Goal: Task Accomplishment & Management: Manage account settings

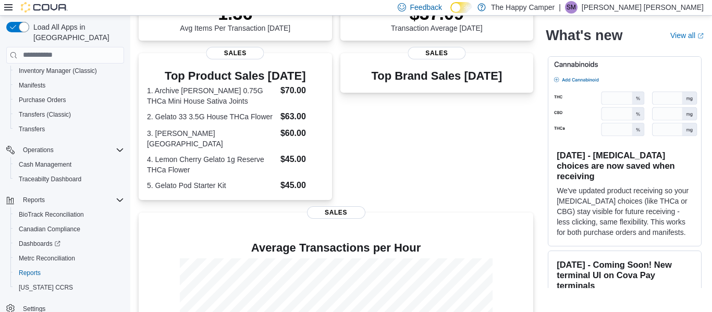
scroll to position [262, 0]
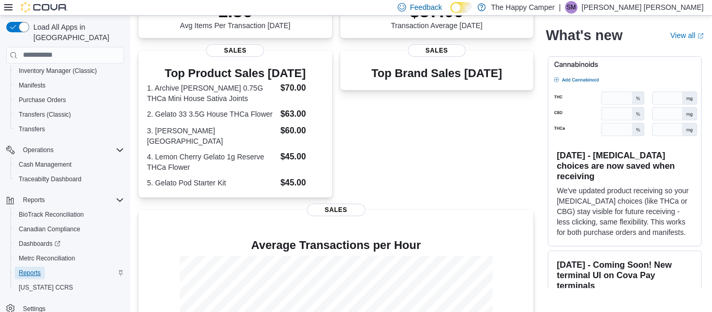
click at [36, 269] on span "Reports" at bounding box center [30, 273] width 22 height 8
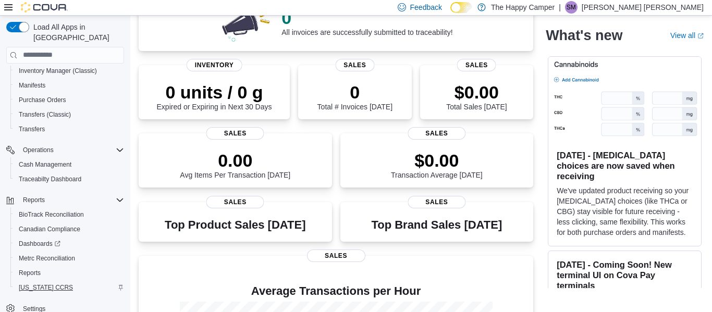
scroll to position [116, 0]
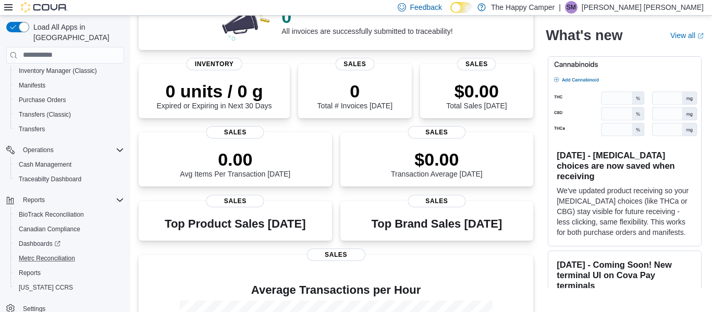
click at [45, 254] on button "Metrc Reconciliation" at bounding box center [69, 258] width 118 height 15
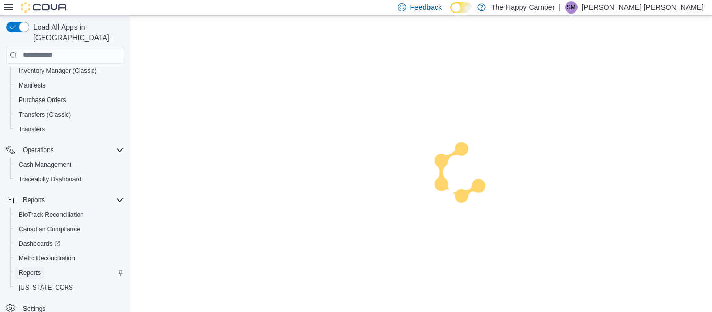
click at [34, 269] on span "Reports" at bounding box center [30, 273] width 22 height 8
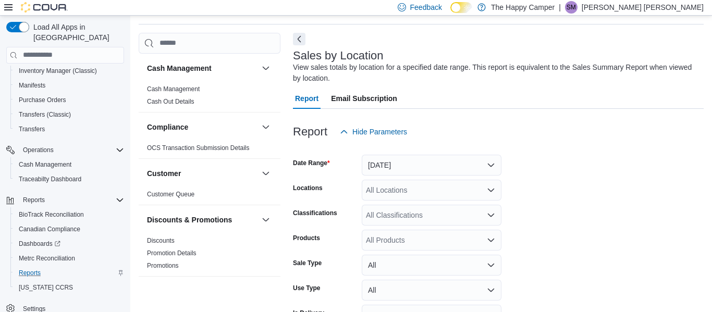
scroll to position [35, 0]
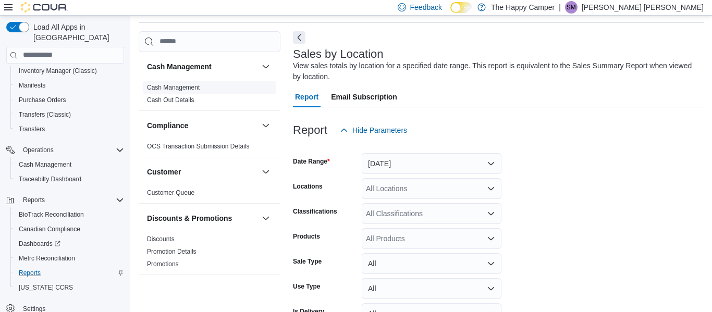
click at [190, 85] on link "Cash Management" at bounding box center [173, 87] width 53 height 7
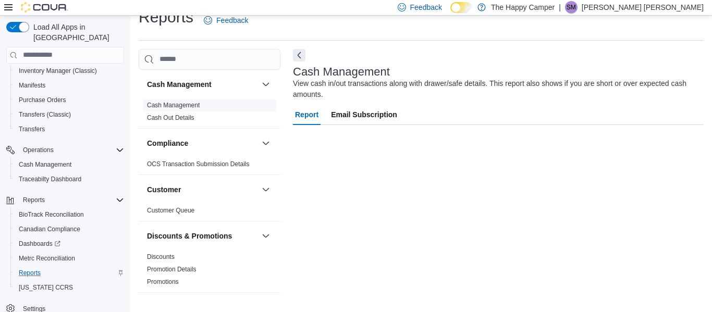
scroll to position [17, 0]
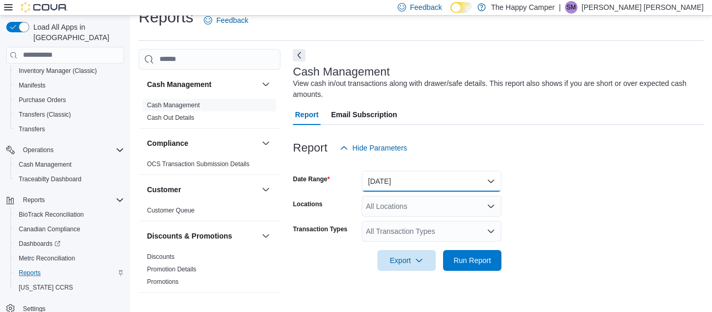
click at [428, 181] on button "Today" at bounding box center [432, 181] width 140 height 21
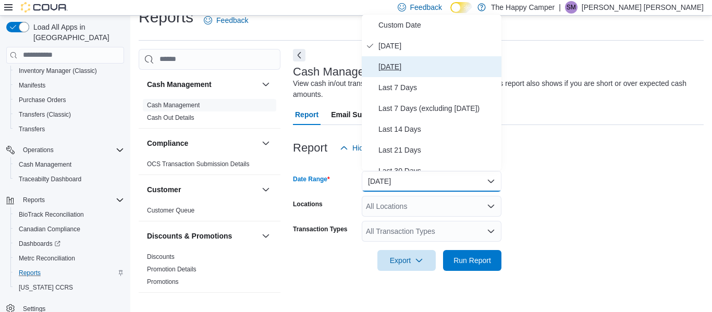
click at [439, 63] on span "Yesterday" at bounding box center [438, 66] width 119 height 13
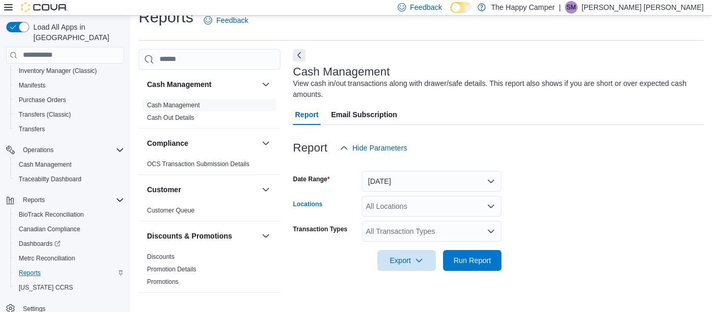
click at [410, 209] on div "All Locations" at bounding box center [432, 206] width 140 height 21
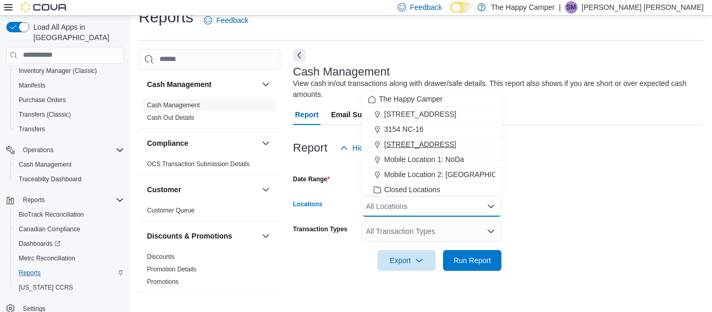
click at [442, 148] on div "321 East Blvd - C" at bounding box center [431, 144] width 127 height 10
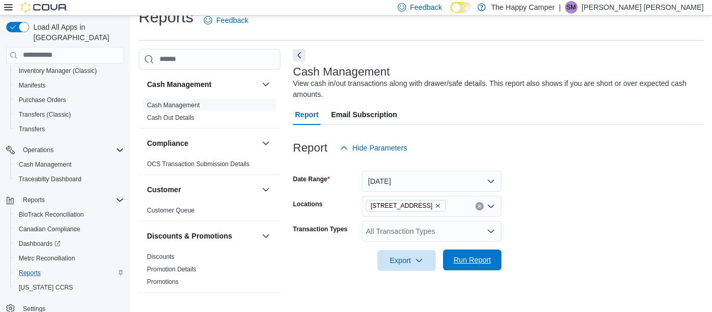
click at [485, 262] on span "Run Report" at bounding box center [473, 260] width 38 height 10
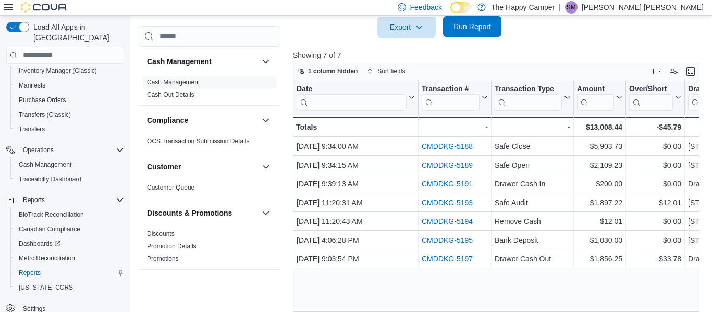
scroll to position [259, 0]
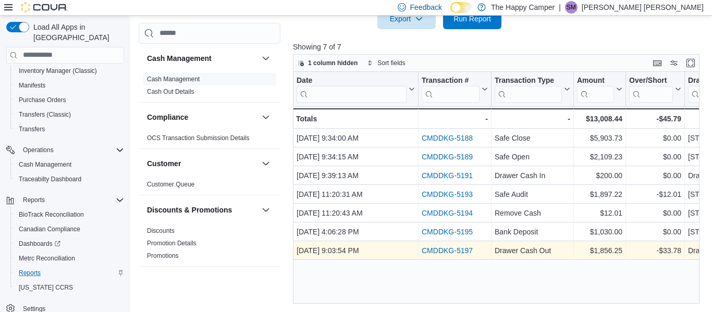
click at [467, 250] on link "CMDDKG-5197" at bounding box center [447, 251] width 51 height 8
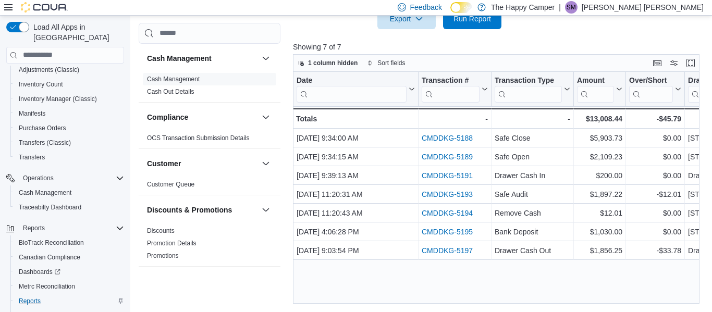
scroll to position [179, 0]
click at [56, 125] on span "Purchase Orders" at bounding box center [42, 129] width 47 height 8
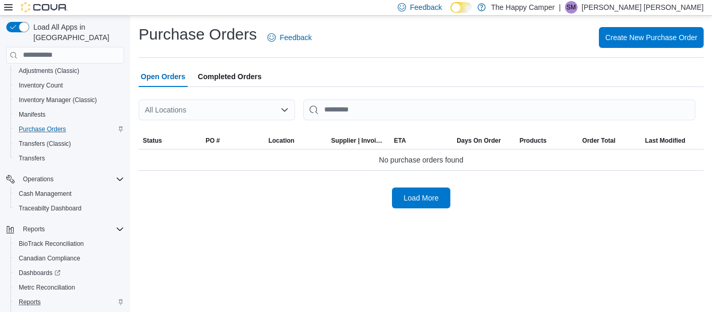
click at [246, 74] on span "Completed Orders" at bounding box center [230, 76] width 64 height 21
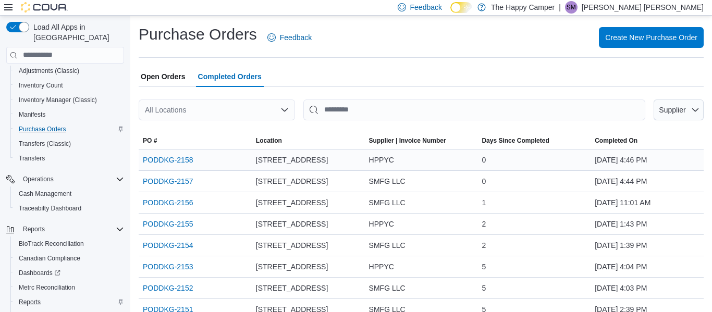
scroll to position [31, 0]
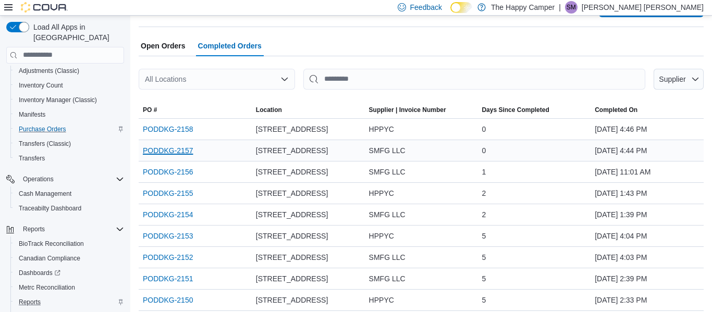
click at [186, 151] on link "PODDKG-2157" at bounding box center [168, 150] width 50 height 13
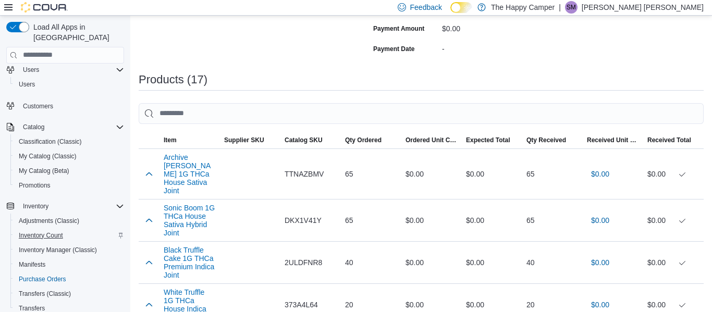
scroll to position [34, 0]
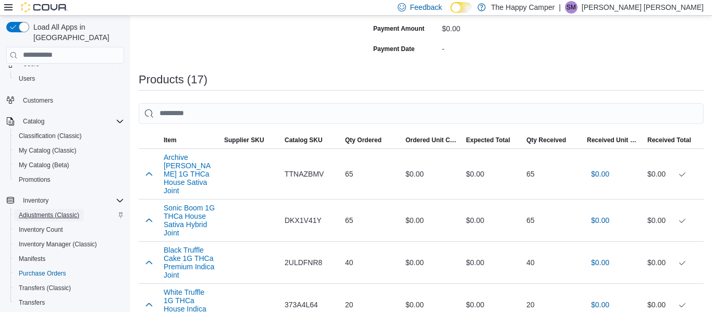
click at [43, 211] on span "Adjustments (Classic)" at bounding box center [49, 215] width 60 height 8
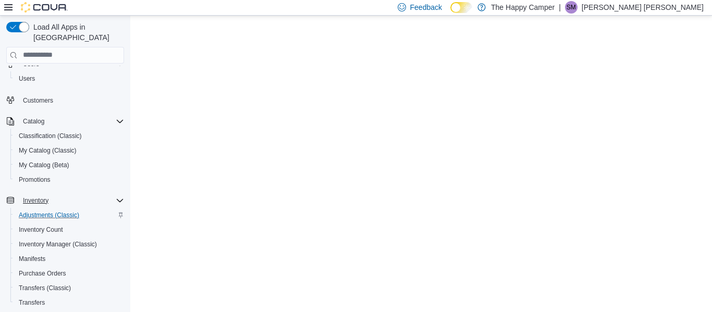
click at [180, 15] on html "Loading... Sorry, there was an issue loading this page. Please refresh. If that…" at bounding box center [421, 15] width 582 height 0
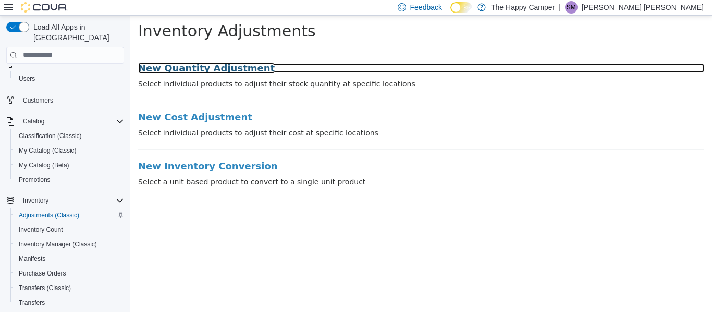
click at [218, 72] on h3 "New Quantity Adjustment" at bounding box center [421, 68] width 566 height 10
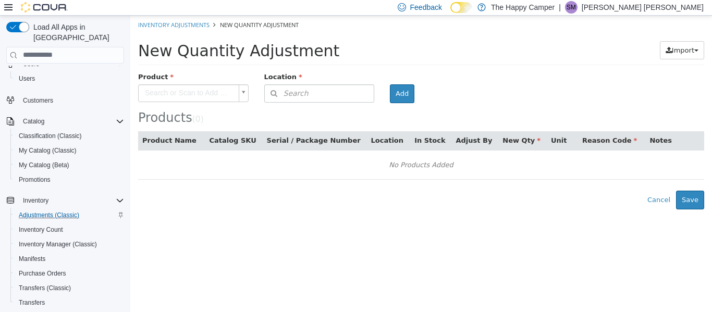
click at [150, 93] on body "× Inventory Adjustments New Quantity Adjustment New Quantity Adjustment Import …" at bounding box center [421, 112] width 582 height 194
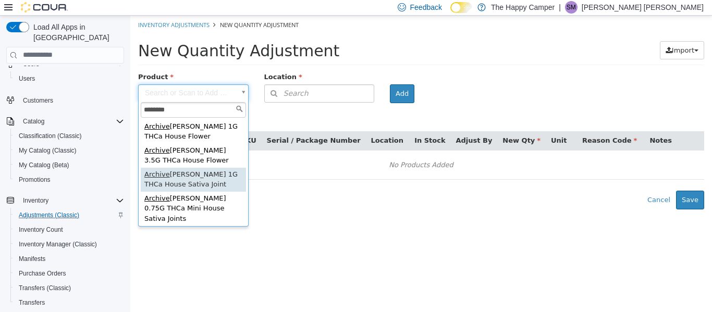
type input "*******"
type input "**********"
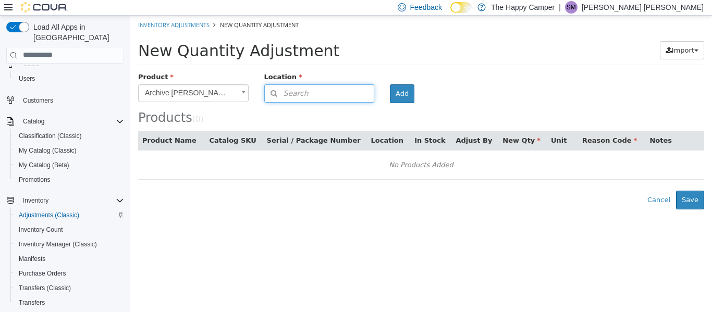
click at [320, 92] on button "Search" at bounding box center [319, 93] width 111 height 18
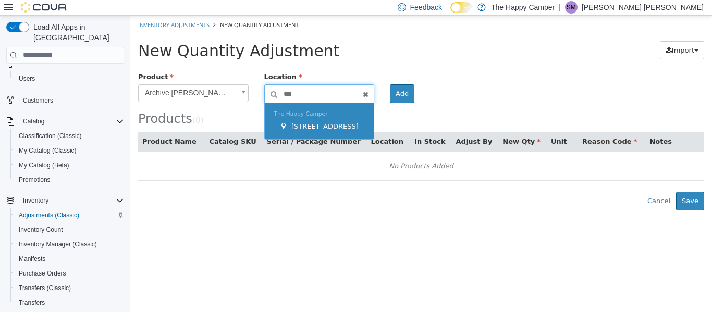
type input "***"
click at [327, 118] on div "The Happy Camper 321 East Blvd - C" at bounding box center [319, 121] width 109 height 36
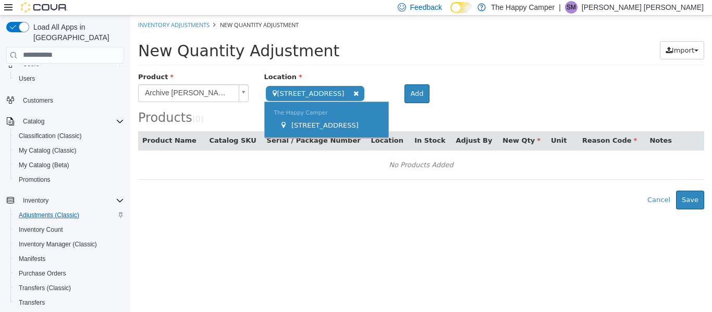
click at [327, 118] on div "The Happy Camper 321 East Blvd - C" at bounding box center [327, 120] width 124 height 36
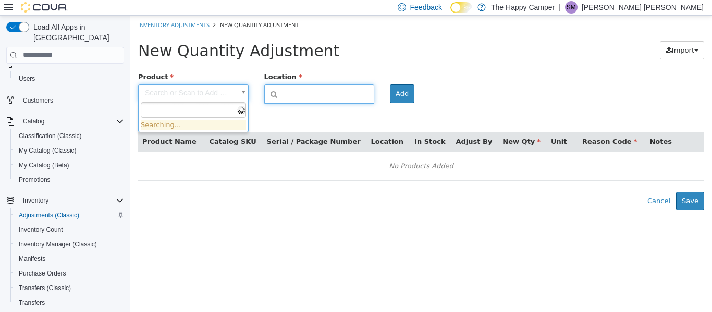
click at [190, 89] on body "× Inventory Adjustments New Quantity Adjustment New Quantity Adjustment Import …" at bounding box center [421, 112] width 582 height 195
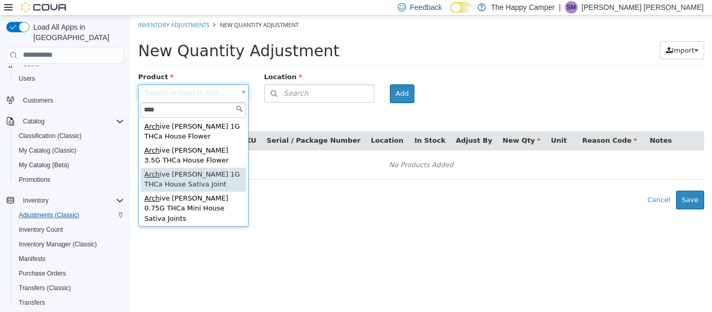
type input "****"
type input "**********"
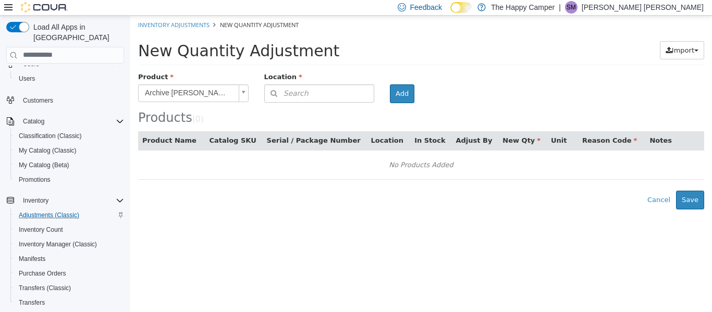
click at [187, 183] on div "**********" at bounding box center [421, 140] width 566 height 138
click at [313, 85] on button "Search" at bounding box center [319, 93] width 111 height 18
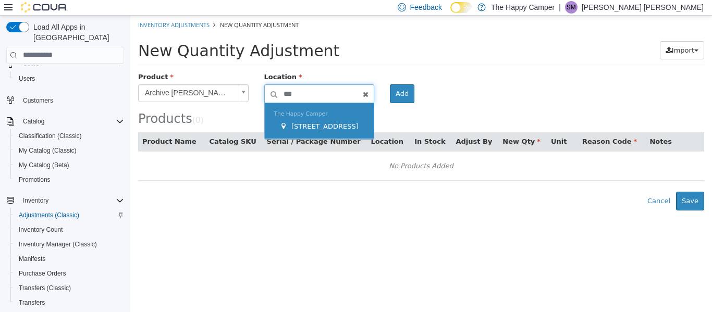
type input "***"
click at [336, 118] on div "The Happy Camper 321 East Blvd - C" at bounding box center [319, 121] width 109 height 36
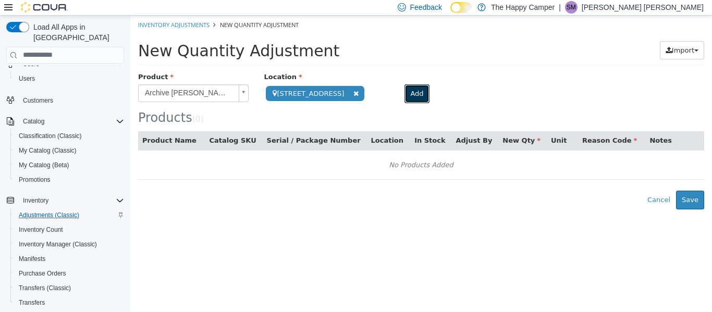
click at [410, 97] on button "Add" at bounding box center [417, 93] width 25 height 19
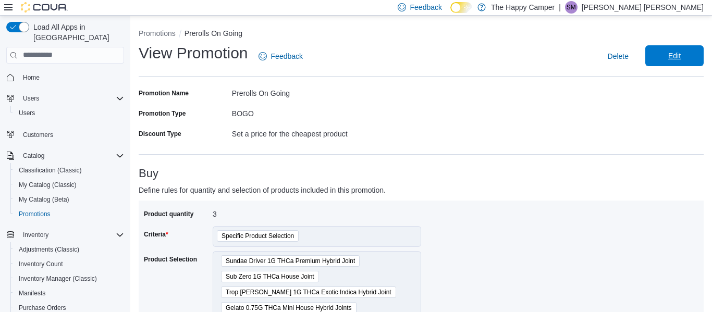
click at [656, 61] on span "Edit" at bounding box center [675, 55] width 46 height 21
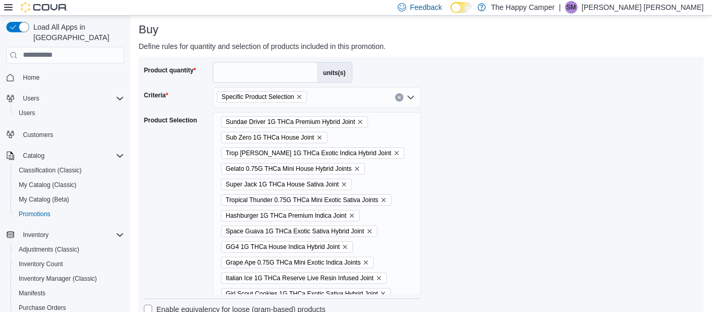
scroll to position [155, 0]
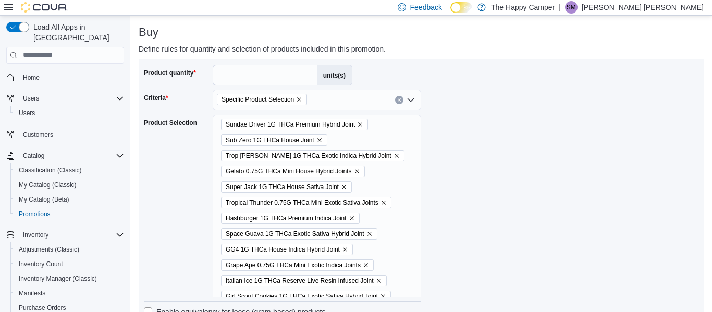
click at [402, 100] on button "Clear input" at bounding box center [399, 100] width 8 height 8
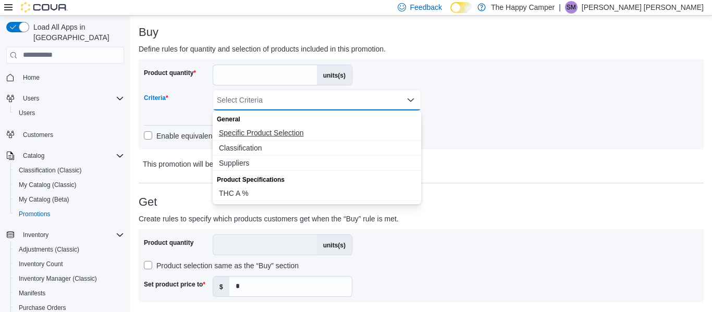
click at [263, 129] on span "Specific Product Selection" at bounding box center [317, 133] width 196 height 10
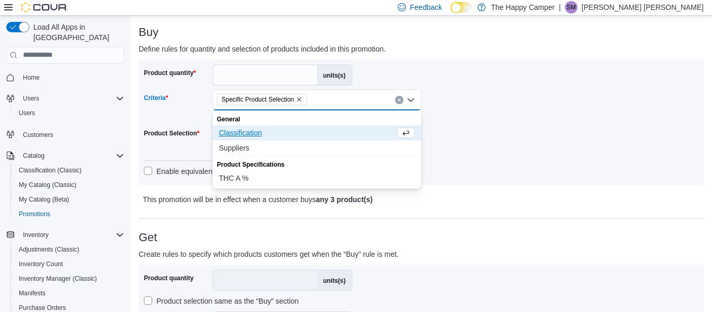
click at [474, 125] on div "Product quantity * units(s) Criteria Specific Product Selection Combo box. Sele…" at bounding box center [421, 122] width 555 height 115
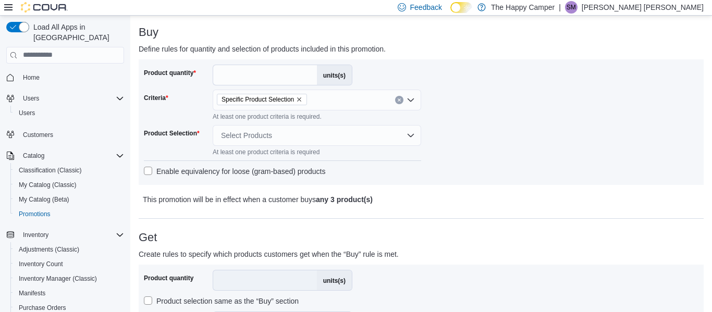
click at [334, 142] on div "Select Products" at bounding box center [317, 135] width 209 height 21
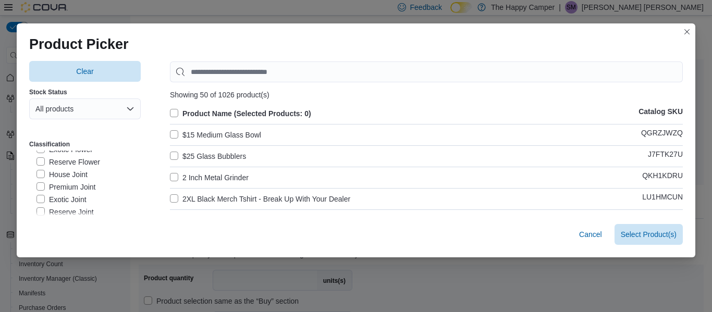
scroll to position [199, 0]
click at [37, 169] on label "House Joint" at bounding box center [61, 170] width 51 height 13
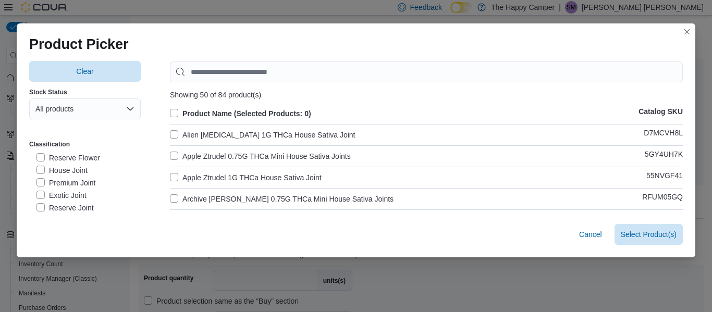
click at [41, 185] on label "Premium Joint" at bounding box center [65, 183] width 59 height 13
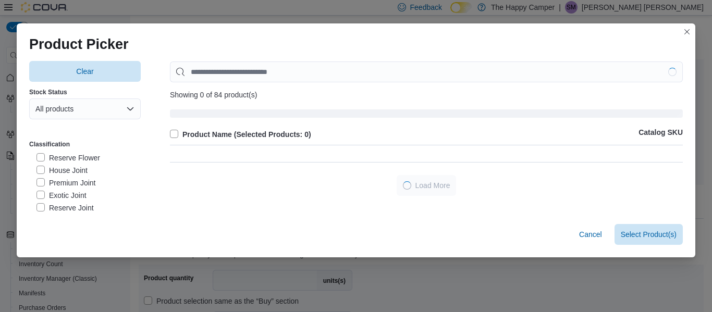
click at [41, 198] on label "Exotic Joint" at bounding box center [61, 195] width 50 height 13
click at [41, 210] on label "Reserve Joint" at bounding box center [64, 208] width 57 height 13
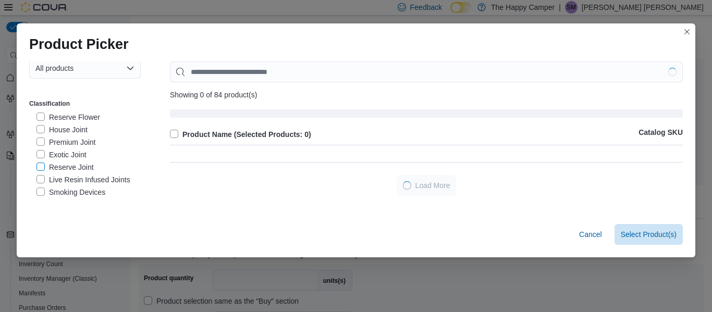
scroll to position [41, 0]
click at [42, 181] on label "Live Resin Infused Joints" at bounding box center [83, 179] width 94 height 13
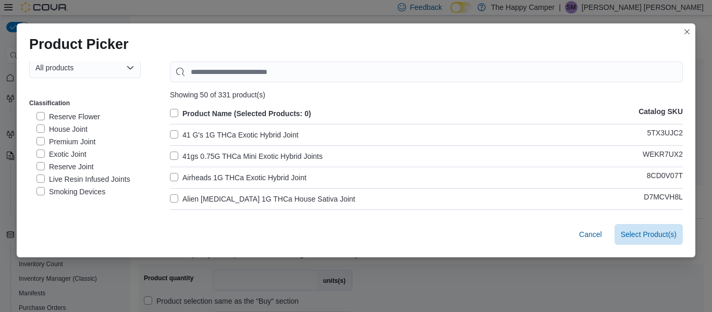
click at [173, 115] on label "Product Name (Selected Products: 0)" at bounding box center [240, 113] width 141 height 13
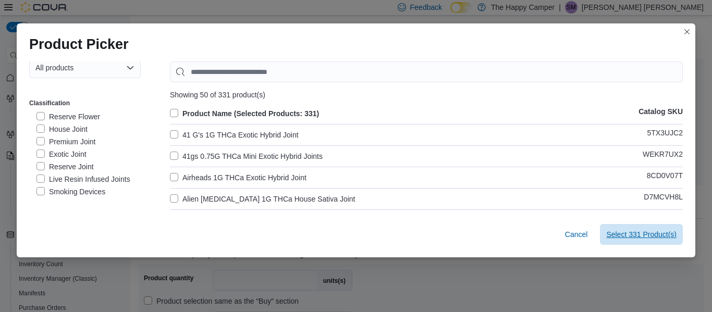
click at [654, 237] on span "Select 331 Product(s)" at bounding box center [641, 234] width 70 height 10
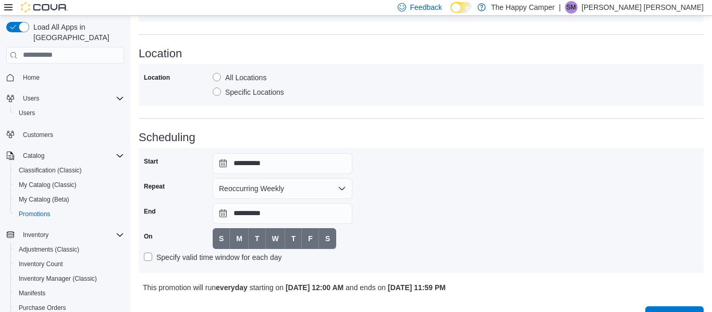
scroll to position [747, 0]
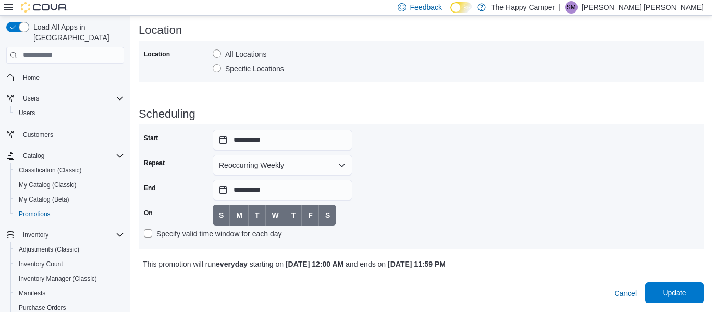
click at [700, 288] on button "Update" at bounding box center [675, 293] width 58 height 21
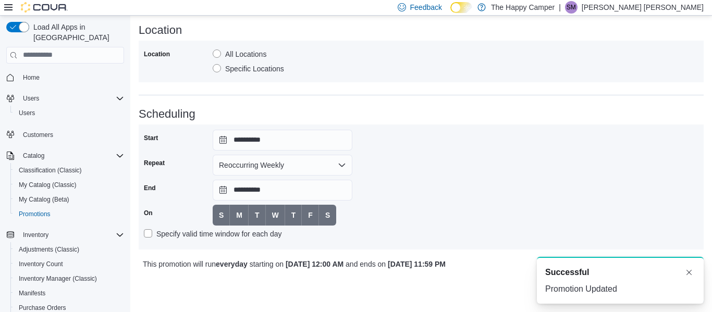
scroll to position [0, 0]
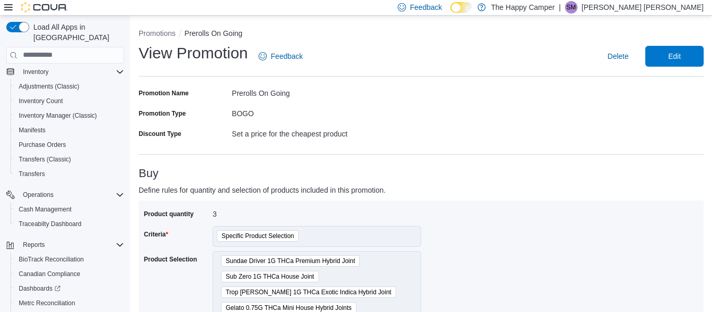
scroll to position [172, 0]
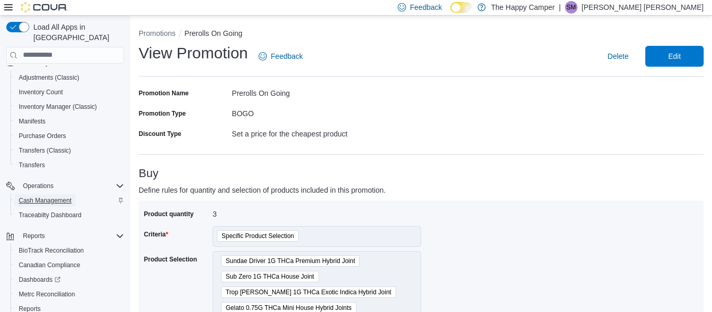
click at [65, 197] on span "Cash Management" at bounding box center [45, 201] width 53 height 8
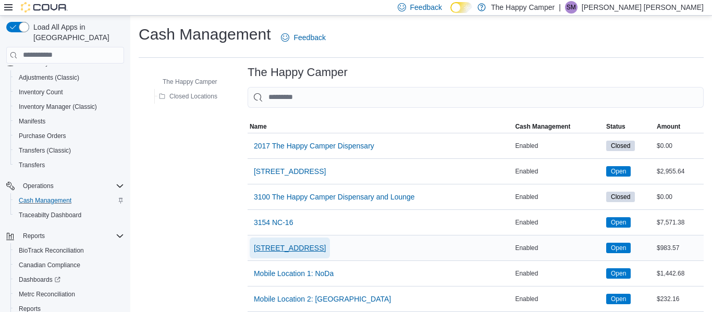
click at [287, 249] on span "[STREET_ADDRESS]" at bounding box center [290, 248] width 72 height 10
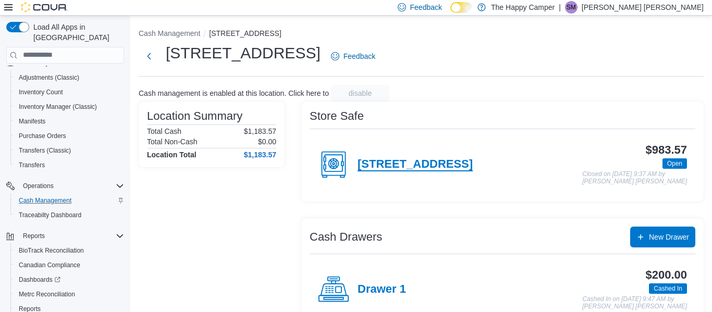
click at [415, 168] on h4 "[STREET_ADDRESS]" at bounding box center [415, 165] width 115 height 14
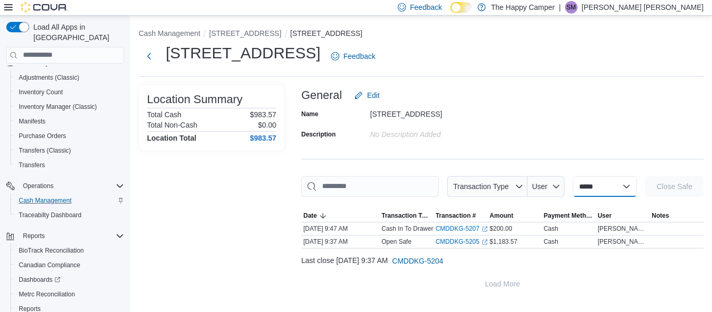
click at [573, 187] on select "**********" at bounding box center [605, 186] width 64 height 21
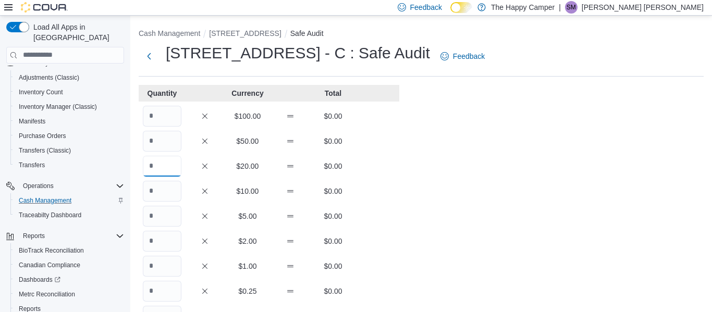
click at [165, 168] on input "Quantity" at bounding box center [162, 166] width 39 height 21
type input "**"
click at [164, 192] on input "Quantity" at bounding box center [162, 191] width 39 height 21
type input "*"
click at [161, 215] on input "Quantity" at bounding box center [162, 216] width 39 height 21
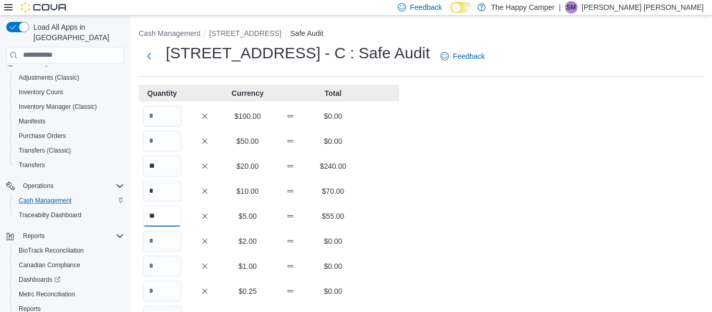
type input "**"
click at [159, 260] on input "Quantity" at bounding box center [162, 266] width 39 height 21
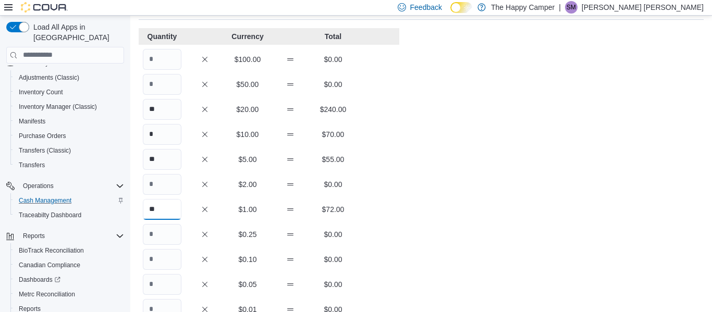
scroll to position [56, 0]
type input "**"
click at [162, 238] on input "Quantity" at bounding box center [162, 235] width 39 height 21
type input "**"
click at [160, 261] on input "Quantity" at bounding box center [162, 260] width 39 height 21
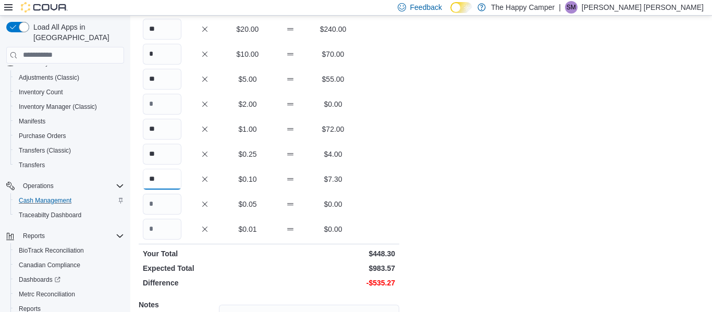
scroll to position [140, 0]
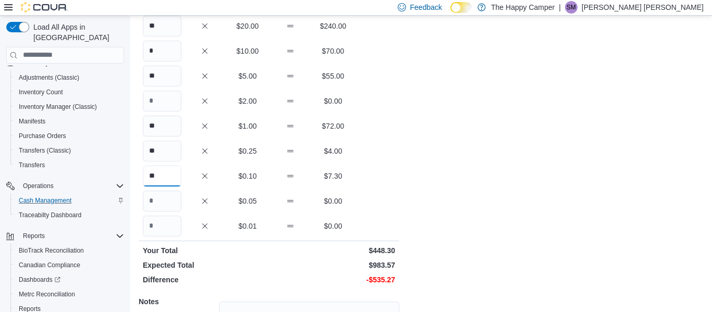
type input "**"
click at [170, 208] on input "Quantity" at bounding box center [162, 201] width 39 height 21
type input "**"
click at [171, 230] on input "Quantity" at bounding box center [162, 226] width 39 height 21
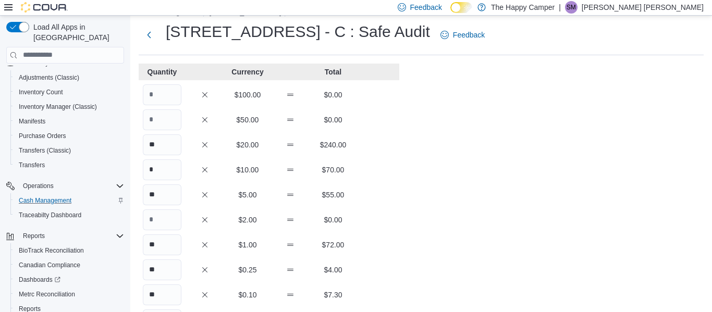
scroll to position [14, 0]
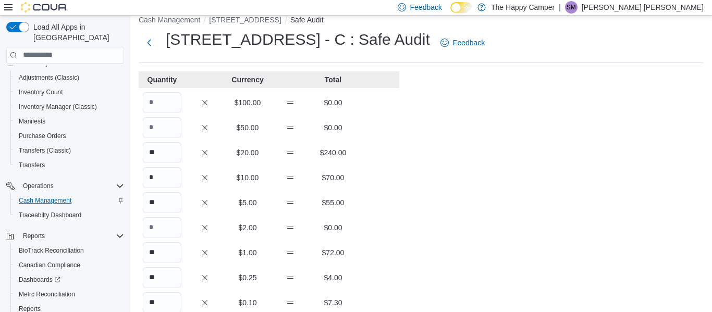
type input "**"
click at [166, 155] on input "**" at bounding box center [162, 152] width 39 height 21
type input "**"
click at [166, 177] on input "*" at bounding box center [162, 177] width 39 height 21
type input "**"
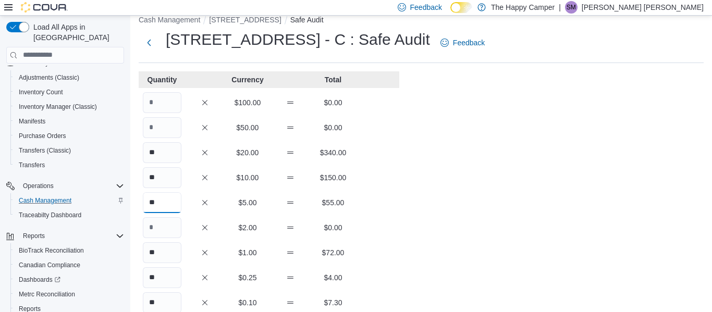
click at [168, 203] on input "**" at bounding box center [162, 202] width 39 height 21
type input "**"
click at [163, 252] on input "**" at bounding box center [162, 252] width 39 height 21
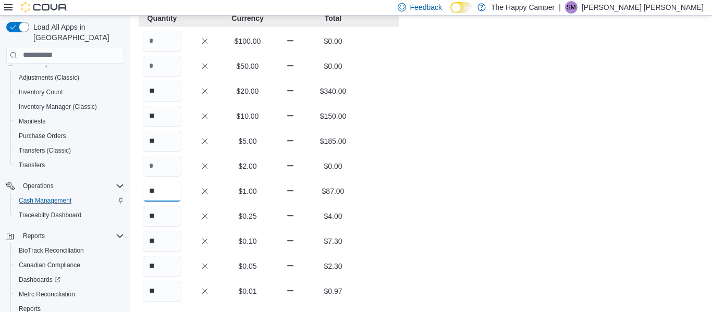
scroll to position [80, 0]
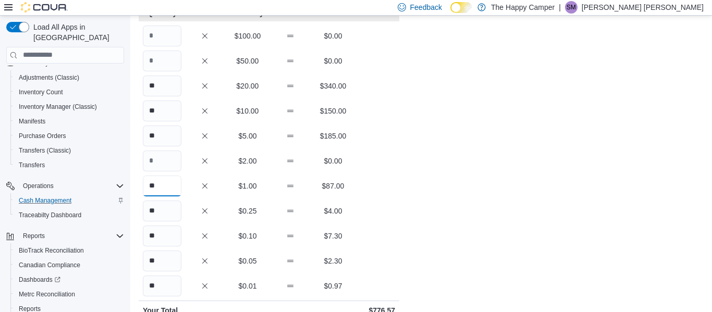
type input "**"
click at [161, 212] on input "**" at bounding box center [162, 211] width 39 height 21
type input "***"
click at [166, 238] on input "**" at bounding box center [162, 236] width 39 height 21
type input "***"
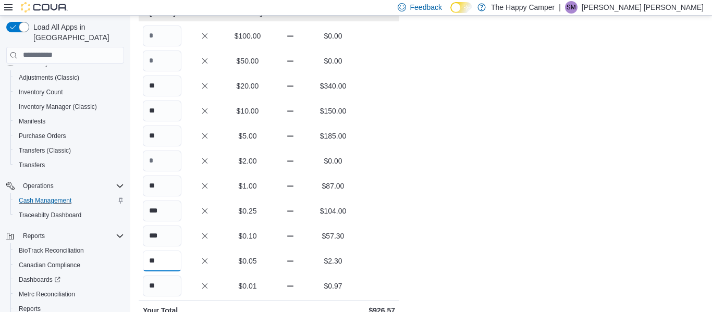
click at [163, 258] on input "**" at bounding box center [162, 261] width 39 height 21
type input "***"
click at [163, 283] on input "**" at bounding box center [162, 286] width 39 height 21
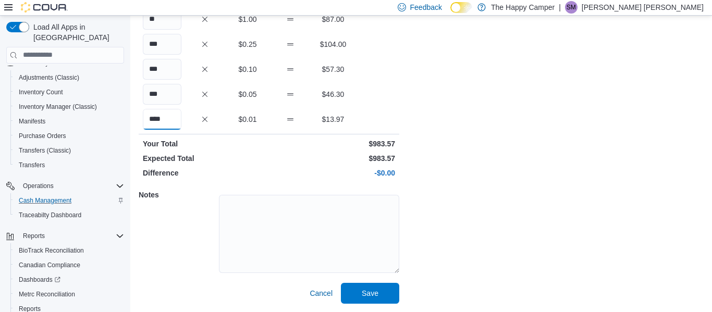
scroll to position [247, 0]
type input "****"
click at [360, 295] on span "Save" at bounding box center [370, 293] width 46 height 21
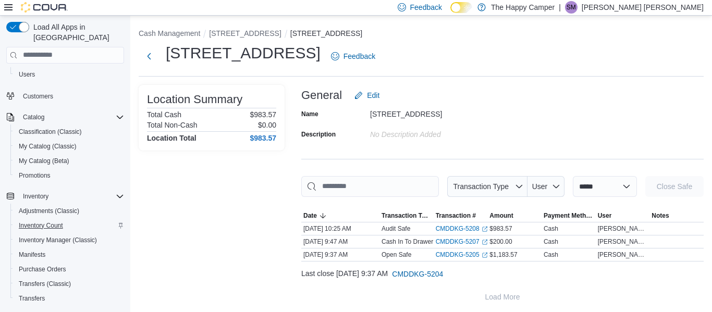
scroll to position [33, 0]
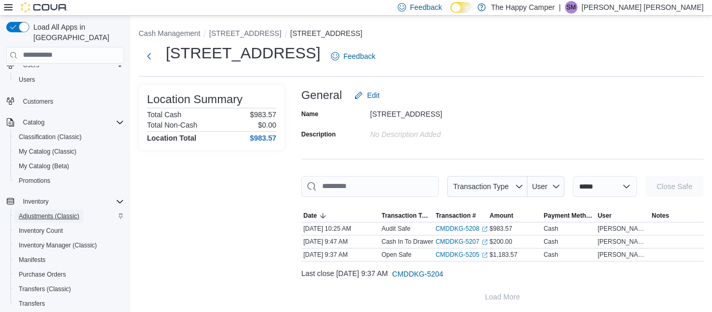
click at [43, 212] on span "Adjustments (Classic)" at bounding box center [49, 216] width 60 height 8
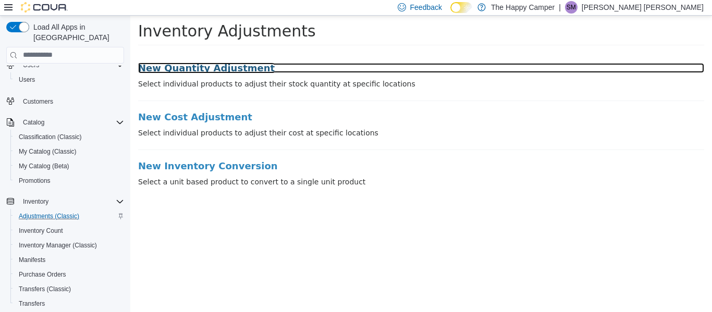
click at [202, 64] on h3 "New Quantity Adjustment" at bounding box center [421, 68] width 566 height 10
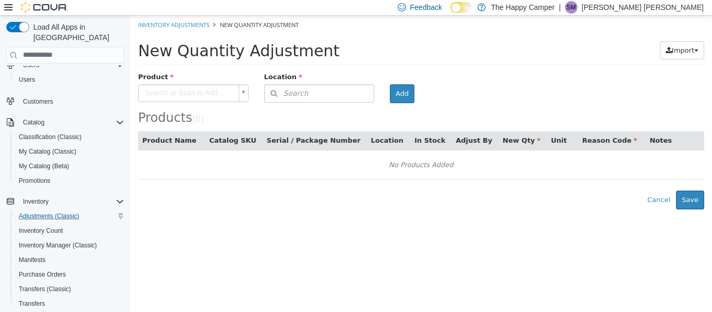
click at [172, 94] on body "× Inventory Adjustments New Quantity Adjustment New Quantity Adjustment Import …" at bounding box center [421, 112] width 582 height 194
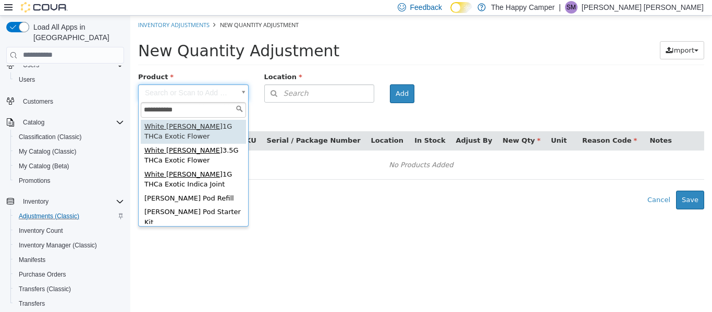
type input "**********"
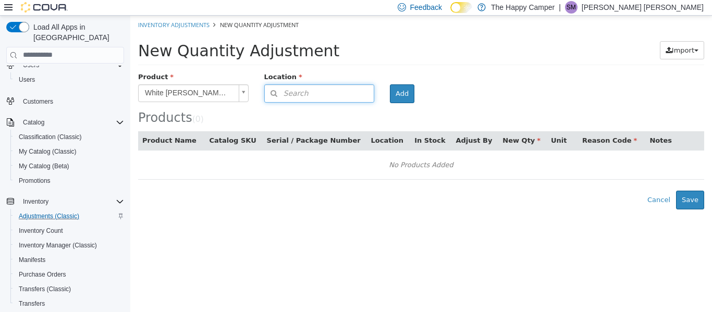
click at [294, 88] on span "Search" at bounding box center [287, 93] width 44 height 11
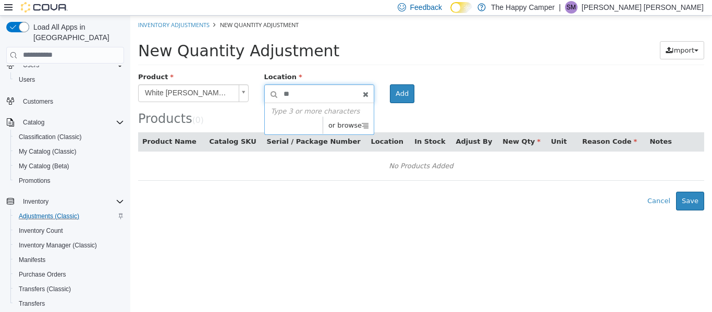
type input "***"
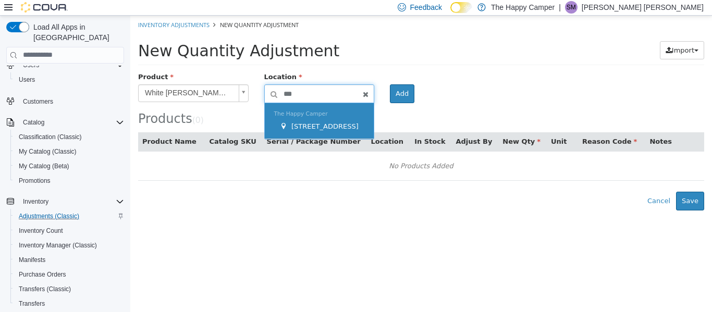
click at [313, 115] on span "The Happy Camper" at bounding box center [301, 113] width 54 height 7
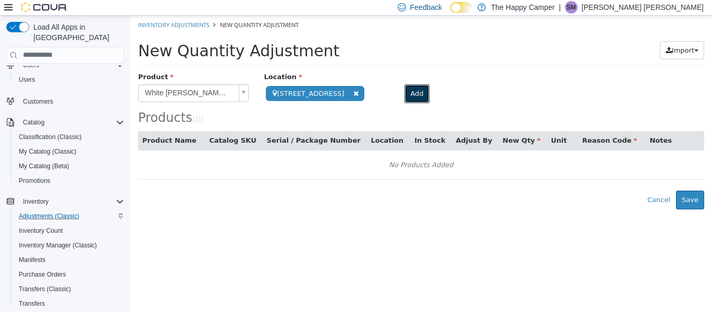
click at [405, 94] on button "Add" at bounding box center [417, 93] width 25 height 19
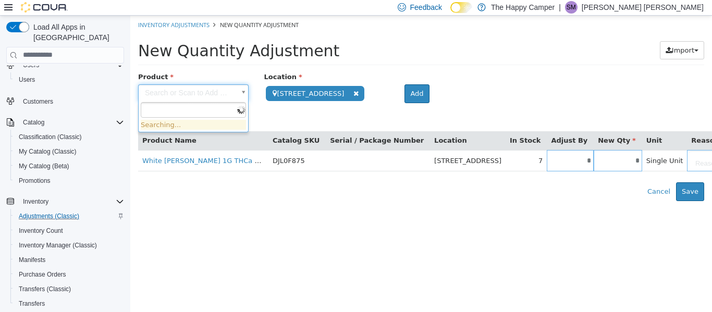
click at [162, 98] on body "**********" at bounding box center [421, 108] width 582 height 186
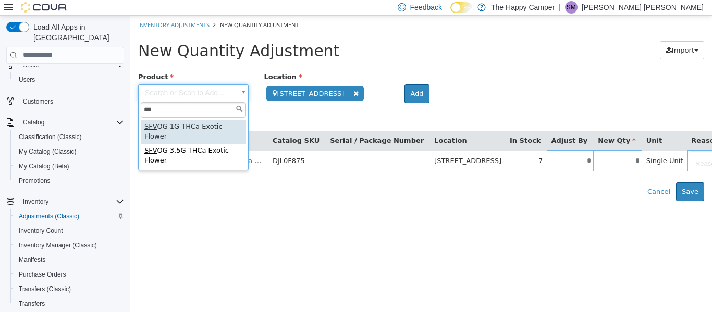
type input "***"
type input "**********"
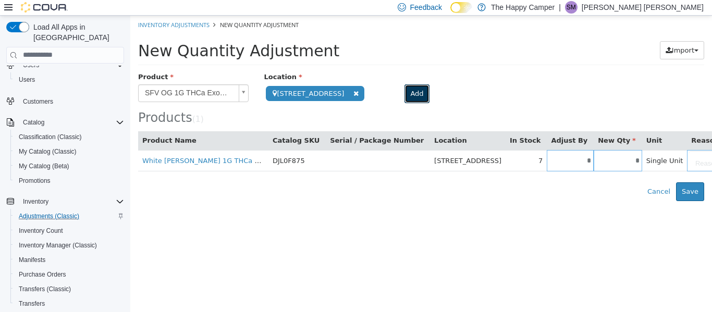
click at [410, 91] on button "Add" at bounding box center [417, 93] width 25 height 19
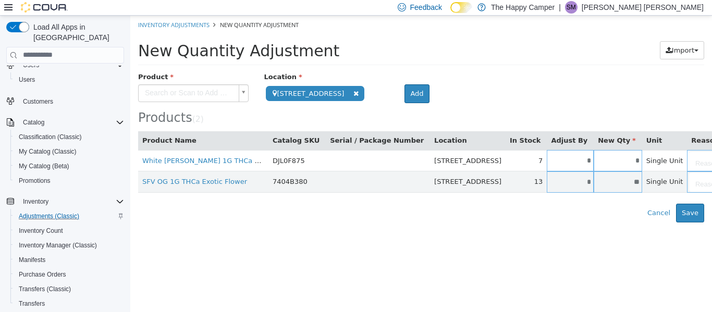
click at [207, 98] on body "**********" at bounding box center [421, 118] width 582 height 207
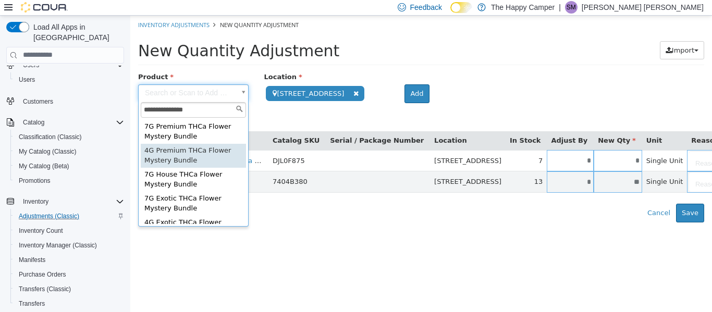
type input "**********"
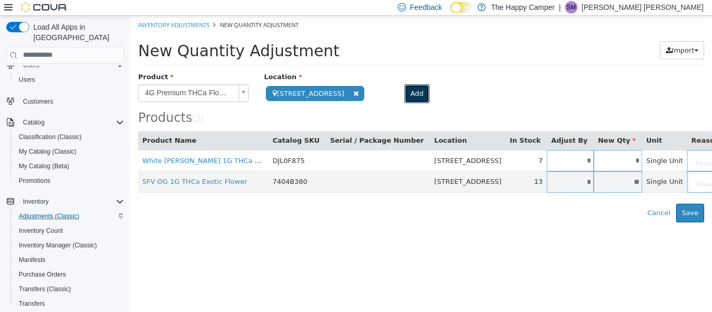
click at [405, 95] on button "Add" at bounding box center [417, 93] width 25 height 19
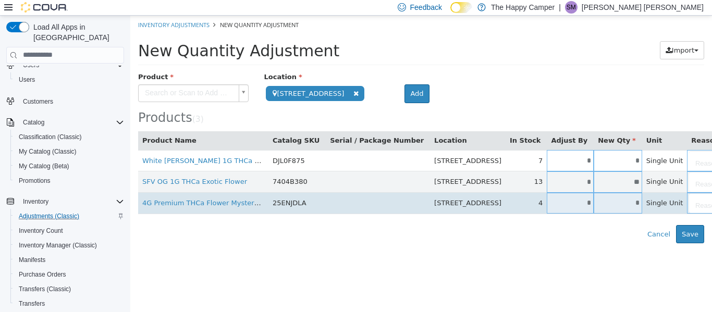
click at [547, 206] on td "*" at bounding box center [570, 202] width 47 height 21
click at [547, 206] on input "*" at bounding box center [570, 203] width 47 height 8
type input "**"
type input "*"
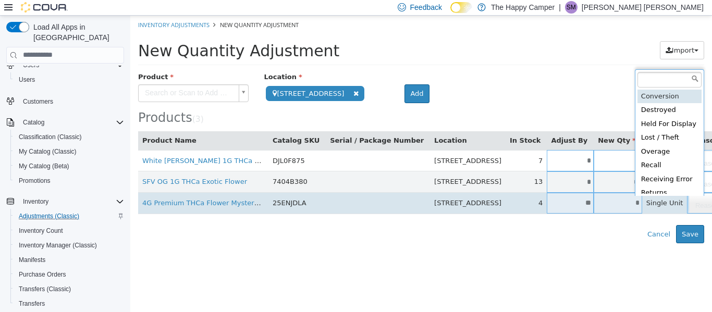
click at [655, 201] on body "**********" at bounding box center [421, 129] width 582 height 228
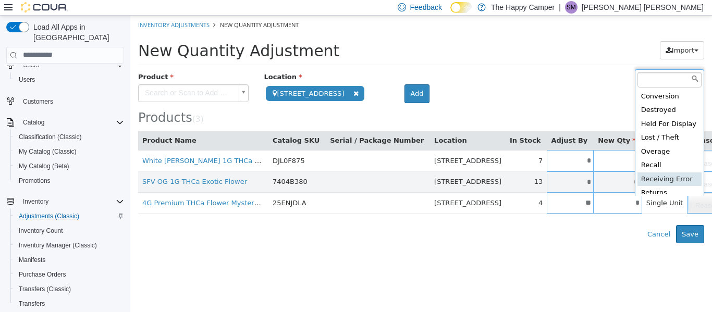
type input "**********"
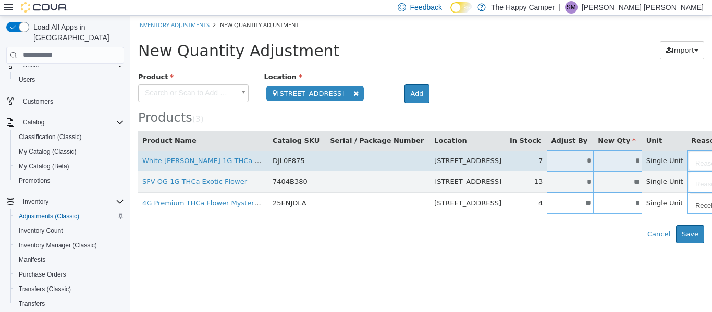
click at [651, 160] on body "**********" at bounding box center [421, 129] width 582 height 228
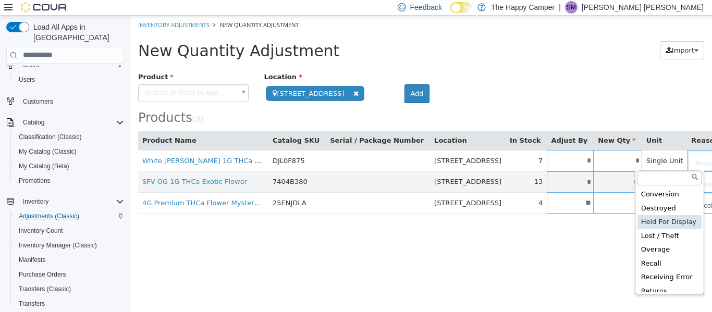
scroll to position [58, 0]
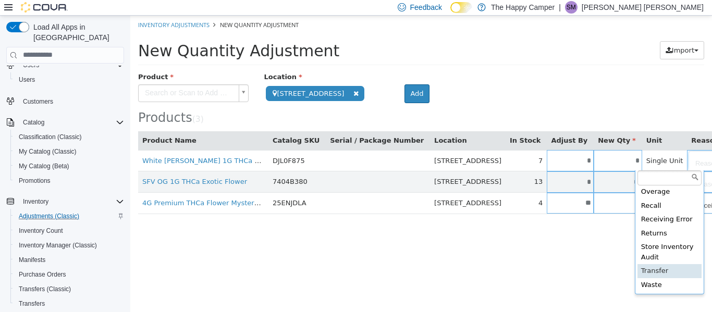
type input "**********"
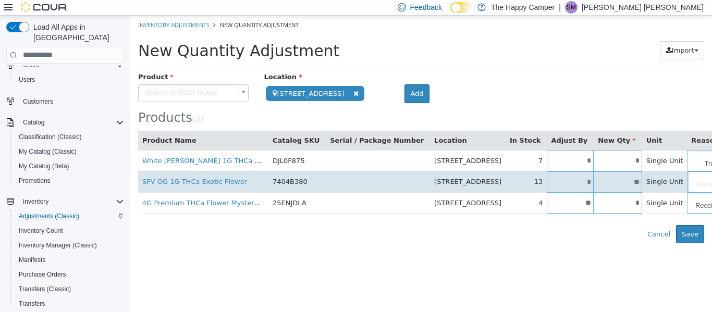
click at [656, 178] on body "**********" at bounding box center [421, 129] width 582 height 228
click at [656, 182] on body "**********" at bounding box center [421, 129] width 582 height 228
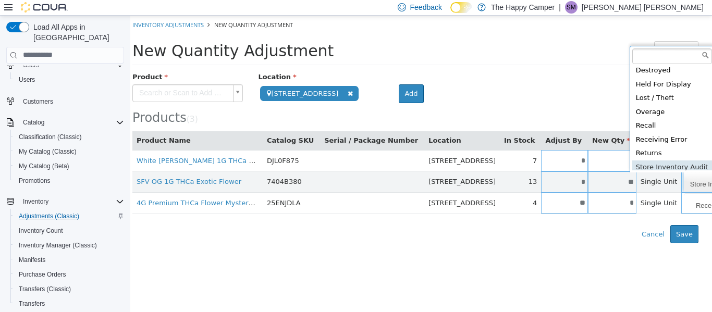
scroll to position [47, 0]
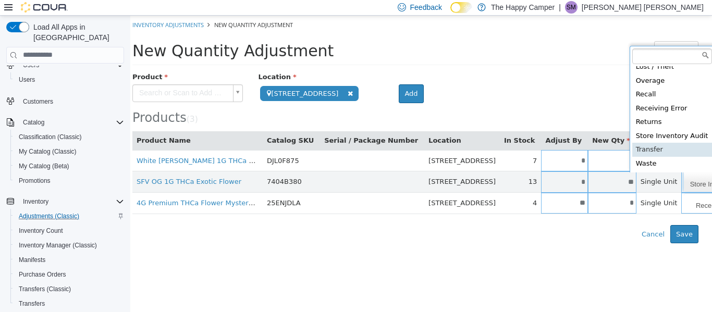
type input "**********"
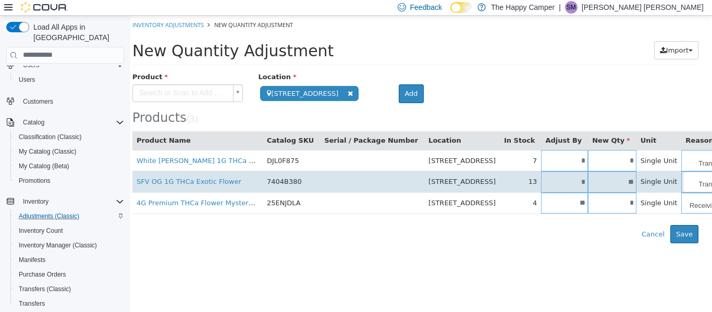
scroll to position [0, 40]
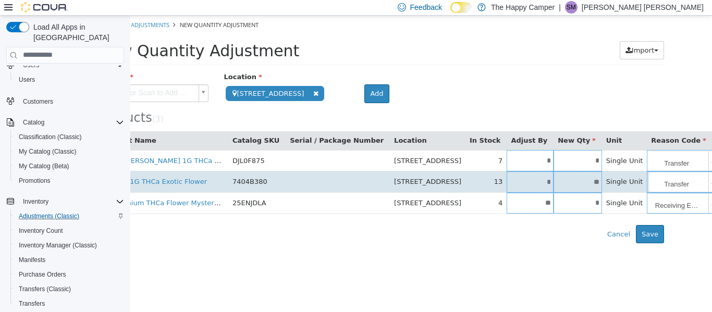
type input "*******"
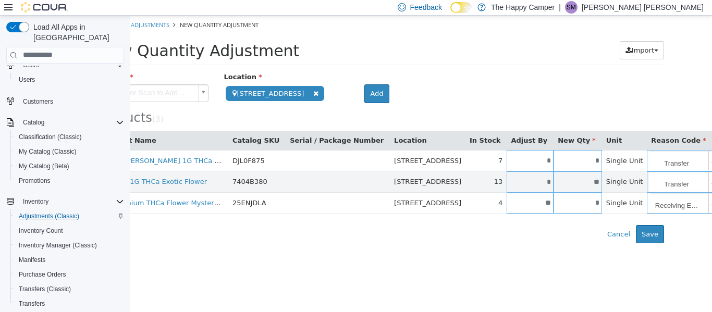
type input "*******"
click at [525, 233] on div "Error saving adjustment please resolve the errors above. Cancel Save" at bounding box center [381, 234] width 582 height 19
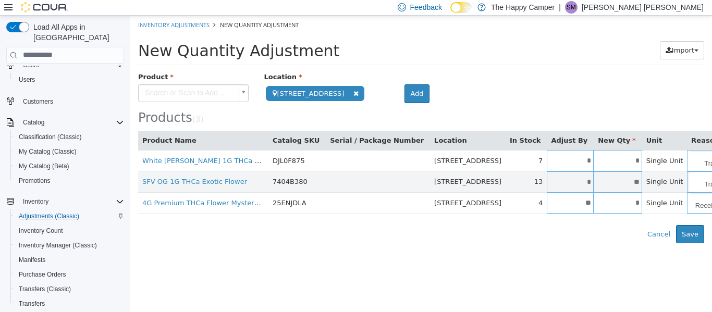
click at [163, 96] on body "**********" at bounding box center [421, 129] width 582 height 228
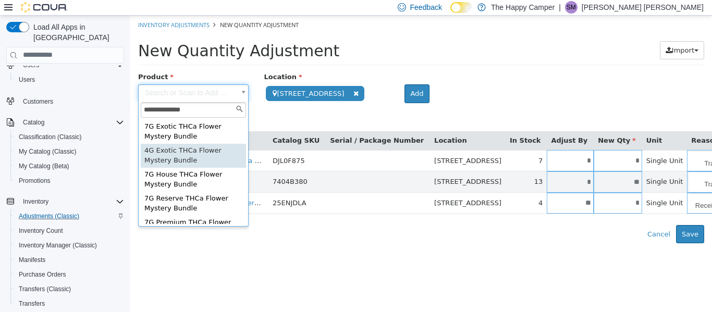
type input "**********"
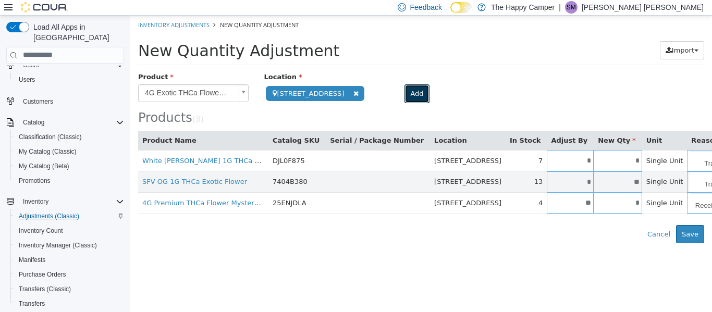
click at [405, 95] on button "Add" at bounding box center [417, 93] width 25 height 19
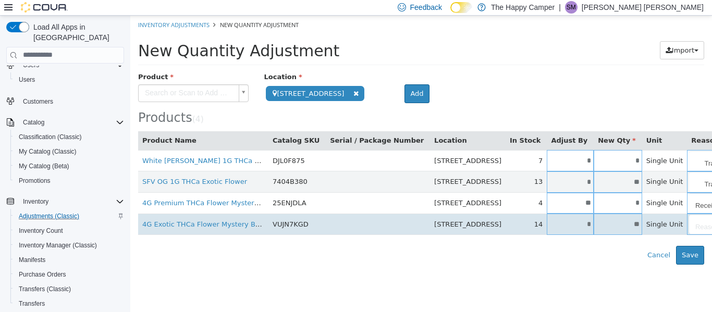
click at [547, 225] on input "*" at bounding box center [570, 224] width 47 height 8
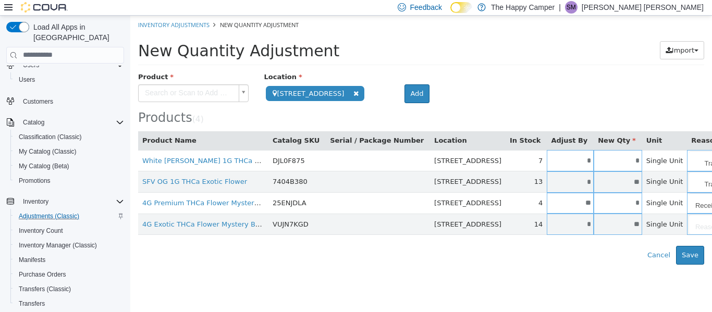
type input "*"
type input "**"
click at [547, 264] on html "**********" at bounding box center [421, 139] width 582 height 249
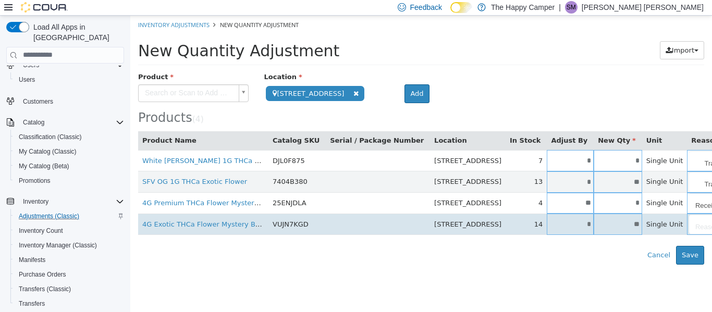
click at [655, 232] on body "**********" at bounding box center [421, 139] width 582 height 249
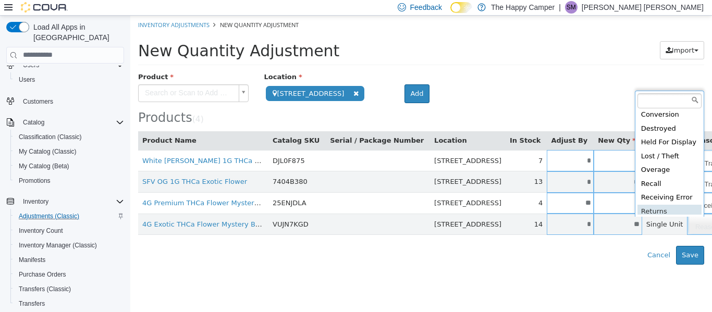
scroll to position [58, 0]
type input "**********"
click at [658, 198] on body "**********" at bounding box center [421, 139] width 582 height 249
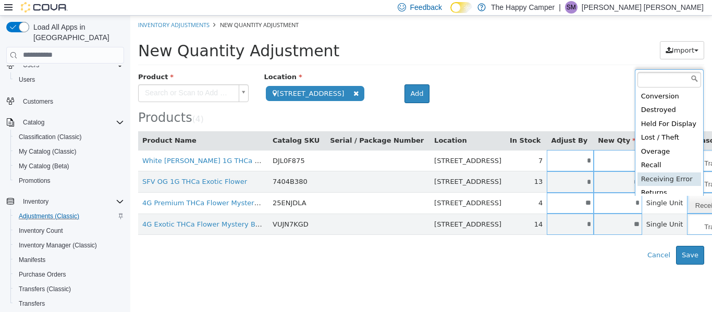
scroll to position [3, 0]
type input "**********"
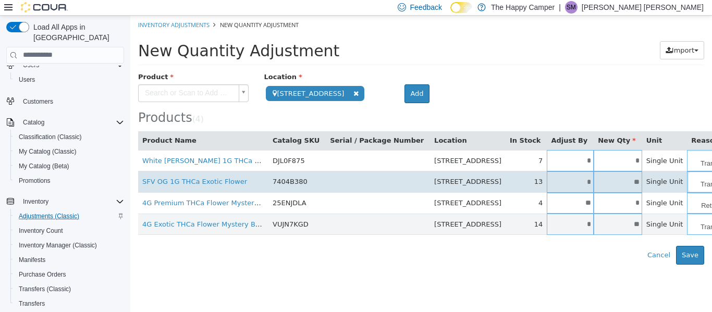
click at [547, 185] on input "*" at bounding box center [570, 182] width 47 height 8
type input "*"
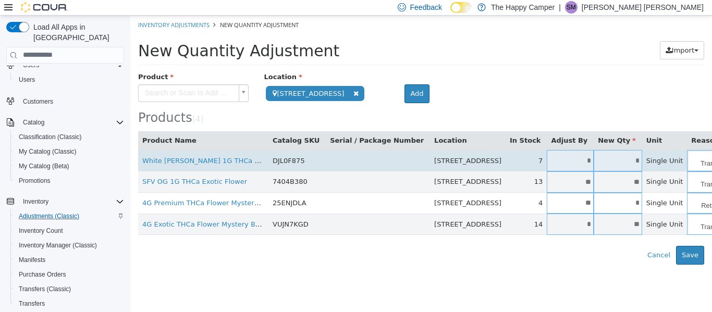
type input "**"
type input "*"
click at [547, 166] on td "*" at bounding box center [570, 160] width 47 height 21
click at [547, 161] on input "*" at bounding box center [570, 160] width 47 height 8
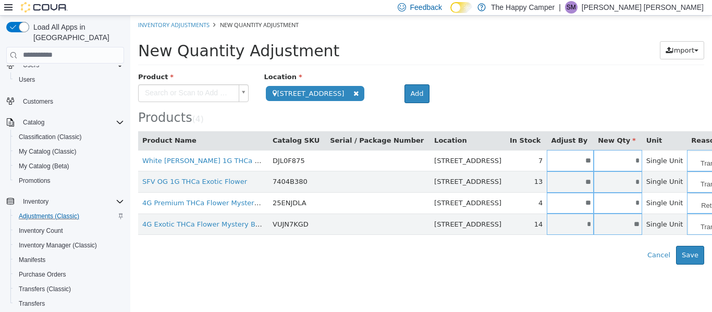
type input "**"
type input "*"
click at [541, 264] on html "**********" at bounding box center [421, 139] width 582 height 249
click at [682, 252] on button "Save" at bounding box center [690, 255] width 28 height 19
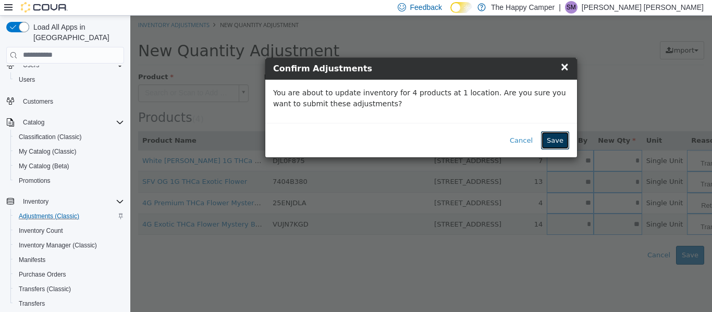
click at [556, 143] on button "Save" at bounding box center [555, 140] width 28 height 19
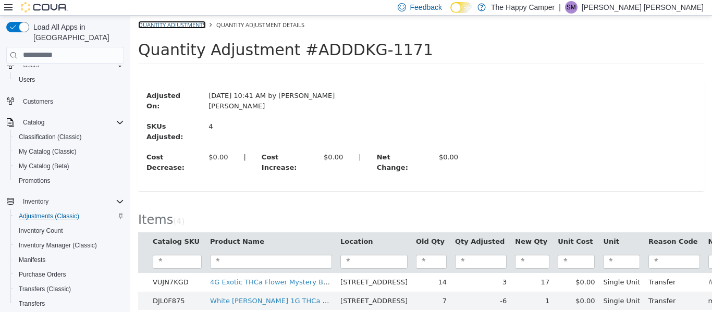
click at [172, 23] on link "Quantity Adjustments" at bounding box center [172, 24] width 68 height 8
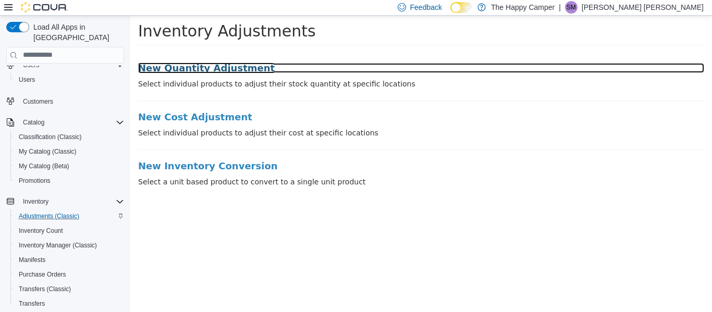
click at [215, 69] on h3 "New Quantity Adjustment" at bounding box center [421, 68] width 566 height 10
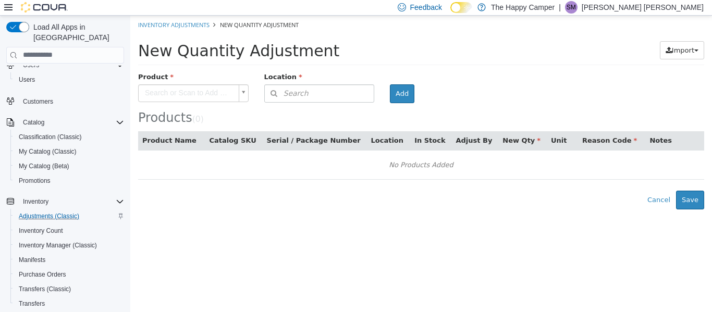
click at [167, 97] on body "× The adjustment request was successfully processed. Inventory Adjustments New …" at bounding box center [421, 112] width 582 height 194
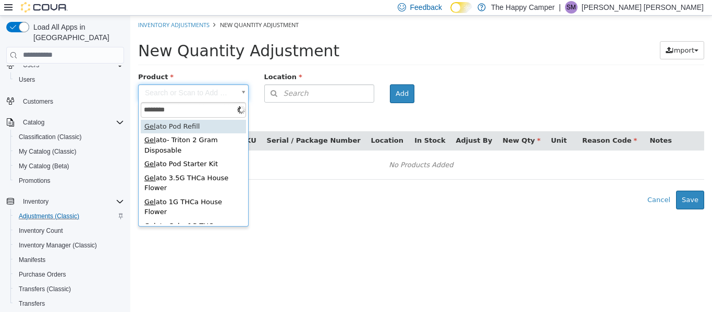
type input "*********"
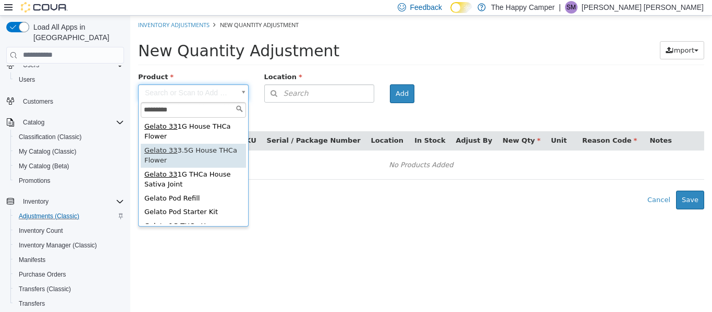
type input "**********"
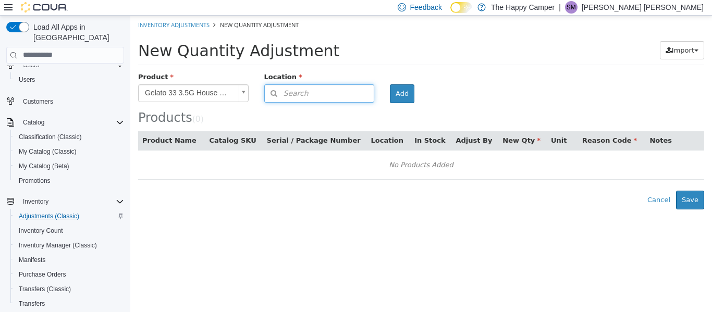
click at [323, 91] on button "Search" at bounding box center [319, 93] width 111 height 18
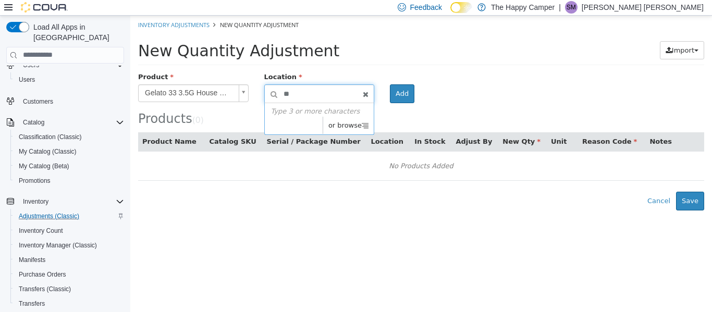
type input "***"
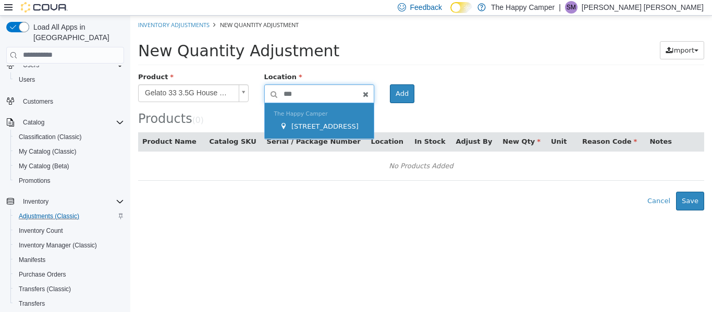
click at [323, 122] on span "[STREET_ADDRESS]" at bounding box center [324, 126] width 67 height 8
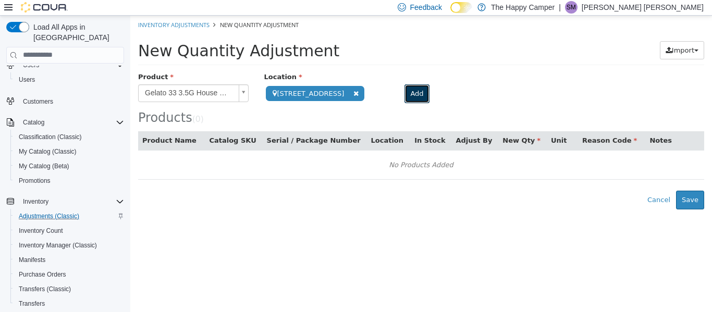
click at [411, 98] on button "Add" at bounding box center [417, 93] width 25 height 19
click at [405, 95] on button "Add" at bounding box center [417, 93] width 25 height 19
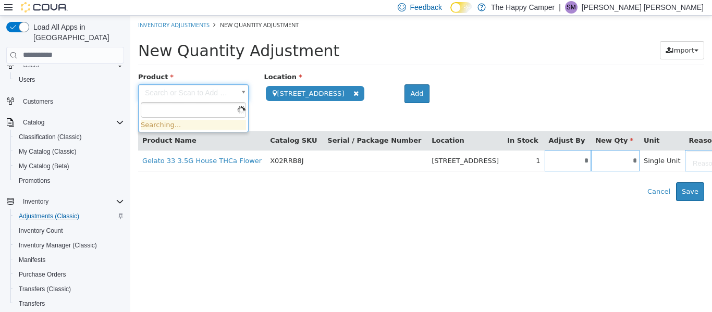
click at [208, 94] on body "**********" at bounding box center [421, 108] width 582 height 186
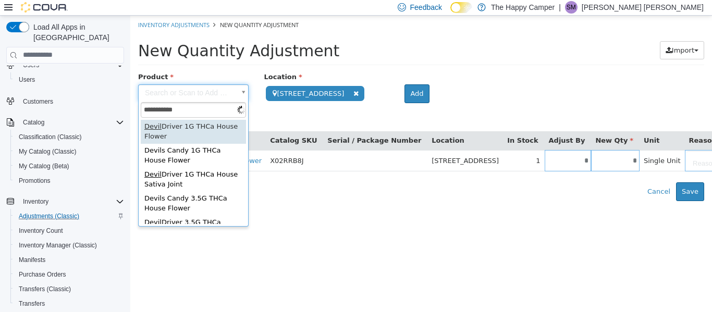
type input "**********"
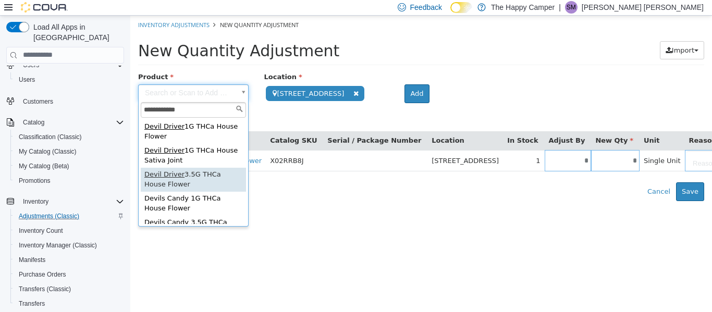
type input "**********"
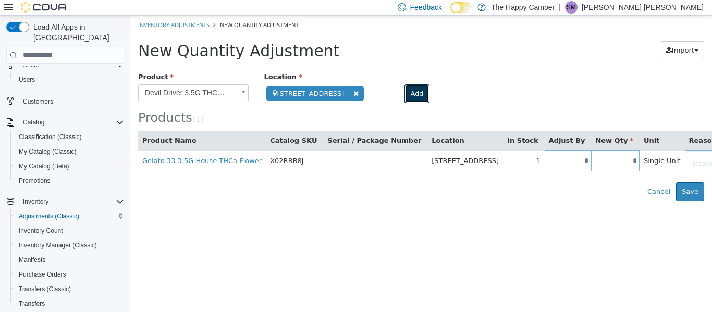
click at [411, 90] on button "Add" at bounding box center [417, 93] width 25 height 19
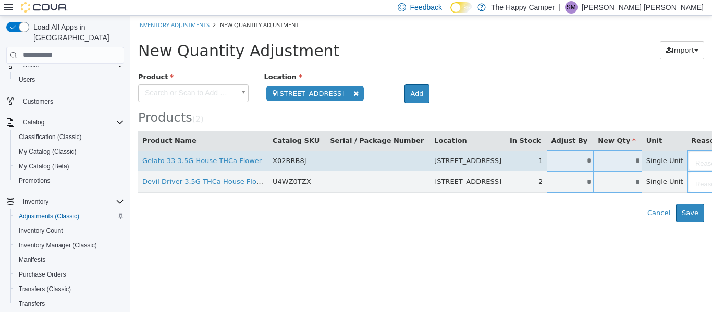
click at [547, 164] on input "*" at bounding box center [570, 160] width 47 height 8
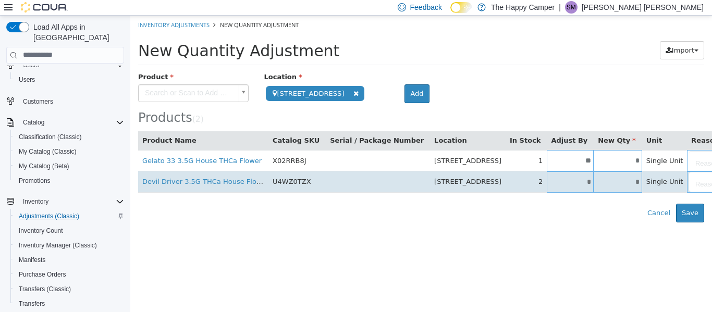
type input "**"
type input "*"
click at [547, 183] on input "*" at bounding box center [570, 182] width 47 height 8
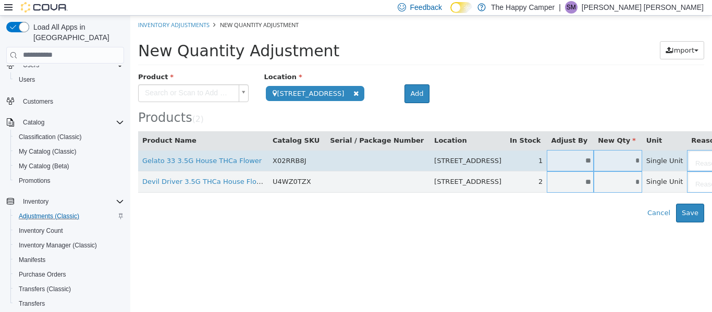
type input "**"
click at [660, 161] on body "**********" at bounding box center [421, 118] width 582 height 207
type input "*"
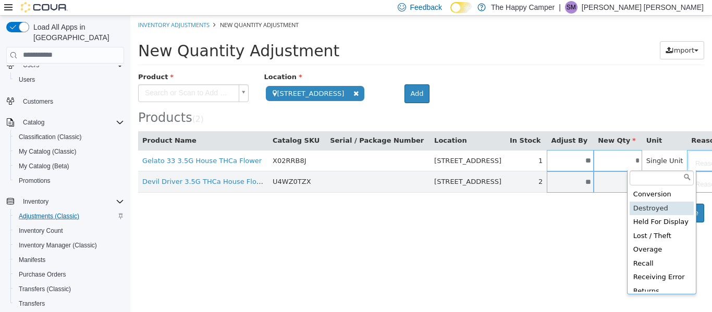
scroll to position [58, 0]
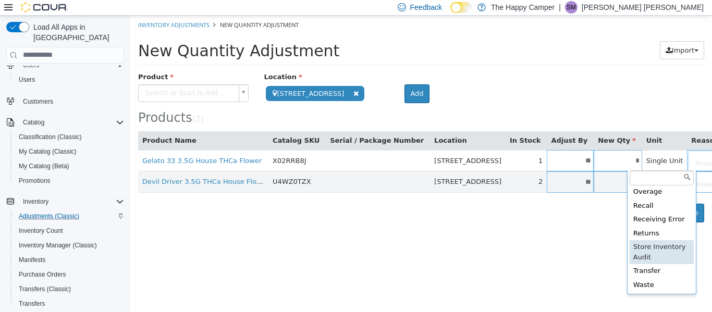
type input "**********"
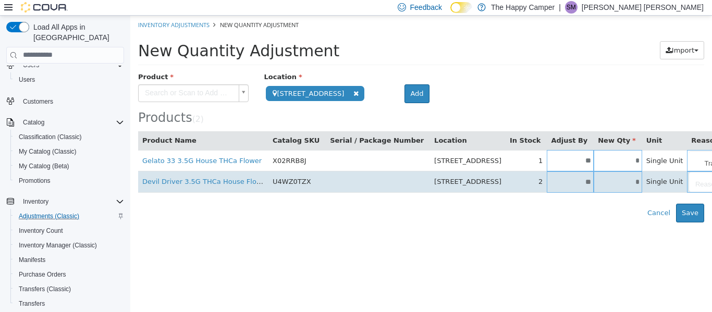
click at [644, 177] on body "**********" at bounding box center [421, 118] width 582 height 207
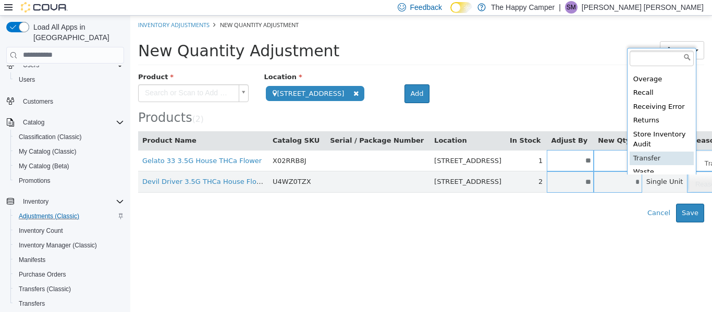
scroll to position [54, 0]
type input "**********"
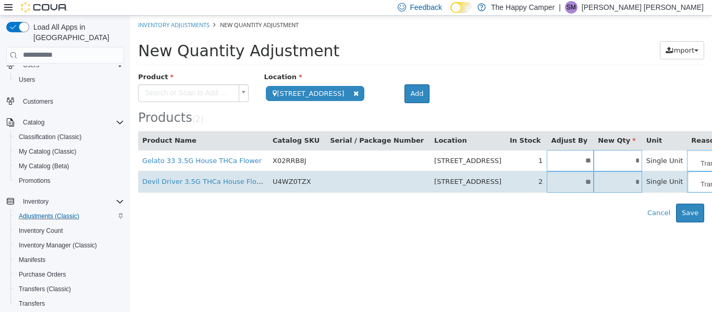
type input "*******"
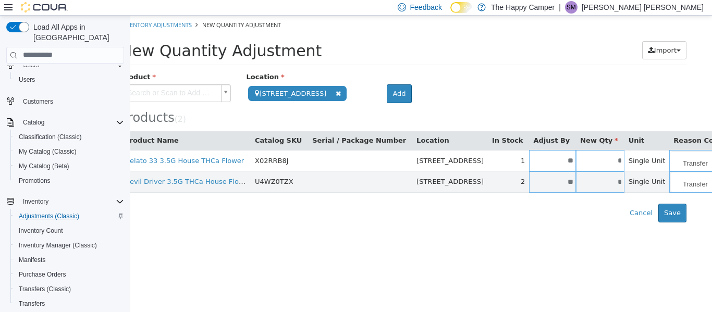
scroll to position [0, 0]
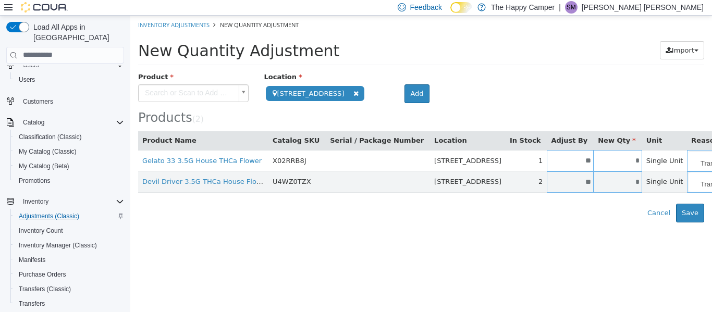
type input "*******"
click at [177, 96] on body "**********" at bounding box center [421, 118] width 582 height 207
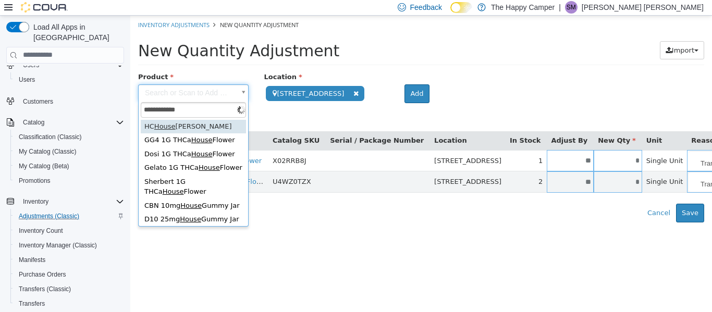
type input "**********"
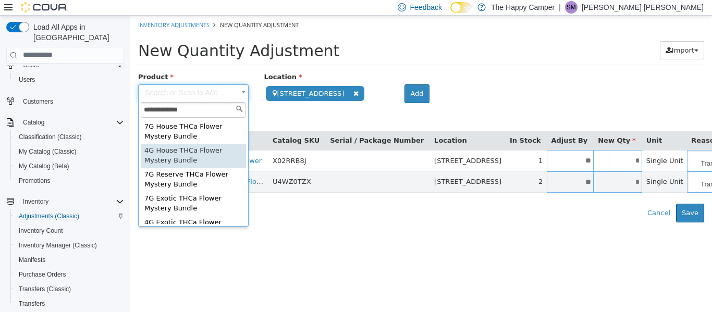
type input "**********"
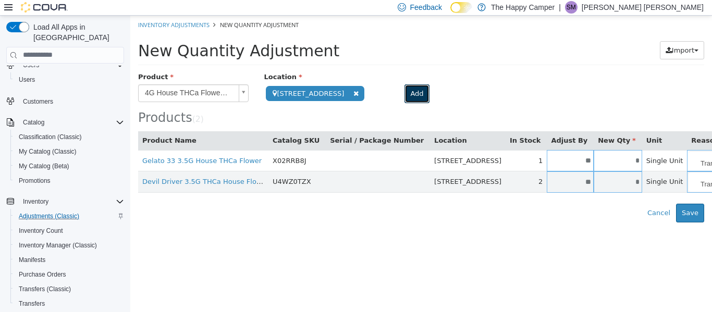
click at [405, 87] on button "Add" at bounding box center [417, 93] width 25 height 19
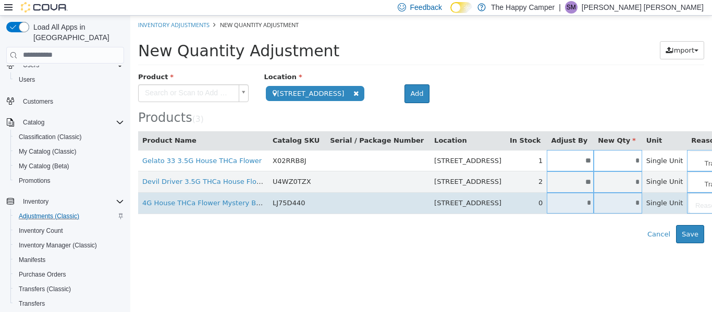
click at [547, 201] on input "*" at bounding box center [570, 203] width 47 height 8
type input "*"
click at [653, 210] on body "**********" at bounding box center [421, 129] width 582 height 228
type input "*"
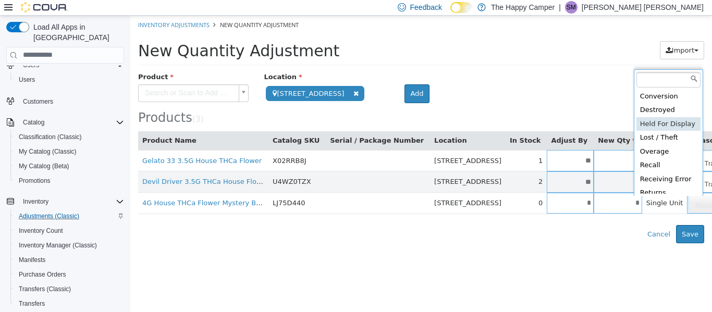
scroll to position [58, 0]
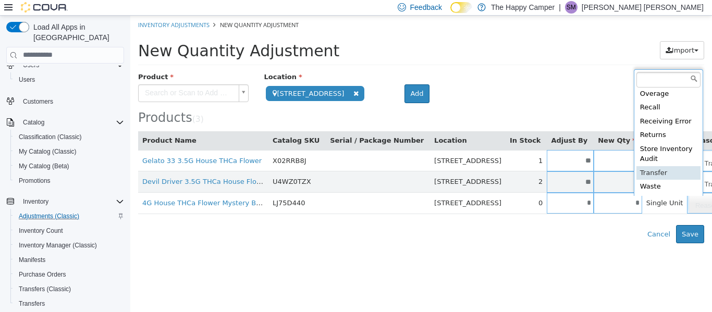
type input "**********"
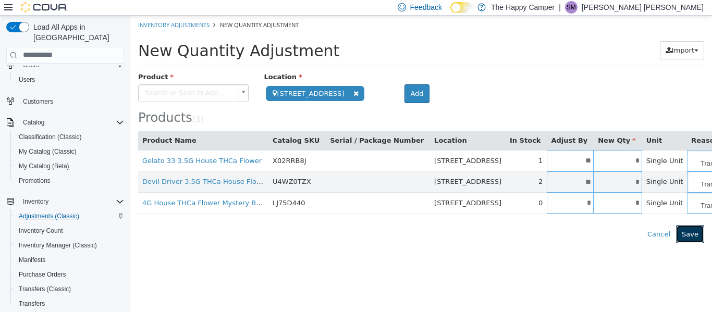
click at [689, 236] on button "Save" at bounding box center [690, 234] width 28 height 19
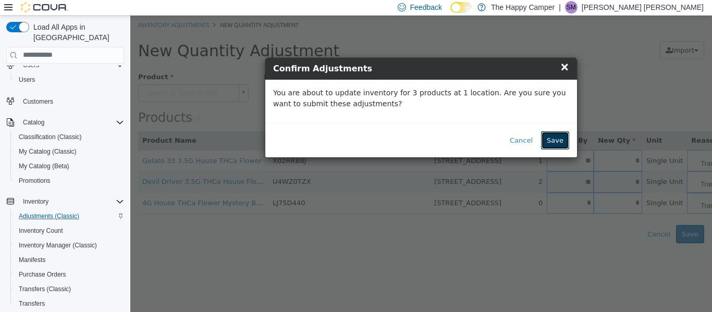
click at [562, 136] on button "Save" at bounding box center [555, 140] width 28 height 19
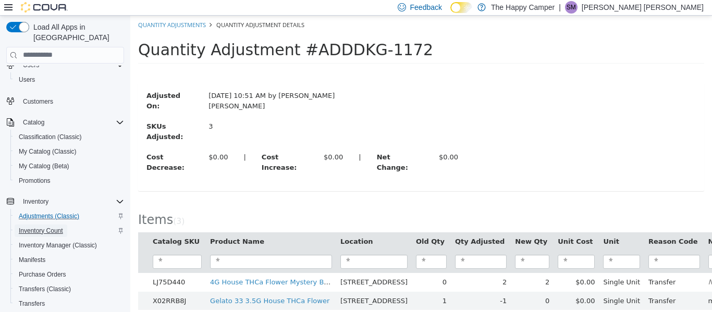
click at [51, 227] on span "Inventory Count" at bounding box center [41, 231] width 44 height 8
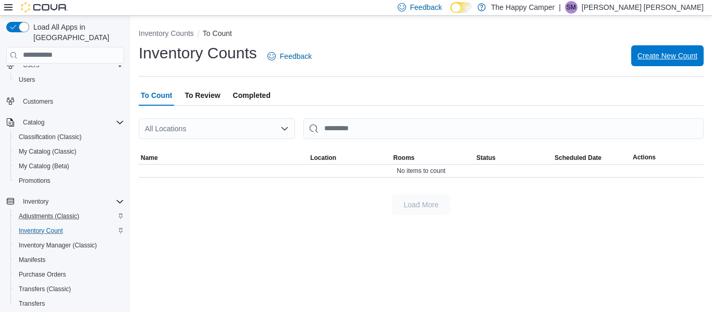
click at [675, 62] on span "Create New Count" at bounding box center [668, 55] width 60 height 21
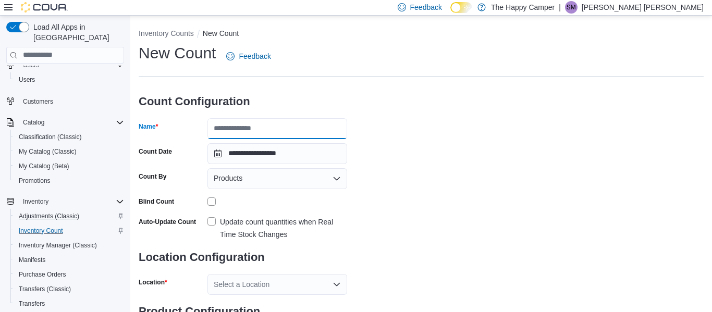
click at [315, 132] on input "Name" at bounding box center [278, 128] width 140 height 21
type input "********"
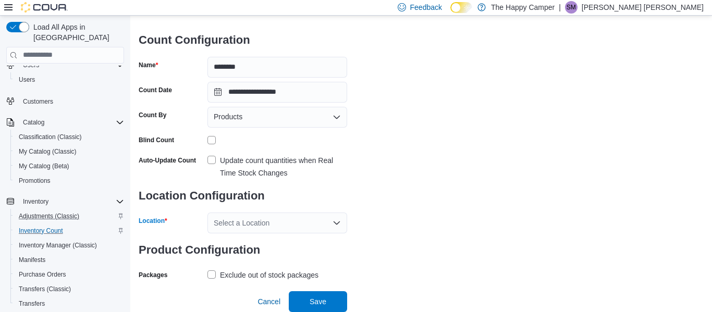
click at [321, 229] on div "Select a Location" at bounding box center [278, 223] width 140 height 21
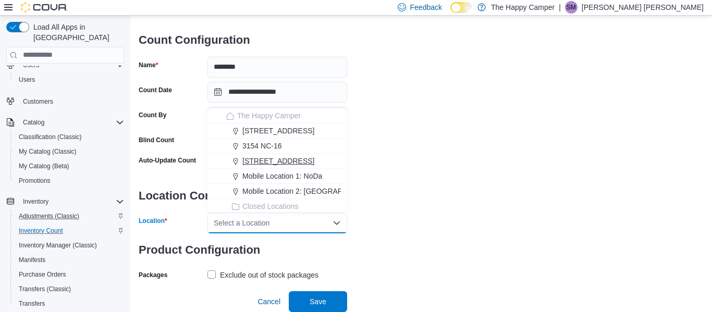
click at [300, 157] on div "[STREET_ADDRESS]" at bounding box center [283, 161] width 115 height 10
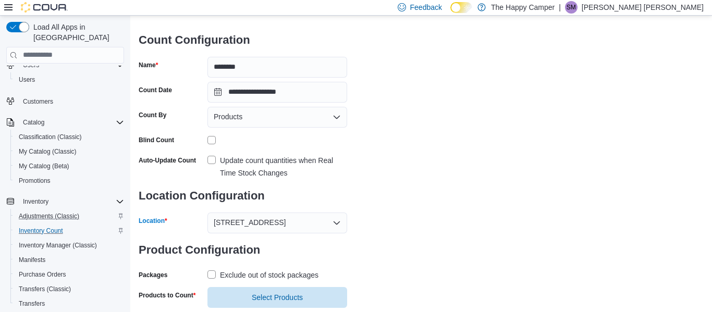
scroll to position [87, 0]
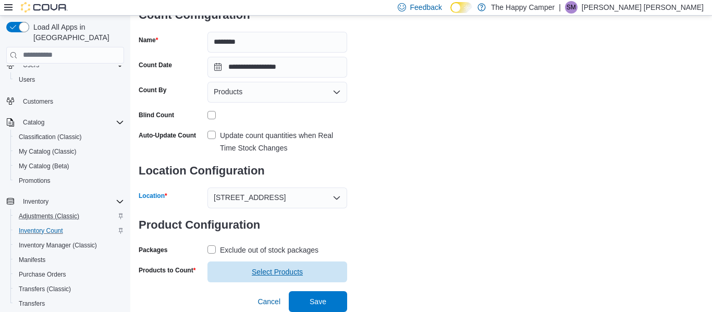
click at [277, 265] on span "Select Products" at bounding box center [277, 272] width 127 height 21
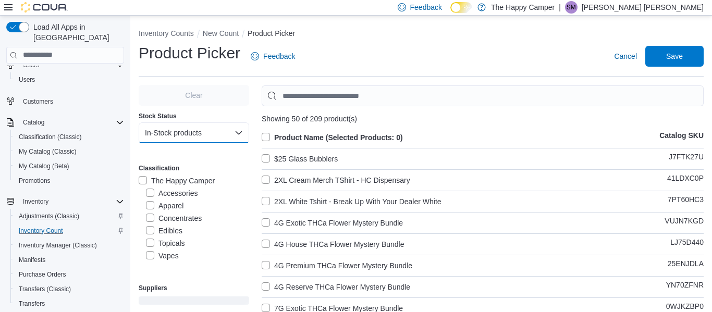
click at [221, 135] on button "In-Stock products" at bounding box center [194, 133] width 111 height 21
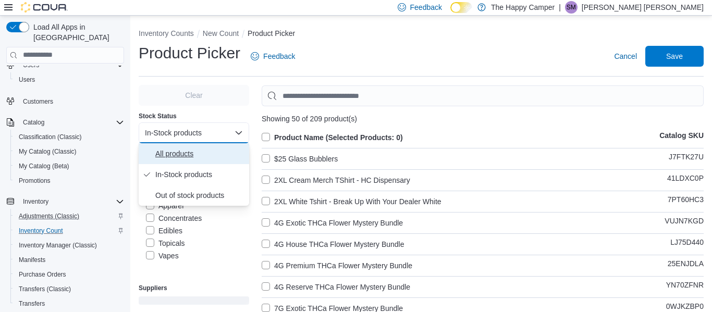
click at [178, 156] on span "All products" at bounding box center [200, 154] width 90 height 13
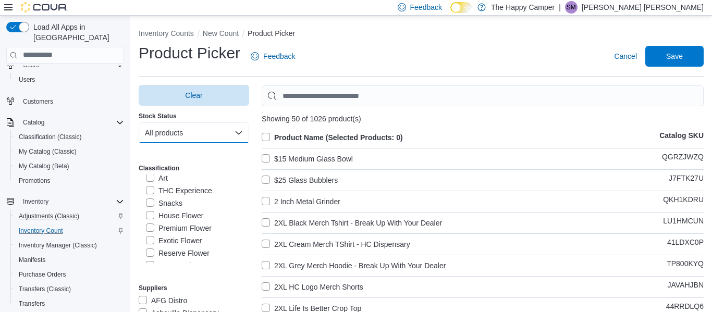
scroll to position [199, 0]
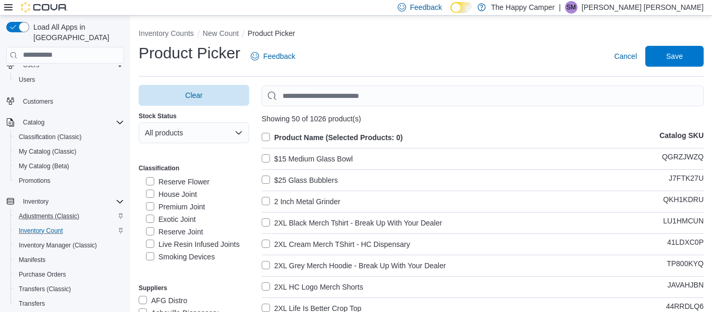
click at [146, 192] on label "House Joint" at bounding box center [171, 194] width 51 height 13
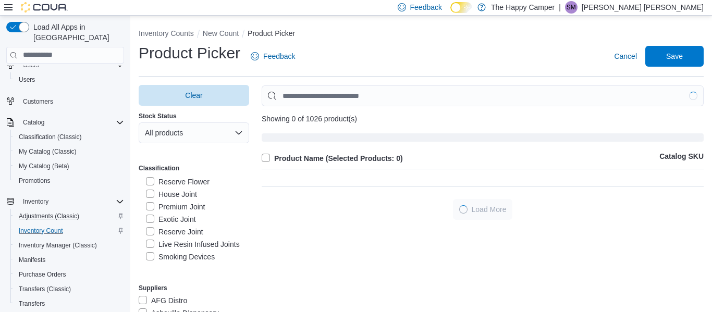
click at [152, 212] on label "Premium Joint" at bounding box center [175, 207] width 59 height 13
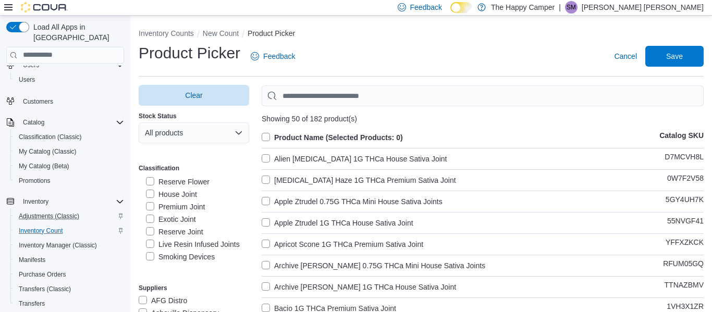
click at [149, 222] on label "Exotic Joint" at bounding box center [171, 219] width 50 height 13
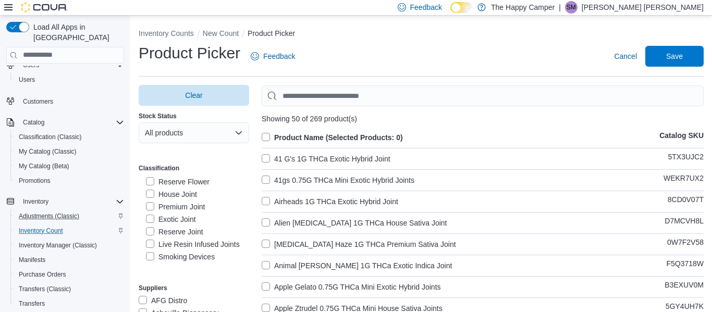
click at [149, 237] on label "Reserve Joint" at bounding box center [174, 232] width 57 height 13
click at [149, 251] on label "Smoking Devices" at bounding box center [180, 257] width 69 height 13
click at [149, 258] on label "Smoking Devices" at bounding box center [180, 257] width 69 height 13
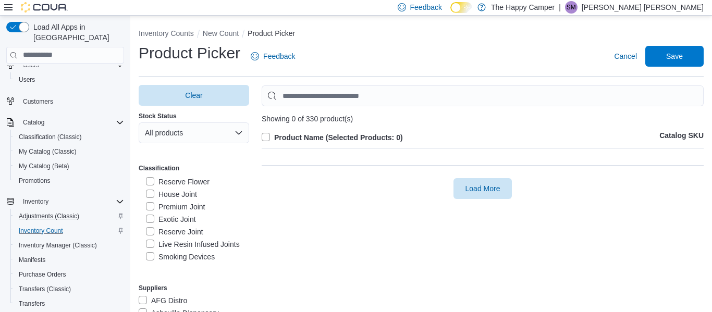
click at [151, 244] on label "Live Resin Infused Joints" at bounding box center [193, 244] width 94 height 13
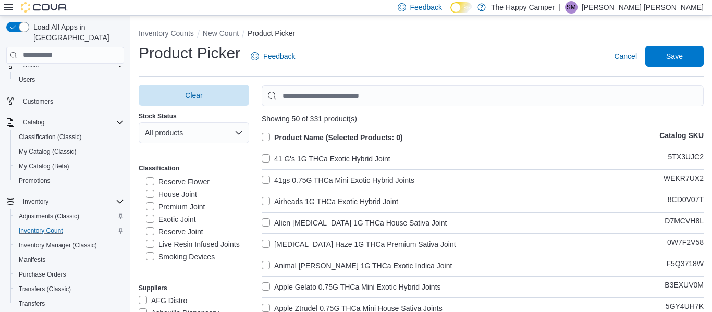
click at [267, 137] on label "Product Name (Selected Products: 0)" at bounding box center [332, 137] width 141 height 13
click at [677, 51] on span "Save" at bounding box center [674, 56] width 17 height 10
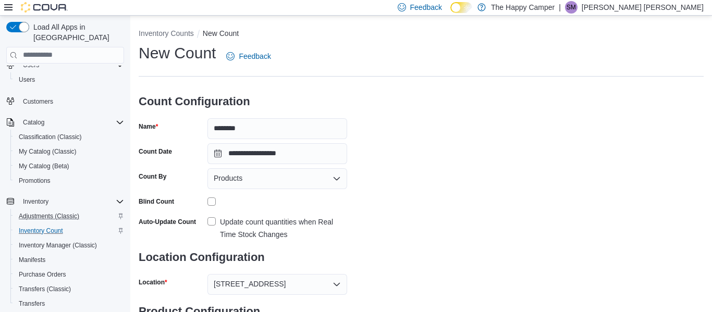
scroll to position [107, 0]
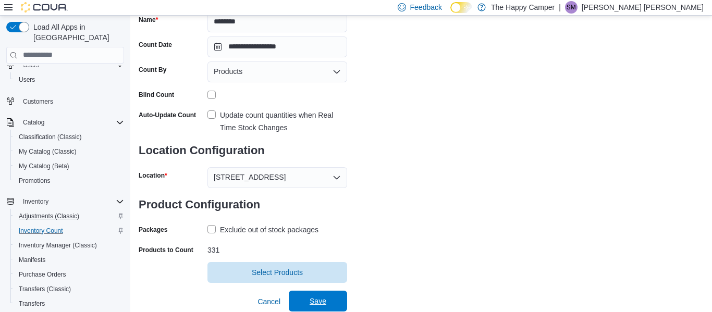
click at [326, 294] on span "Save" at bounding box center [318, 301] width 46 height 21
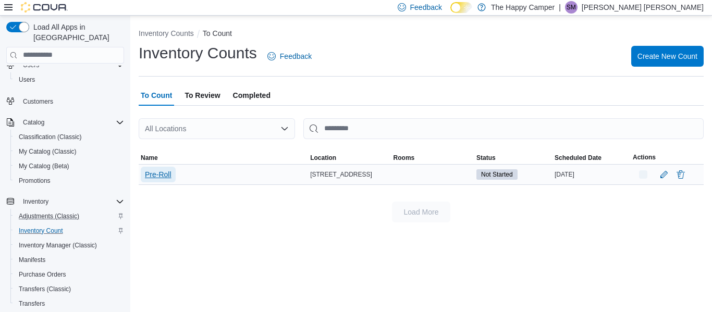
click at [169, 172] on span "Pre-Roll" at bounding box center [158, 174] width 27 height 10
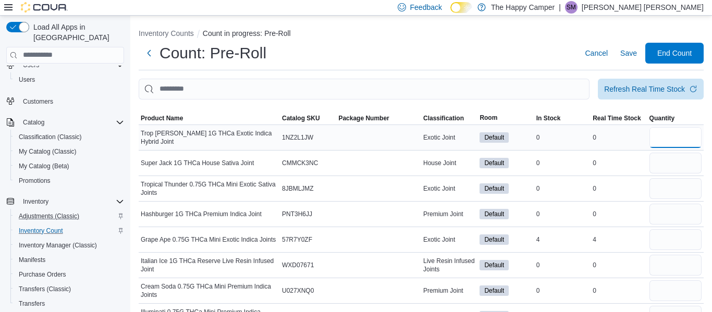
click at [668, 128] on input "number" at bounding box center [676, 137] width 52 height 21
type input "*"
click at [664, 167] on input "number" at bounding box center [676, 163] width 52 height 21
type input "*"
click at [665, 192] on input "number" at bounding box center [676, 188] width 52 height 21
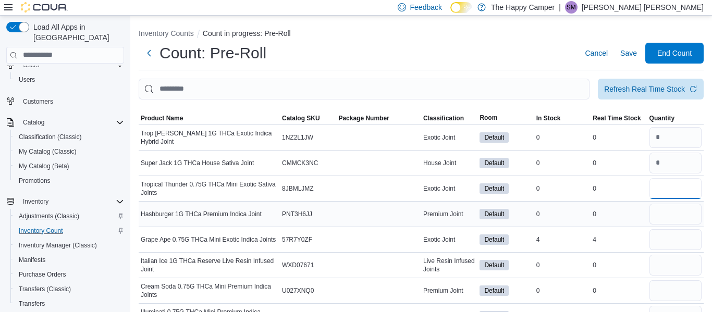
type input "*"
click at [666, 211] on input "number" at bounding box center [676, 214] width 52 height 21
type input "*"
click at [665, 232] on input "number" at bounding box center [676, 239] width 52 height 21
type input "*"
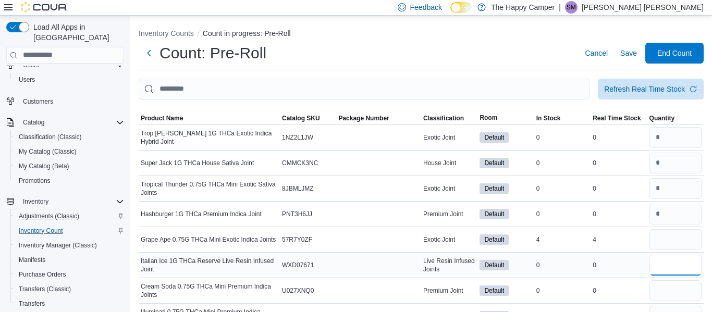
click at [667, 260] on input "number" at bounding box center [676, 265] width 52 height 21
type input "*"
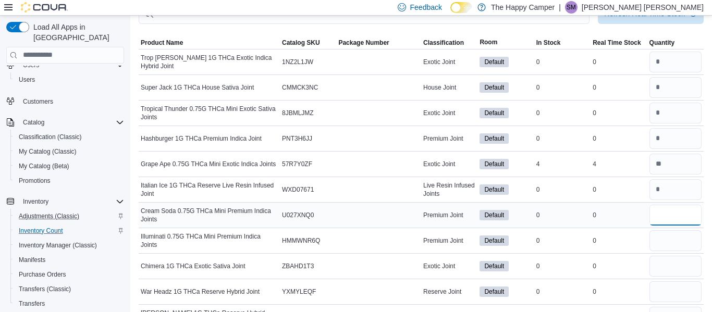
click at [670, 222] on input "number" at bounding box center [676, 215] width 52 height 21
type input "*"
click at [664, 250] on input "number" at bounding box center [676, 240] width 52 height 21
type input "*"
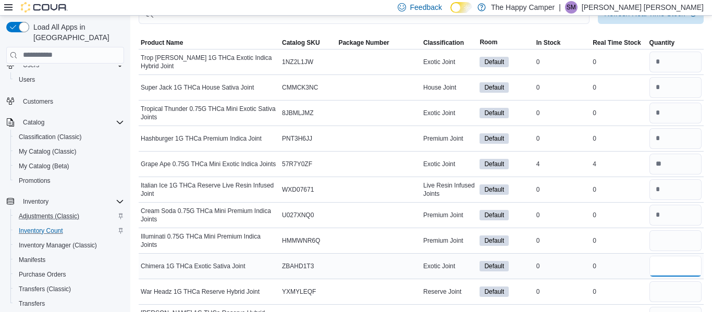
click at [661, 271] on input "number" at bounding box center [676, 266] width 52 height 21
type input "*"
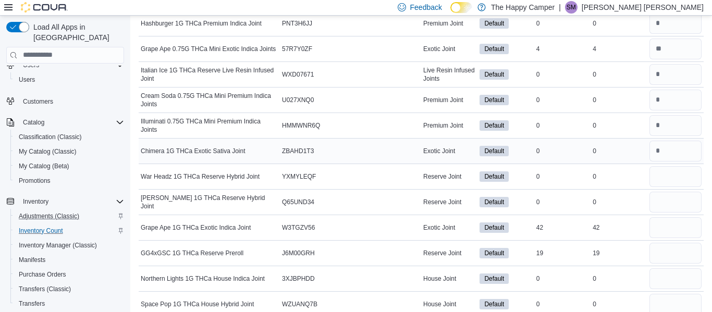
scroll to position [192, 0]
click at [671, 189] on div at bounding box center [676, 201] width 56 height 25
click at [665, 174] on input "number" at bounding box center [676, 175] width 52 height 21
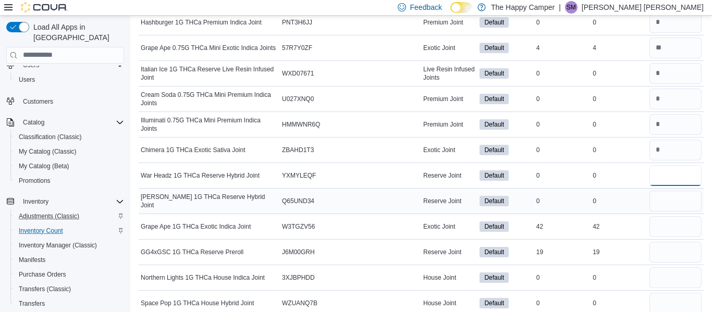
type input "*"
click at [663, 204] on input "number" at bounding box center [676, 201] width 52 height 21
type input "*"
click at [661, 227] on input "number" at bounding box center [676, 226] width 52 height 21
type input "*"
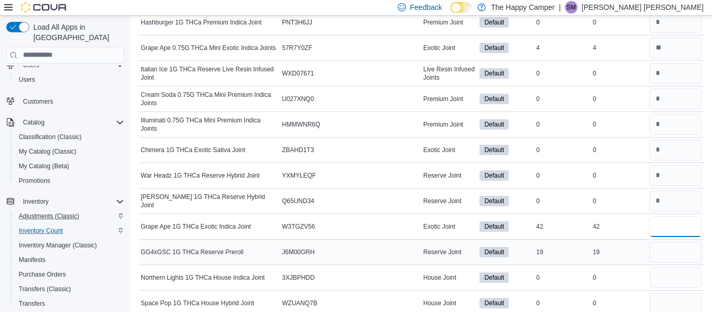
type input "**"
click at [660, 249] on input "number" at bounding box center [676, 252] width 52 height 21
type input "**"
click at [659, 279] on input "number" at bounding box center [676, 277] width 52 height 21
type input "*"
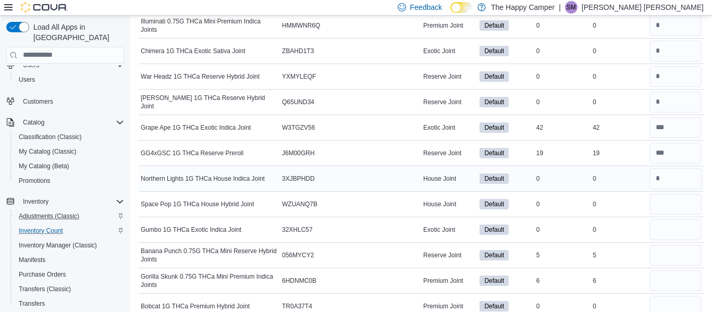
scroll to position [300, 0]
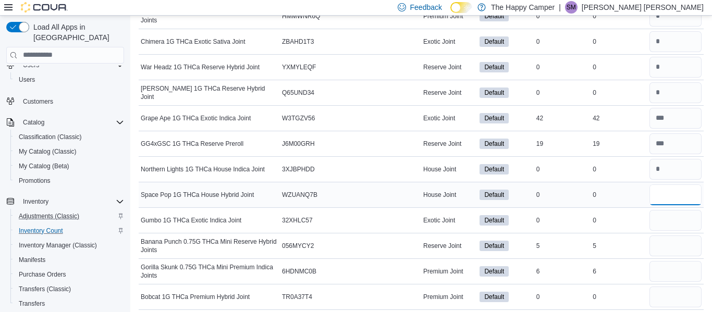
click at [664, 197] on input "number" at bounding box center [676, 195] width 52 height 21
type input "*"
click at [669, 217] on input "number" at bounding box center [676, 220] width 52 height 21
type input "*"
click at [665, 244] on input "number" at bounding box center [676, 246] width 52 height 21
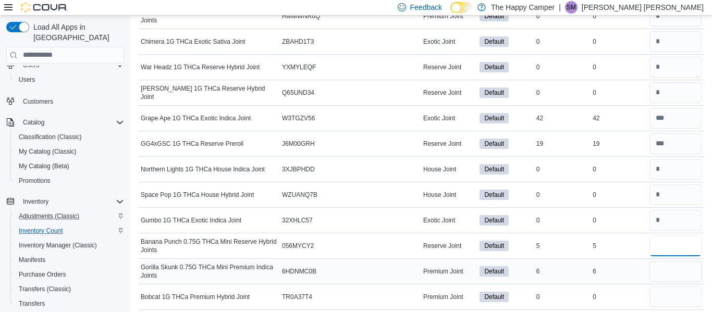
type input "*"
click at [660, 275] on input "number" at bounding box center [676, 271] width 52 height 21
type input "*"
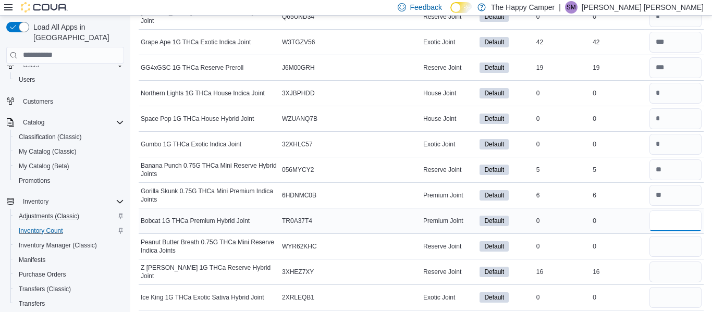
click at [665, 217] on input "number" at bounding box center [676, 221] width 52 height 21
type input "*"
click at [665, 248] on input "number" at bounding box center [676, 246] width 52 height 21
type input "*"
click at [663, 273] on input "number" at bounding box center [676, 272] width 52 height 21
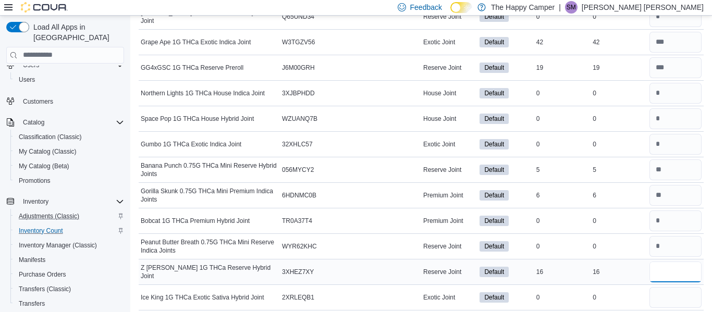
type input "**"
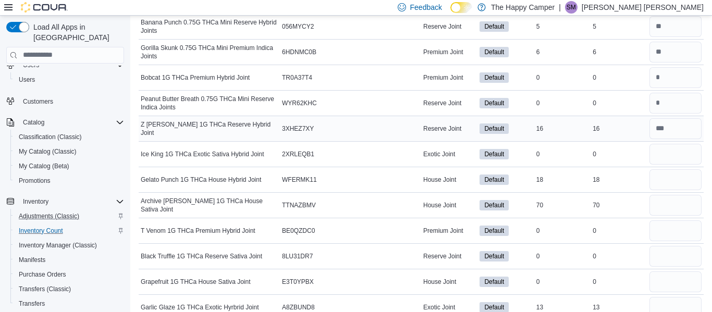
scroll to position [519, 0]
click at [669, 157] on input "number" at bounding box center [676, 154] width 52 height 21
type input "*"
click at [666, 186] on input "number" at bounding box center [676, 180] width 52 height 21
type input "**"
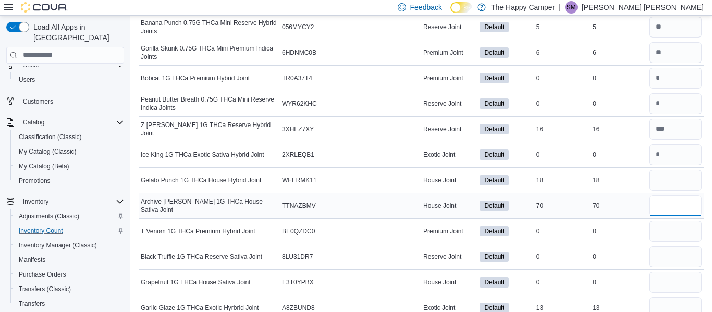
click at [660, 211] on input "number" at bounding box center [676, 206] width 52 height 21
type input "**"
click at [662, 232] on input "number" at bounding box center [676, 231] width 52 height 21
type input "*"
click at [663, 251] on input "number" at bounding box center [676, 257] width 52 height 21
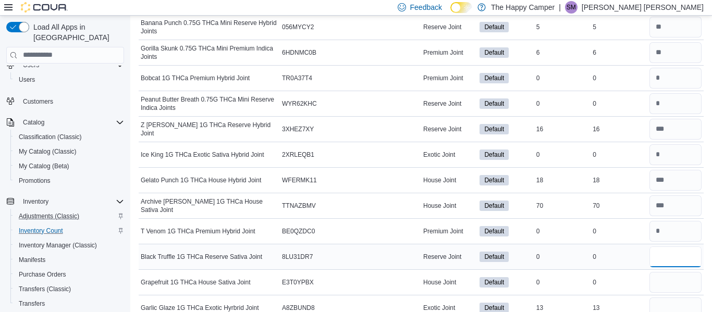
type input "*"
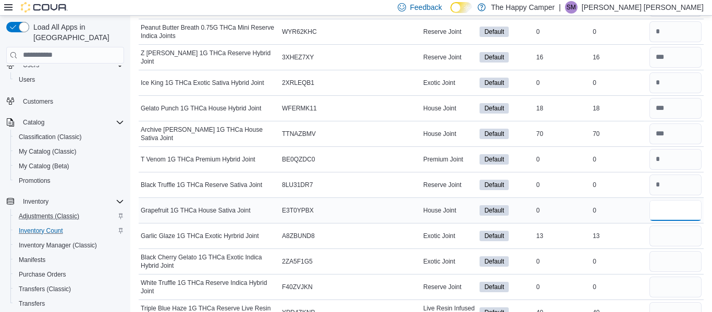
click at [665, 211] on input "number" at bounding box center [676, 210] width 52 height 21
type input "*"
click at [660, 239] on input "number" at bounding box center [676, 236] width 52 height 21
type input "**"
click at [662, 258] on input "number" at bounding box center [676, 261] width 52 height 21
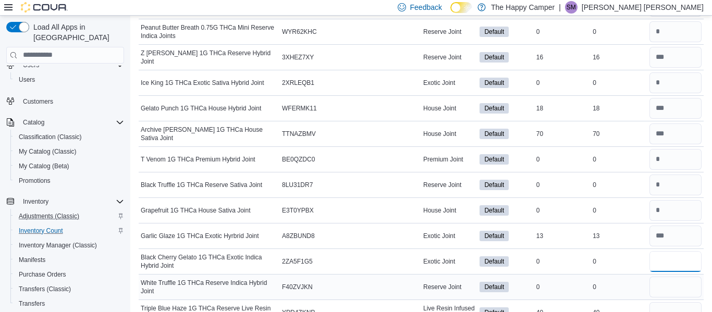
type input "*"
click at [663, 282] on input "number" at bounding box center [676, 287] width 52 height 21
type input "*"
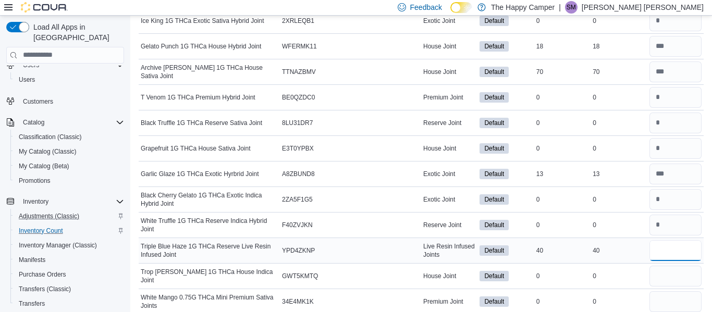
click at [663, 248] on input "number" at bounding box center [676, 250] width 52 height 21
type input "*"
type input "**"
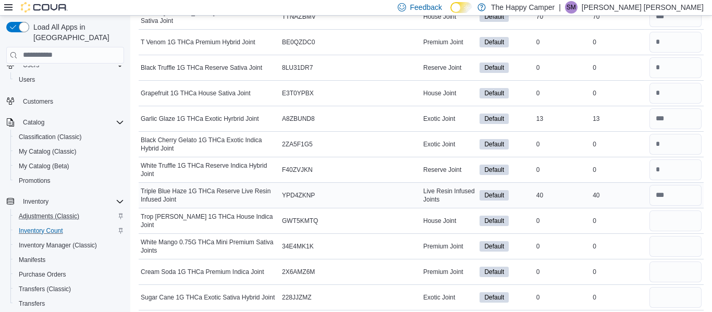
scroll to position [721, 0]
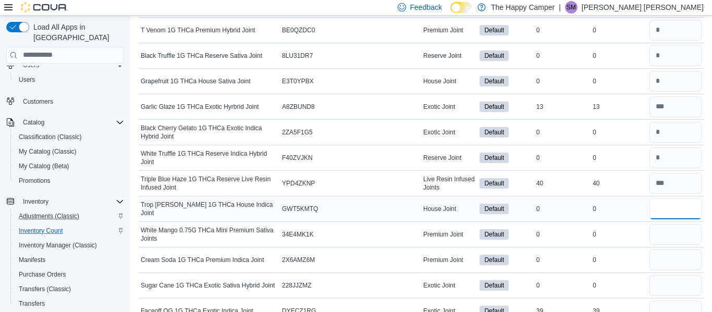
click at [663, 210] on input "number" at bounding box center [676, 209] width 52 height 21
type input "*"
click at [663, 236] on input "number" at bounding box center [676, 234] width 52 height 21
type input "*"
click at [663, 263] on input "number" at bounding box center [676, 260] width 52 height 21
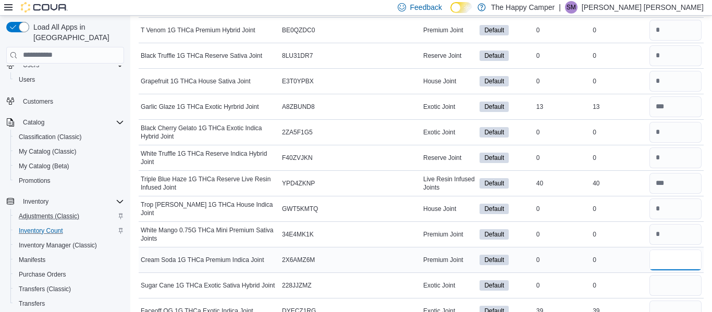
type input "*"
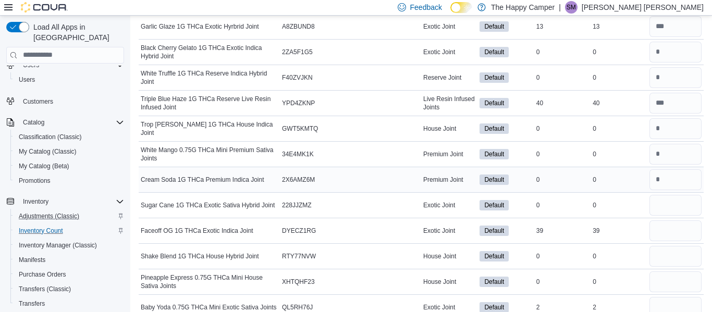
scroll to position [801, 0]
click at [663, 204] on input "number" at bounding box center [676, 204] width 52 height 21
type input "*"
click at [670, 218] on div at bounding box center [676, 230] width 56 height 25
click at [670, 225] on input "number" at bounding box center [676, 230] width 52 height 21
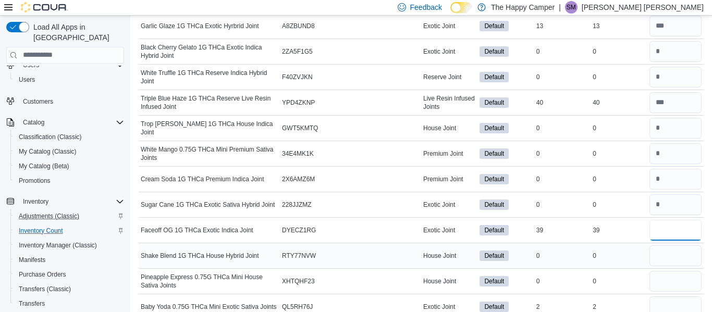
type input "**"
click at [675, 255] on input "number" at bounding box center [676, 256] width 52 height 21
type input "*"
click at [671, 280] on input "number" at bounding box center [676, 281] width 52 height 21
type input "*"
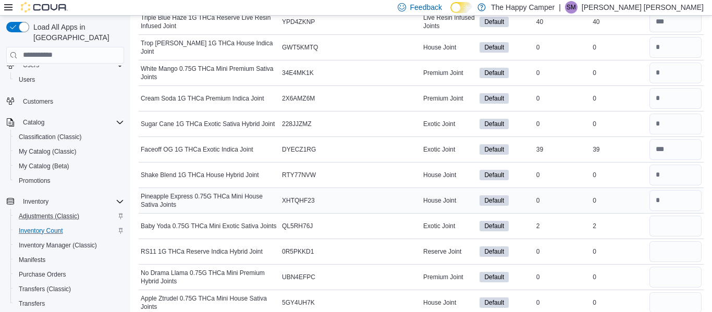
scroll to position [895, 0]
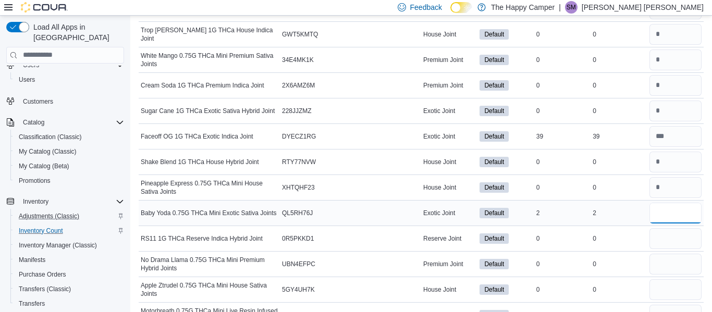
click at [664, 211] on input "number" at bounding box center [676, 213] width 52 height 21
type input "*"
click at [664, 235] on input "number" at bounding box center [676, 238] width 52 height 21
type input "*"
click at [655, 259] on input "number" at bounding box center [676, 264] width 52 height 21
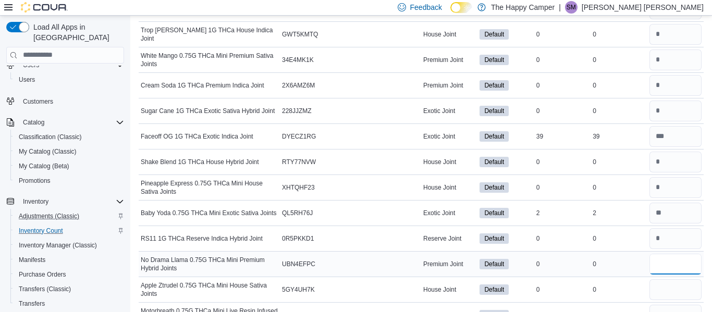
type input "*"
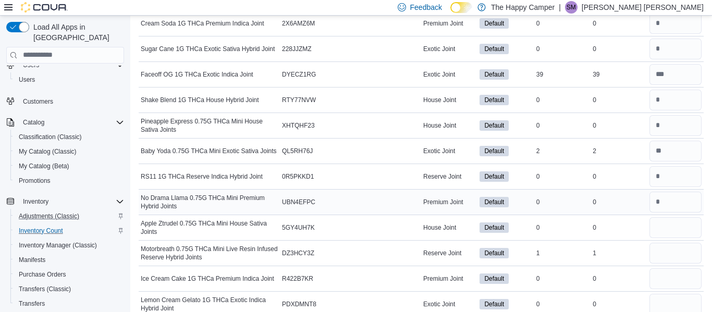
scroll to position [956, 0]
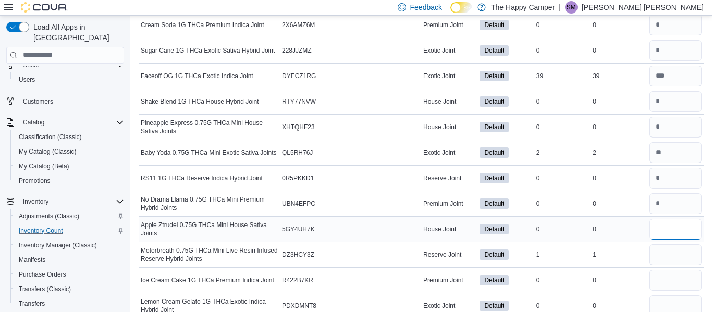
click at [672, 231] on input "number" at bounding box center [676, 229] width 52 height 21
type input "*"
click at [667, 251] on input "number" at bounding box center [676, 255] width 52 height 21
type input "*"
click at [666, 277] on input "number" at bounding box center [676, 280] width 52 height 21
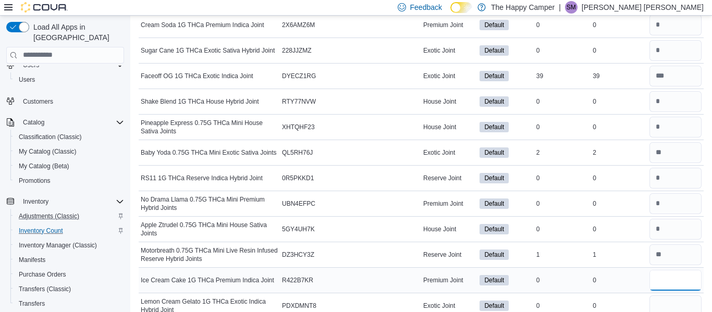
type input "*"
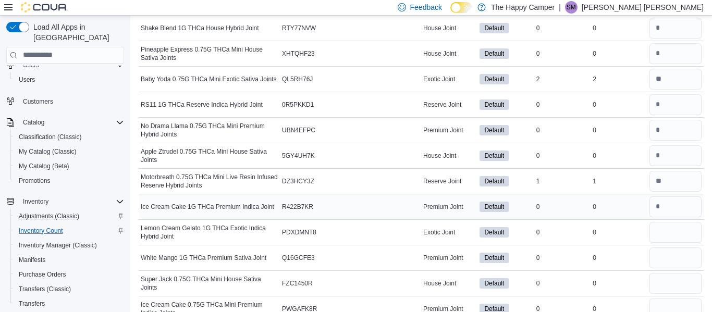
scroll to position [1030, 0]
click at [664, 231] on input "number" at bounding box center [676, 232] width 52 height 21
type input "*"
click at [659, 265] on input "number" at bounding box center [676, 257] width 52 height 21
type input "*"
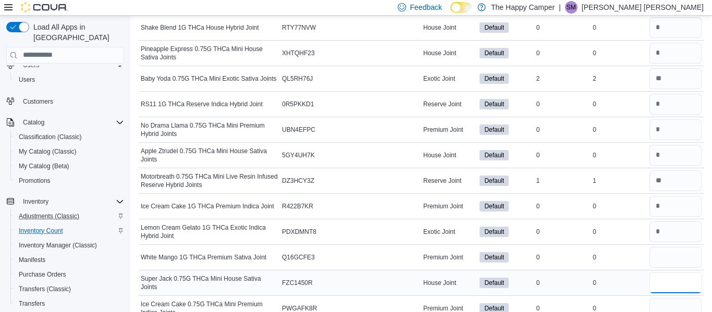
click at [661, 288] on input "number" at bounding box center [676, 283] width 52 height 21
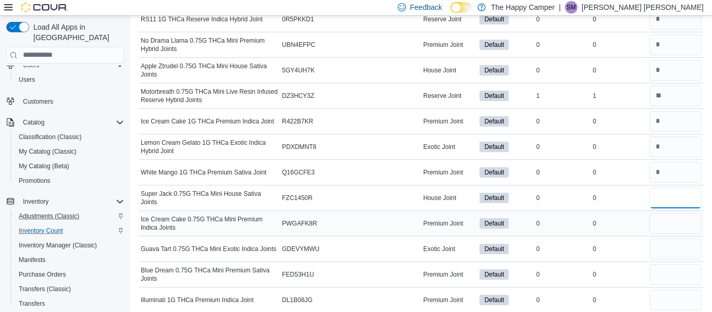
scroll to position [1114, 0]
type input "*"
click at [675, 218] on input "number" at bounding box center [676, 224] width 52 height 21
type input "*"
click at [671, 251] on input "number" at bounding box center [676, 249] width 52 height 21
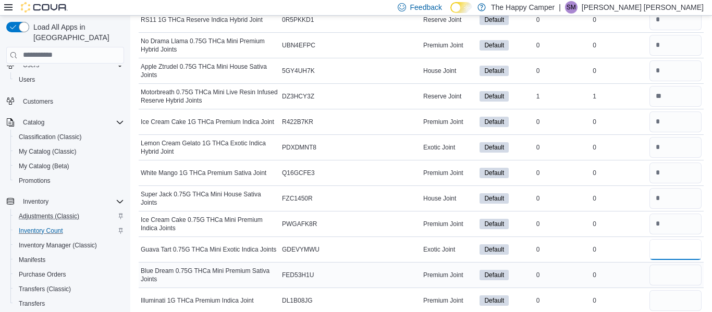
type input "*"
click at [661, 279] on input "number" at bounding box center [676, 275] width 52 height 21
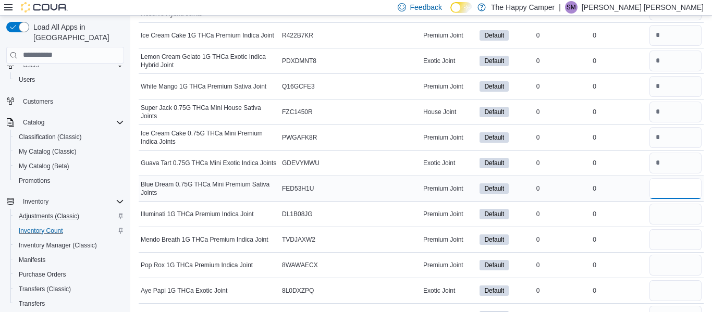
scroll to position [1206, 0]
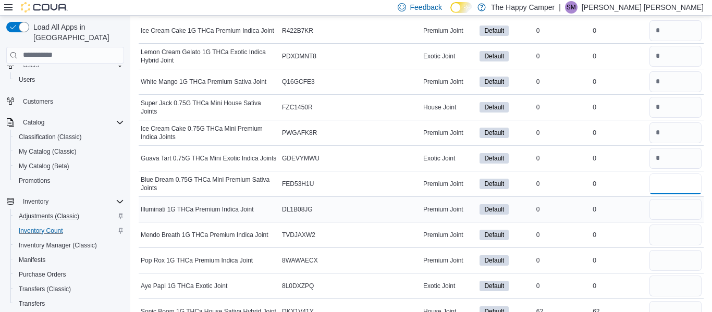
type input "*"
click at [658, 212] on input "number" at bounding box center [676, 209] width 52 height 21
type input "*"
click at [661, 237] on input "number" at bounding box center [676, 235] width 52 height 21
type input "*"
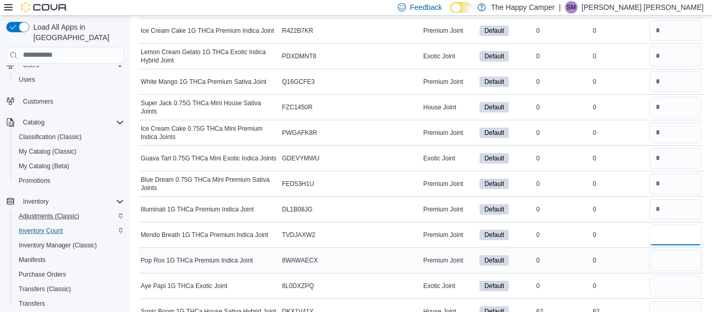
type input "*"
click at [662, 256] on input "number" at bounding box center [676, 260] width 52 height 21
type input "*"
click at [663, 283] on input "number" at bounding box center [676, 286] width 52 height 21
type input "*"
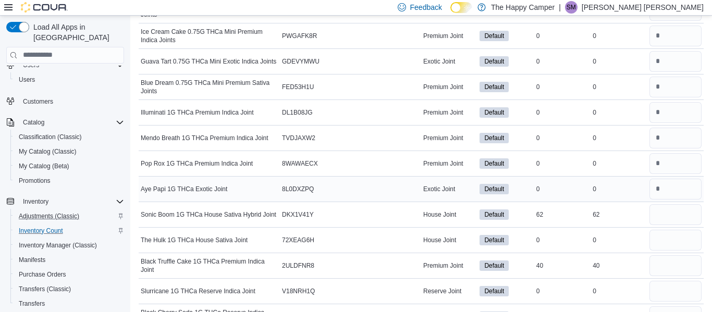
scroll to position [1308, 0]
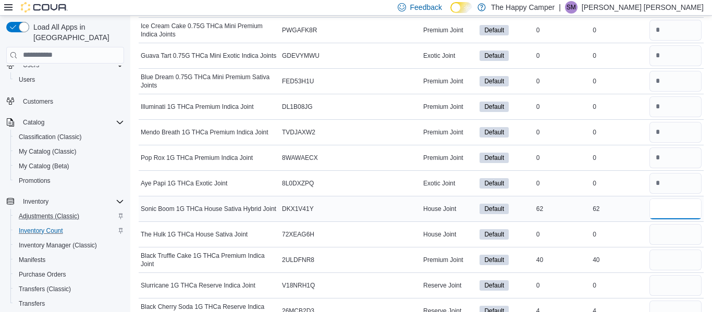
click at [666, 211] on input "number" at bounding box center [676, 209] width 52 height 21
type input "**"
click at [661, 228] on input "number" at bounding box center [676, 234] width 52 height 21
type input "*"
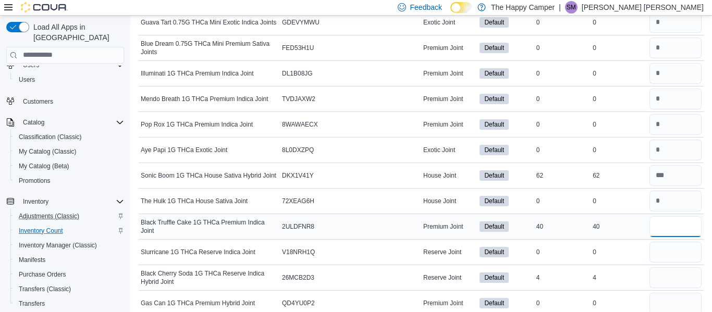
click at [659, 221] on input "number" at bounding box center [676, 226] width 52 height 21
type input "**"
click at [669, 250] on input "number" at bounding box center [676, 252] width 52 height 21
type input "*"
click at [668, 276] on input "number" at bounding box center [676, 277] width 52 height 21
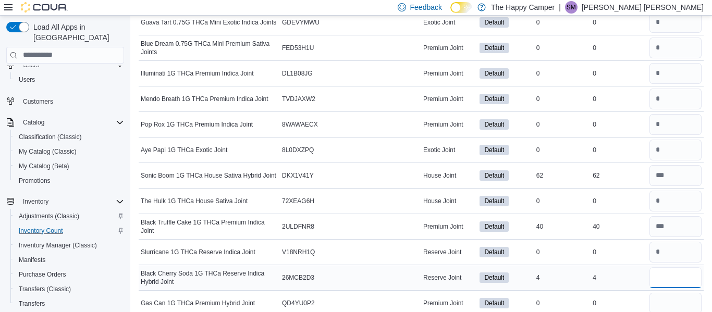
type input "*"
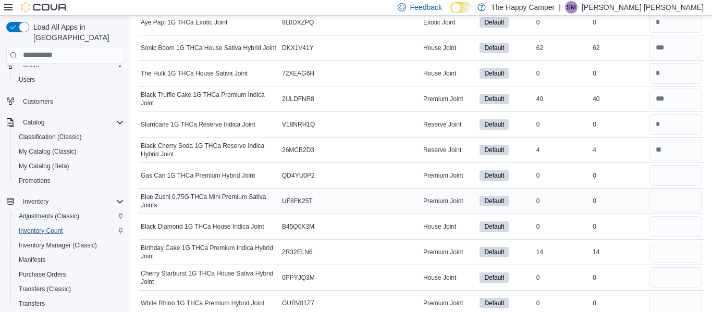
scroll to position [1468, 0]
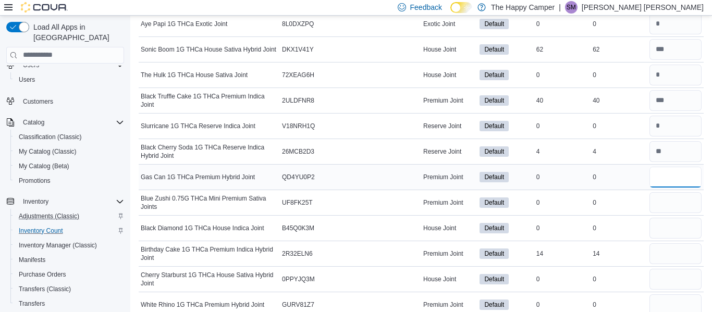
click at [677, 177] on input "number" at bounding box center [676, 177] width 52 height 21
type input "*"
click at [677, 200] on input "number" at bounding box center [676, 202] width 52 height 21
type input "*"
click at [674, 231] on input "number" at bounding box center [676, 228] width 52 height 21
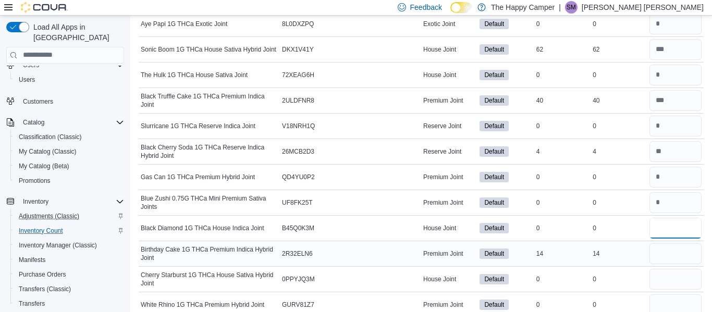
type input "*"
click at [670, 255] on input "number" at bounding box center [676, 254] width 52 height 21
type input "**"
click at [673, 284] on input "number" at bounding box center [676, 279] width 52 height 21
type input "*"
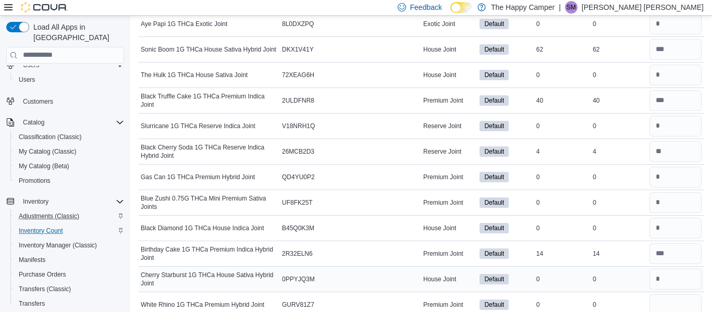
scroll to position [1573, 0]
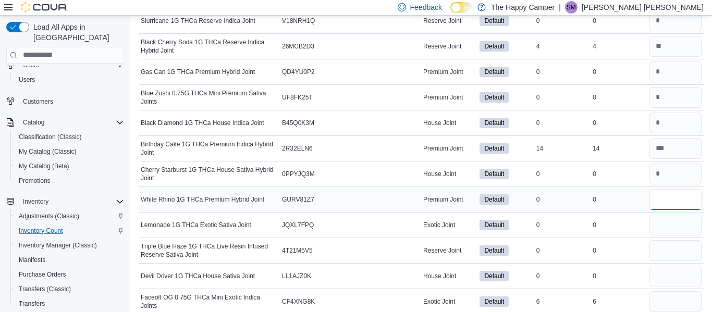
click at [658, 200] on input "number" at bounding box center [676, 199] width 52 height 21
type input "*"
click at [665, 219] on input "number" at bounding box center [676, 225] width 52 height 21
click at [665, 246] on input "number" at bounding box center [676, 250] width 52 height 21
click at [658, 278] on input "number" at bounding box center [676, 276] width 52 height 21
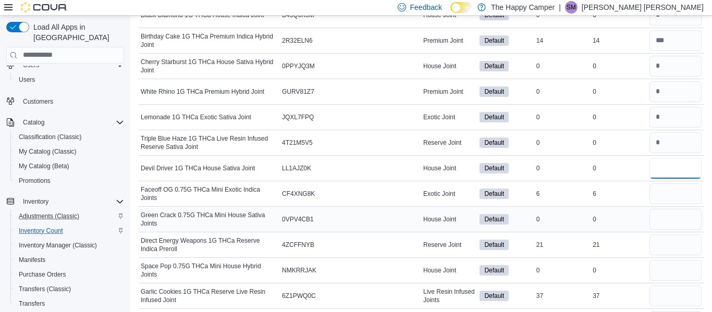
scroll to position [1682, 0]
click at [663, 194] on input "number" at bounding box center [676, 193] width 52 height 21
click at [664, 222] on input "number" at bounding box center [676, 219] width 52 height 21
click at [661, 250] on input "number" at bounding box center [676, 244] width 52 height 21
click at [661, 270] on input "number" at bounding box center [676, 270] width 52 height 21
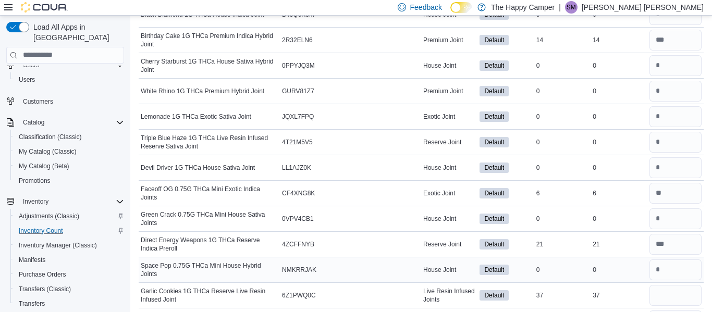
scroll to position [1785, 0]
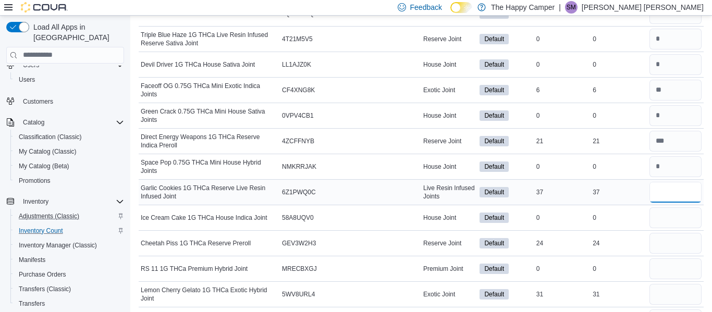
click at [666, 195] on input "number" at bounding box center [676, 192] width 52 height 21
click at [663, 222] on input "number" at bounding box center [676, 218] width 52 height 21
click at [665, 245] on input "number" at bounding box center [676, 243] width 52 height 21
click at [672, 266] on input "number" at bounding box center [676, 269] width 52 height 21
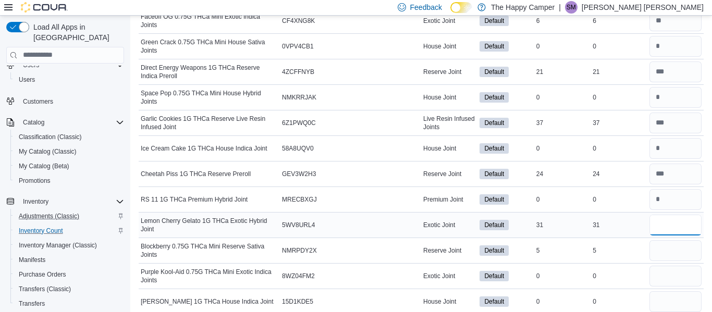
click at [673, 221] on input "number" at bounding box center [676, 225] width 52 height 21
click at [680, 253] on input "number" at bounding box center [676, 250] width 52 height 21
click at [685, 284] on input "number" at bounding box center [676, 276] width 52 height 21
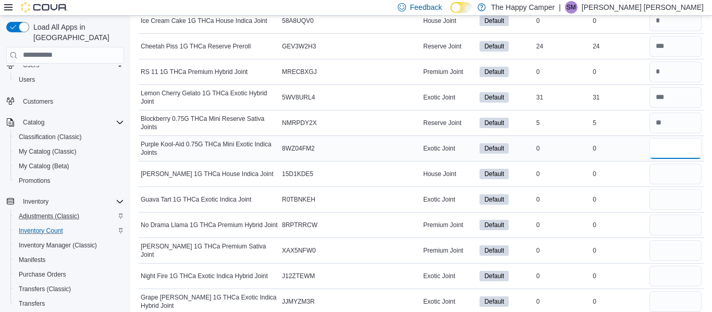
scroll to position [1997, 0]
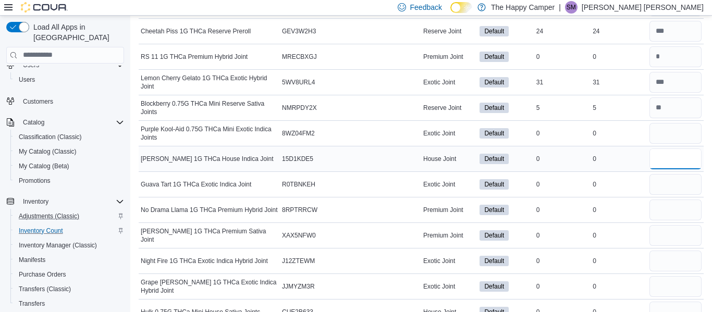
click at [675, 157] on input "number" at bounding box center [676, 159] width 52 height 21
click at [663, 186] on input "number" at bounding box center [676, 184] width 52 height 21
click at [659, 200] on input "number" at bounding box center [676, 210] width 52 height 21
click at [656, 223] on div at bounding box center [676, 235] width 56 height 25
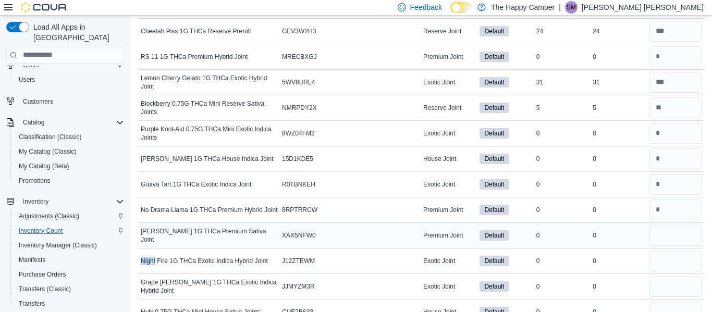
click at [656, 227] on input "number" at bounding box center [676, 235] width 52 height 21
click at [660, 261] on input "number" at bounding box center [676, 261] width 52 height 21
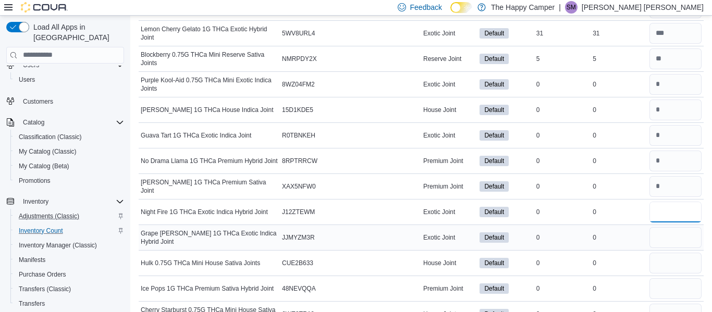
scroll to position [2061, 0]
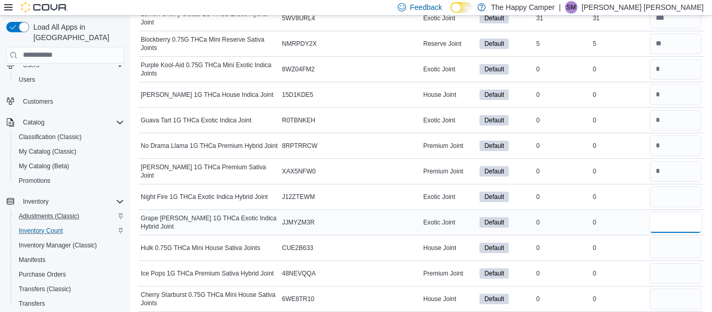
click at [662, 233] on input "number" at bounding box center [676, 222] width 52 height 21
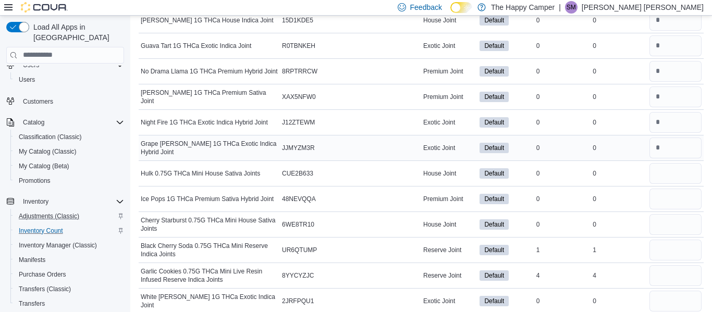
scroll to position [2134, 0]
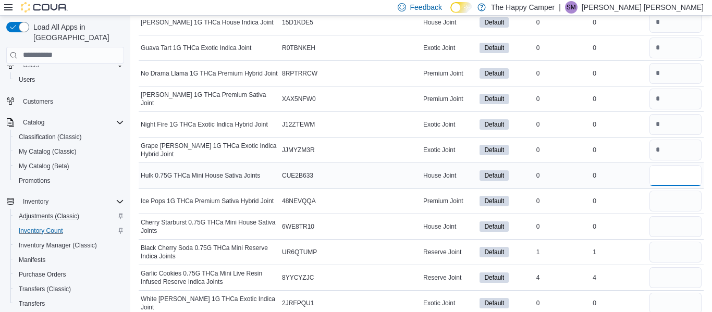
click at [667, 179] on input "number" at bounding box center [676, 175] width 52 height 21
click at [664, 204] on input "number" at bounding box center [676, 201] width 52 height 21
click at [663, 230] on input "number" at bounding box center [676, 226] width 52 height 21
click at [667, 258] on input "number" at bounding box center [676, 252] width 52 height 21
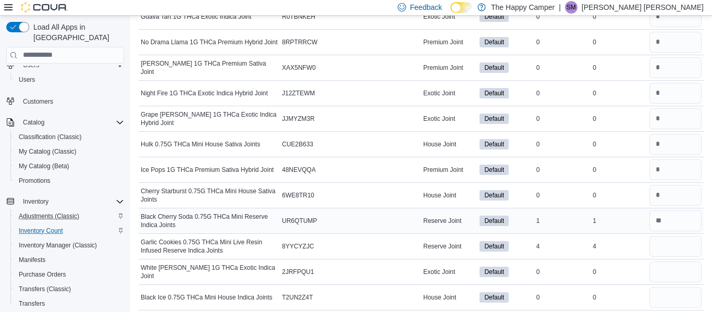
scroll to position [2165, 0]
click at [667, 246] on input "number" at bounding box center [676, 246] width 52 height 21
click at [668, 274] on input "number" at bounding box center [676, 271] width 52 height 21
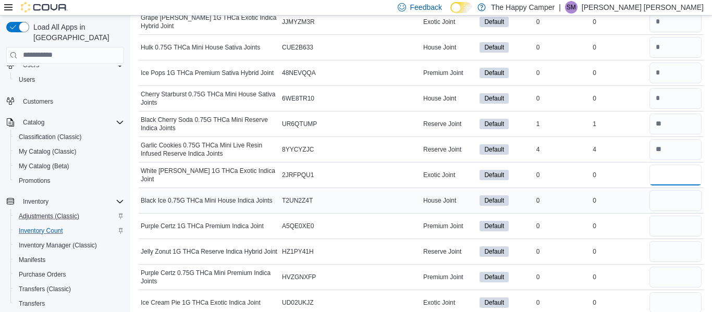
scroll to position [2270, 0]
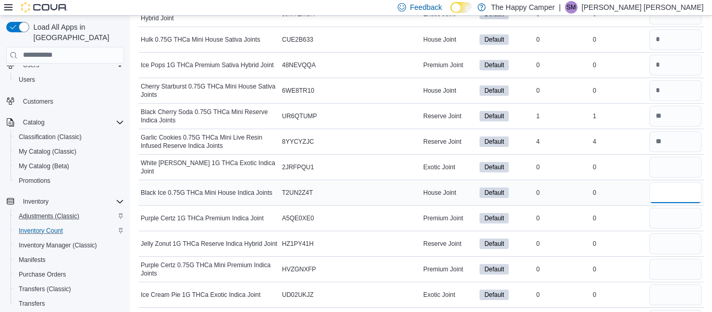
click at [668, 189] on input "number" at bounding box center [676, 192] width 52 height 21
click at [659, 222] on input "number" at bounding box center [676, 218] width 52 height 21
click at [660, 248] on input "number" at bounding box center [676, 244] width 52 height 21
click at [661, 272] on input "number" at bounding box center [676, 269] width 52 height 21
click at [659, 303] on input "number" at bounding box center [676, 295] width 52 height 21
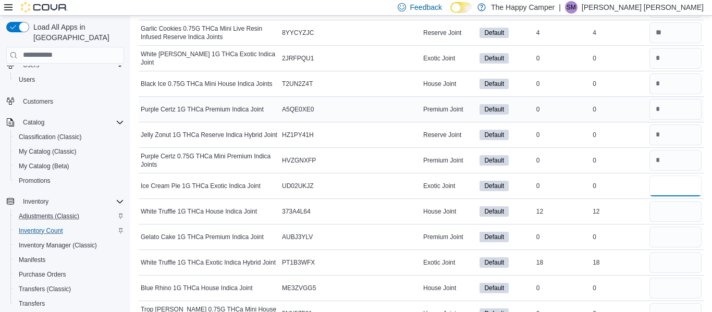
scroll to position [2386, 0]
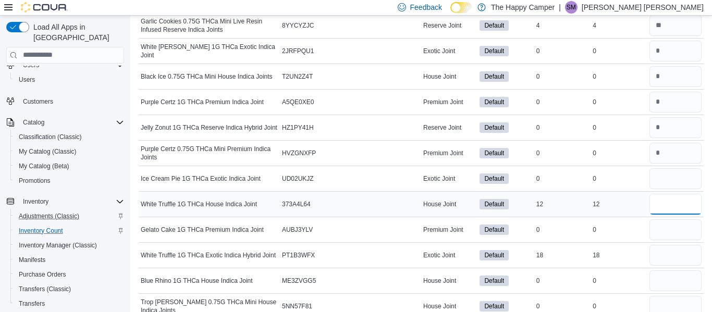
click at [668, 205] on input "number" at bounding box center [676, 204] width 52 height 21
click at [663, 222] on input "number" at bounding box center [676, 230] width 52 height 21
click at [666, 255] on input "number" at bounding box center [676, 255] width 52 height 21
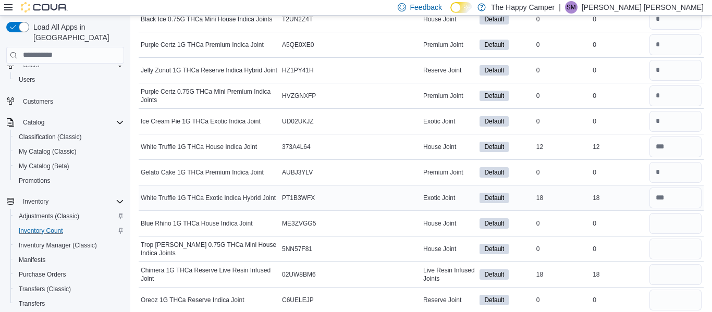
scroll to position [2448, 0]
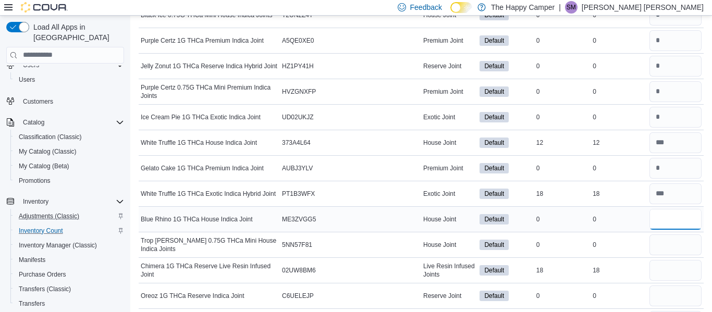
click at [676, 222] on input "number" at bounding box center [676, 219] width 52 height 21
click at [675, 246] on input "number" at bounding box center [676, 245] width 52 height 21
click at [670, 270] on input "number" at bounding box center [676, 270] width 52 height 21
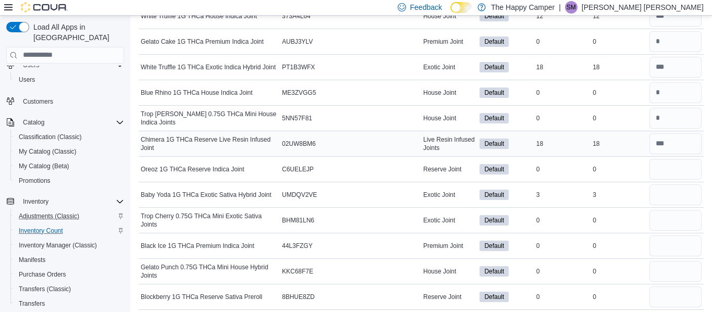
scroll to position [2586, 0]
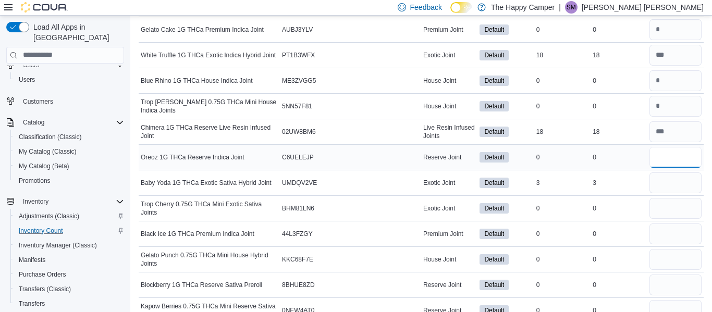
click at [668, 157] on input "number" at bounding box center [676, 157] width 52 height 21
click at [665, 186] on input "number" at bounding box center [676, 183] width 52 height 21
click at [663, 209] on input "number" at bounding box center [676, 208] width 52 height 21
click at [663, 237] on input "number" at bounding box center [676, 234] width 52 height 21
click at [666, 262] on input "number" at bounding box center [676, 259] width 52 height 21
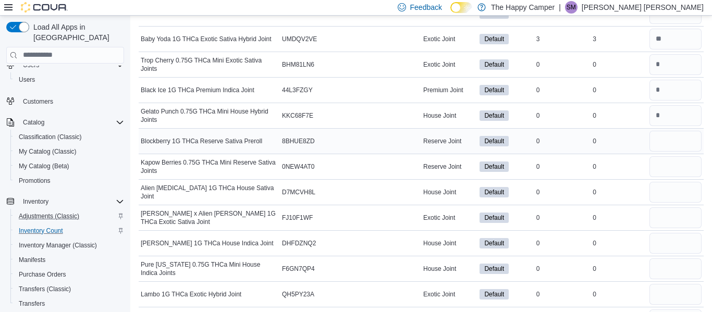
scroll to position [2729, 0]
click at [667, 154] on div at bounding box center [676, 142] width 56 height 25
click at [665, 145] on input "number" at bounding box center [676, 142] width 52 height 21
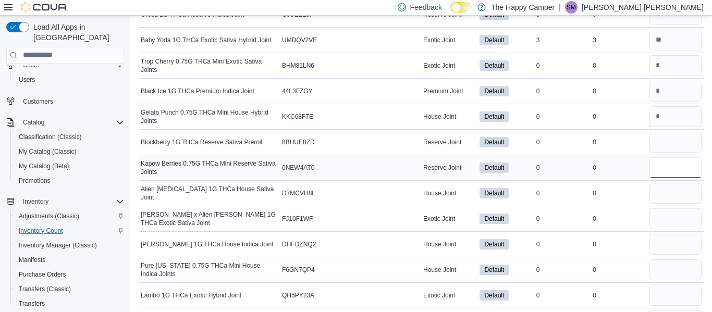
click at [665, 165] on input "number" at bounding box center [676, 167] width 52 height 21
click at [664, 190] on input "number" at bounding box center [676, 193] width 52 height 21
click at [664, 224] on input "number" at bounding box center [676, 219] width 52 height 21
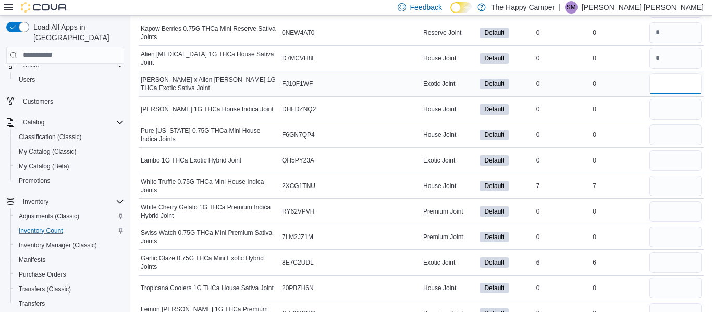
scroll to position [2873, 0]
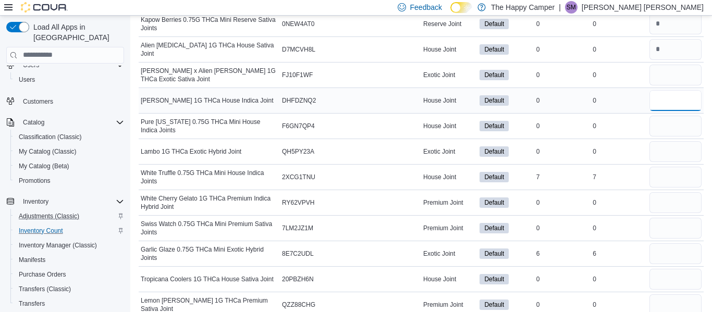
click at [664, 104] on input "number" at bounding box center [676, 100] width 52 height 21
click at [664, 124] on input "number" at bounding box center [676, 126] width 52 height 21
click at [658, 153] on input "number" at bounding box center [676, 151] width 52 height 21
click at [660, 184] on input "number" at bounding box center [676, 177] width 52 height 21
click at [658, 205] on input "number" at bounding box center [676, 202] width 52 height 21
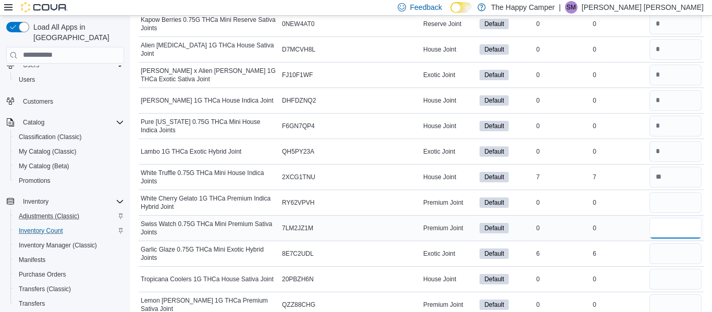
click at [660, 236] on input "number" at bounding box center [676, 228] width 52 height 21
click at [661, 254] on input "number" at bounding box center [676, 254] width 52 height 21
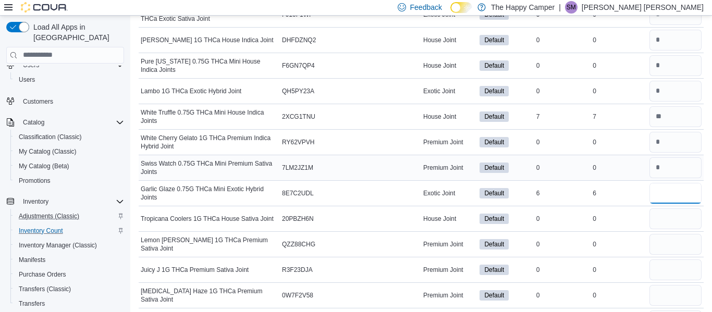
scroll to position [2937, 0]
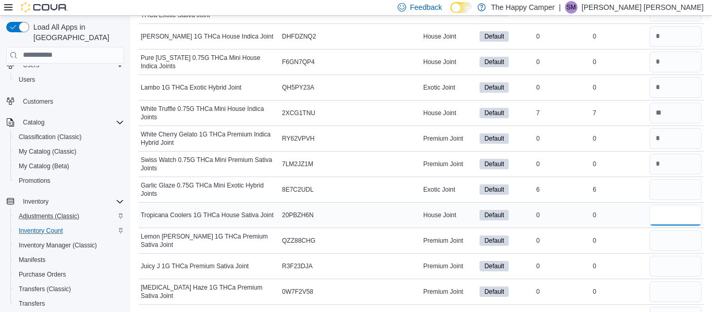
click at [659, 217] on input "number" at bounding box center [676, 215] width 52 height 21
click at [656, 237] on input "number" at bounding box center [676, 240] width 52 height 21
click at [662, 267] on input "number" at bounding box center [676, 266] width 52 height 21
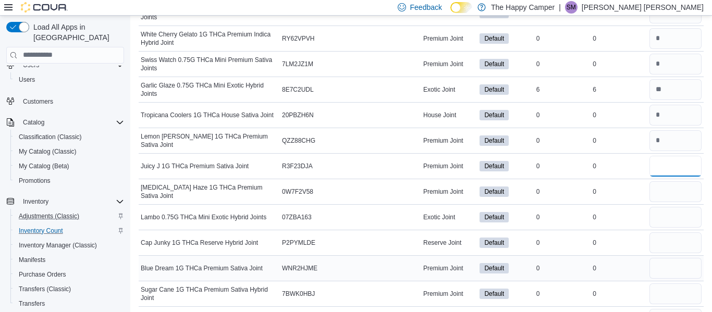
scroll to position [3042, 0]
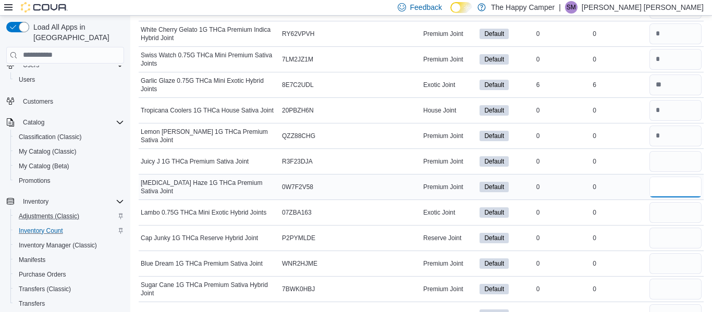
click at [665, 189] on input "number" at bounding box center [676, 187] width 52 height 21
click at [665, 220] on input "number" at bounding box center [676, 212] width 52 height 21
click at [664, 243] on input "number" at bounding box center [676, 238] width 52 height 21
click at [663, 274] on input "number" at bounding box center [676, 263] width 52 height 21
click at [662, 279] on input "number" at bounding box center [676, 289] width 52 height 21
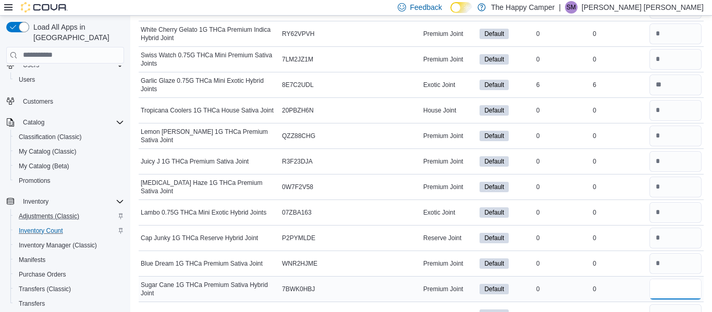
click at [662, 279] on input "number" at bounding box center [676, 289] width 52 height 21
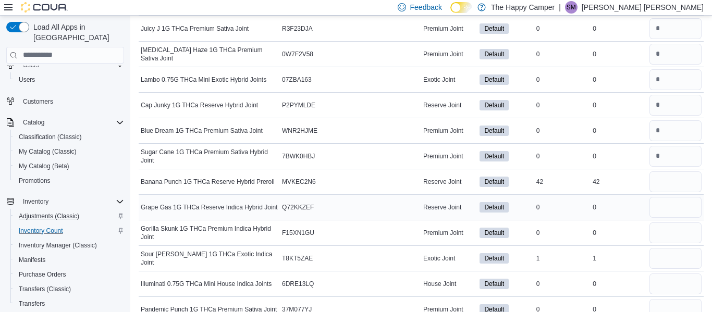
scroll to position [3178, 0]
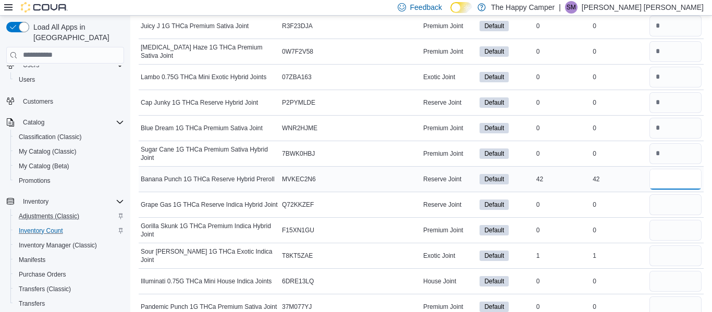
click at [689, 181] on input "number" at bounding box center [676, 179] width 52 height 21
click at [685, 208] on input "number" at bounding box center [676, 204] width 52 height 21
click at [677, 232] on input "number" at bounding box center [676, 230] width 52 height 21
click at [668, 263] on input "number" at bounding box center [676, 256] width 52 height 21
click at [672, 284] on input "number" at bounding box center [676, 281] width 52 height 21
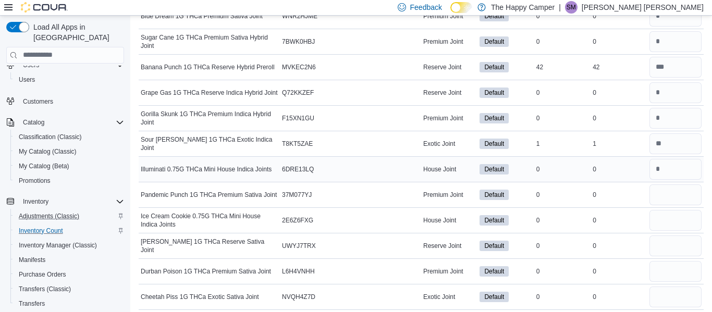
scroll to position [3307, 0]
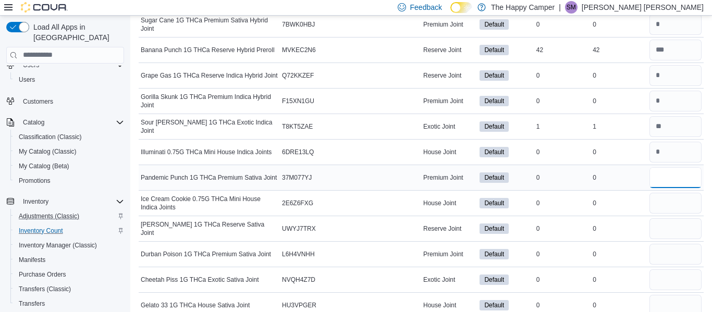
click at [671, 180] on input "number" at bounding box center [676, 177] width 52 height 21
click at [666, 201] on input "number" at bounding box center [676, 203] width 52 height 21
click at [668, 233] on input "number" at bounding box center [676, 228] width 52 height 21
click at [662, 264] on input "number" at bounding box center [676, 254] width 52 height 21
click at [666, 281] on input "number" at bounding box center [676, 280] width 52 height 21
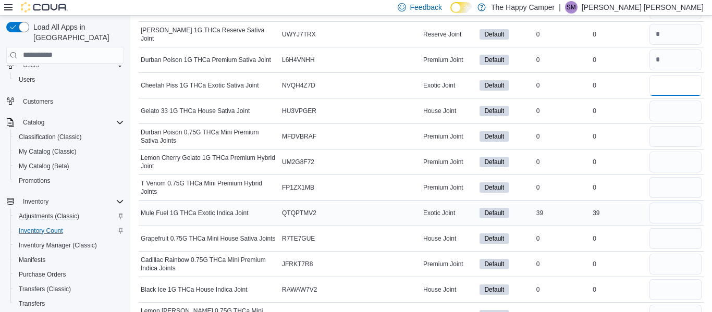
scroll to position [3502, 0]
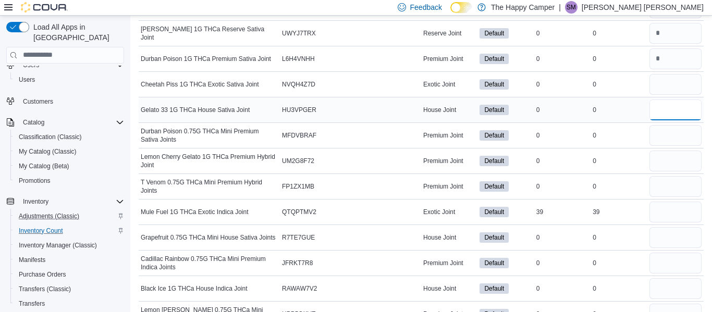
click at [667, 104] on input "number" at bounding box center [676, 110] width 52 height 21
click at [668, 127] on input "number" at bounding box center [676, 135] width 52 height 21
click at [670, 162] on input "number" at bounding box center [676, 161] width 52 height 21
click at [667, 187] on input "number" at bounding box center [676, 186] width 52 height 21
click at [663, 211] on input "number" at bounding box center [676, 212] width 52 height 21
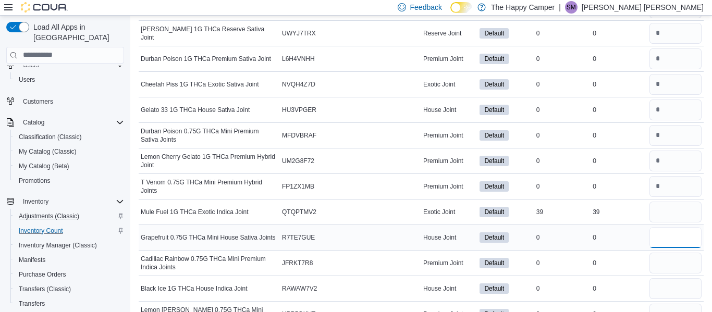
click at [666, 231] on input "number" at bounding box center [676, 237] width 52 height 21
click at [664, 258] on input "number" at bounding box center [676, 263] width 52 height 21
click at [661, 286] on input "number" at bounding box center [676, 288] width 52 height 21
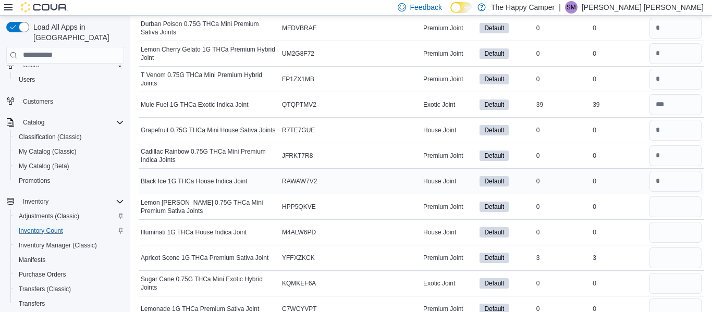
scroll to position [3614, 0]
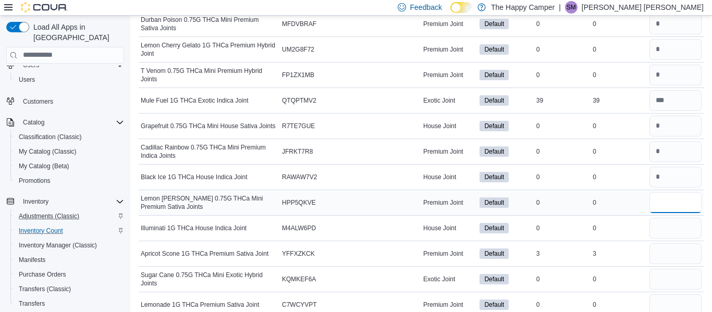
click at [667, 210] on input "number" at bounding box center [676, 202] width 52 height 21
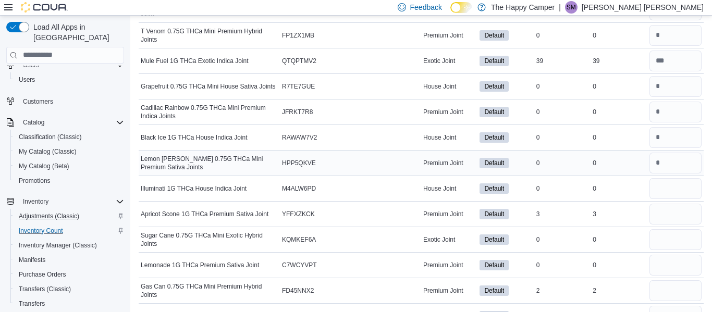
scroll to position [3655, 0]
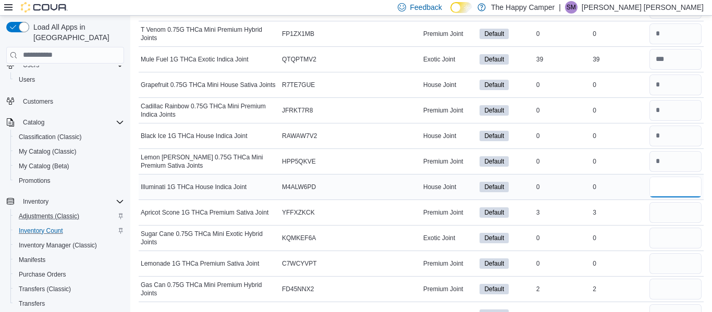
click at [678, 184] on input "number" at bounding box center [676, 187] width 52 height 21
click at [672, 217] on input "number" at bounding box center [676, 212] width 52 height 21
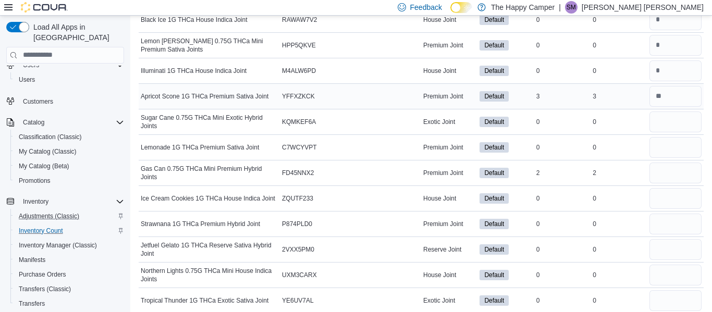
scroll to position [3774, 0]
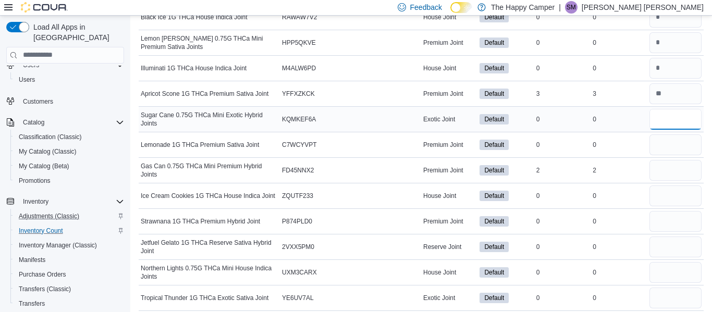
click at [682, 120] on input "number" at bounding box center [676, 119] width 52 height 21
click at [676, 149] on input "number" at bounding box center [676, 145] width 52 height 21
click at [671, 171] on input "number" at bounding box center [676, 170] width 52 height 21
click at [669, 193] on input "number" at bounding box center [676, 196] width 52 height 21
click at [666, 217] on input "number" at bounding box center [676, 221] width 52 height 21
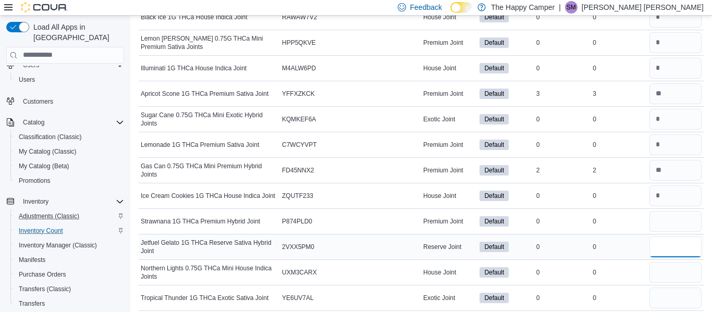
click at [670, 241] on input "number" at bounding box center [676, 247] width 52 height 21
click at [673, 264] on input "number" at bounding box center [676, 272] width 52 height 21
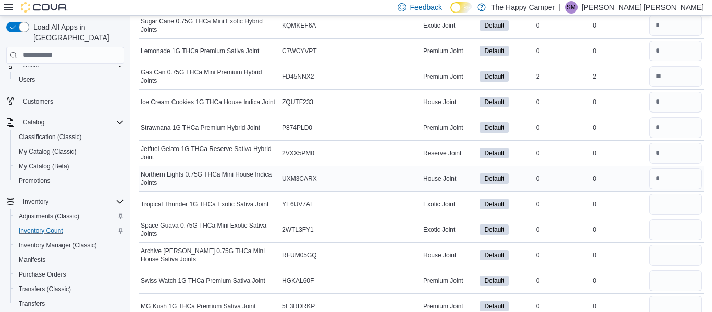
scroll to position [3868, 0]
click at [665, 208] on input "number" at bounding box center [676, 203] width 52 height 21
click at [666, 225] on input "number" at bounding box center [676, 229] width 52 height 21
click at [671, 254] on input "number" at bounding box center [676, 255] width 52 height 21
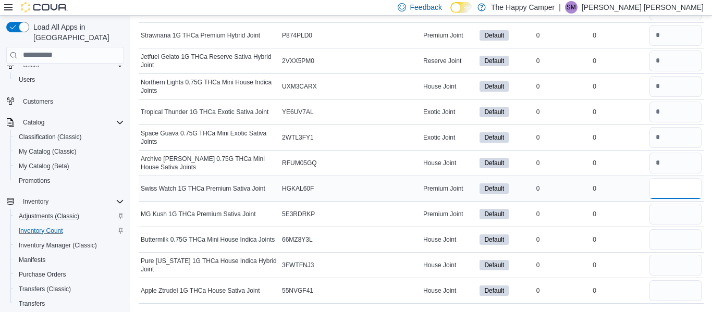
click at [662, 186] on input "number" at bounding box center [676, 188] width 52 height 21
click at [663, 211] on input "number" at bounding box center [676, 214] width 52 height 21
click at [658, 242] on input "number" at bounding box center [676, 239] width 52 height 21
click at [664, 269] on input "number" at bounding box center [676, 265] width 52 height 21
click at [663, 295] on input "number" at bounding box center [676, 291] width 52 height 21
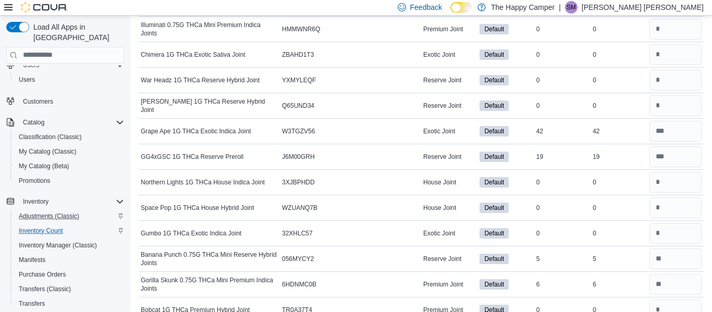
scroll to position [0, 0]
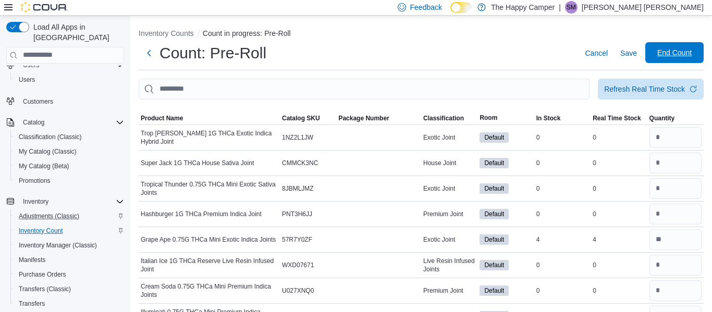
click at [680, 43] on span "End Count" at bounding box center [675, 52] width 46 height 21
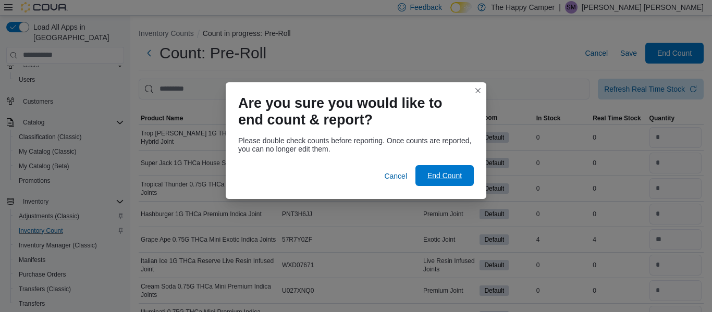
click at [450, 181] on span "End Count" at bounding box center [445, 175] width 46 height 21
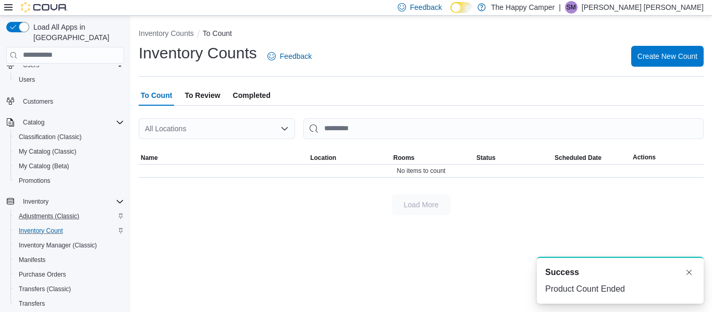
click at [199, 99] on span "To Review" at bounding box center [202, 95] width 35 height 21
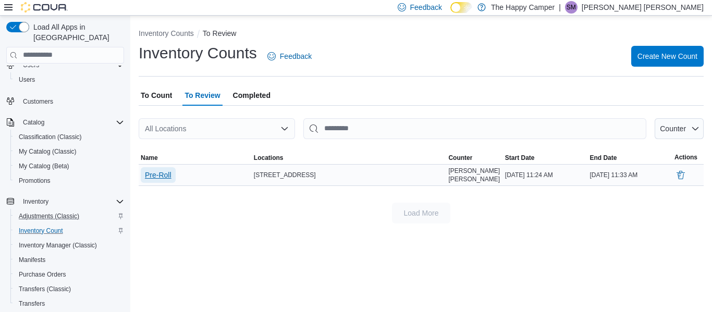
click at [164, 174] on span "Pre-Roll" at bounding box center [158, 175] width 27 height 10
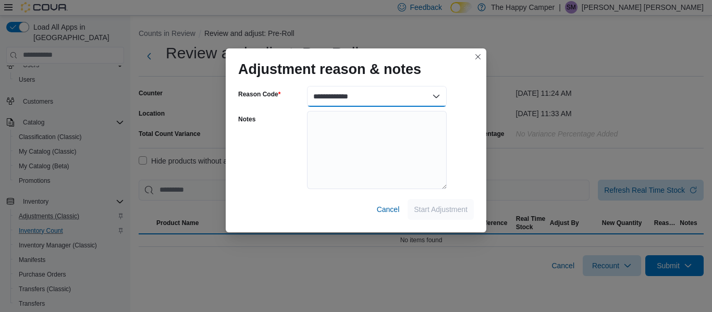
click at [374, 95] on select "**********" at bounding box center [377, 96] width 140 height 21
click at [427, 98] on select "**********" at bounding box center [377, 96] width 140 height 21
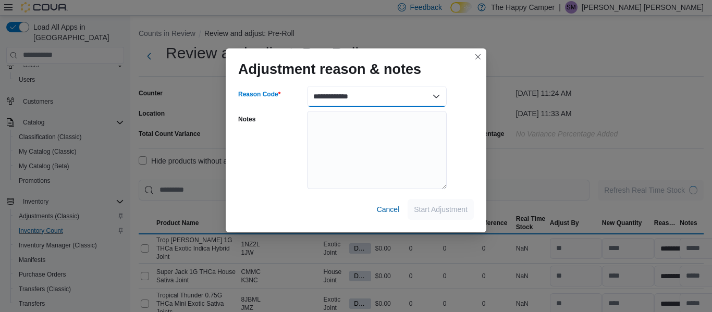
click at [370, 95] on select "**********" at bounding box center [377, 96] width 140 height 21
click at [307, 86] on select "**********" at bounding box center [377, 96] width 140 height 21
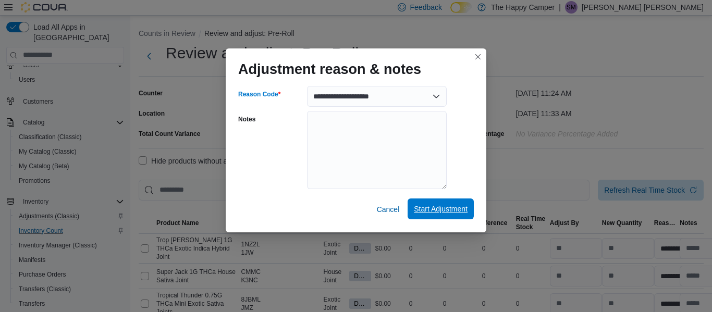
click at [446, 208] on span "Start Adjustment" at bounding box center [441, 209] width 54 height 10
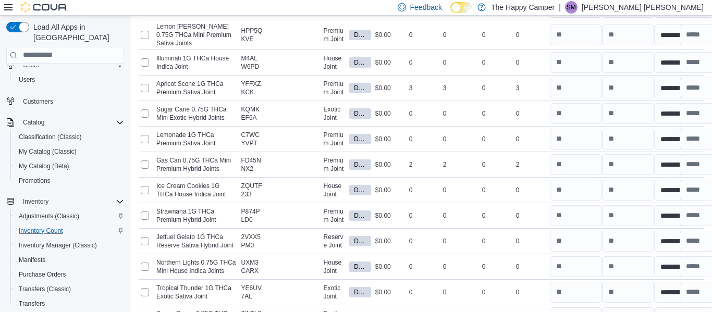
scroll to position [4236, 0]
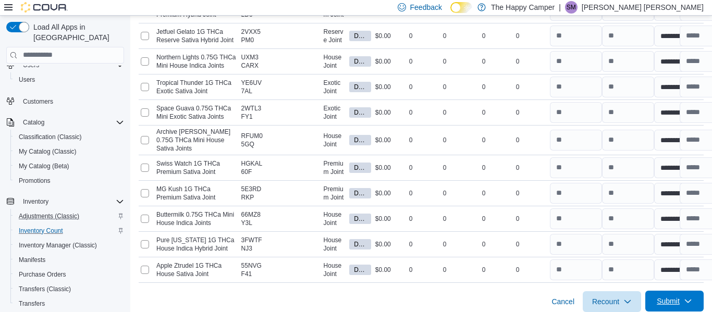
click at [659, 296] on span "Submit" at bounding box center [668, 301] width 23 height 10
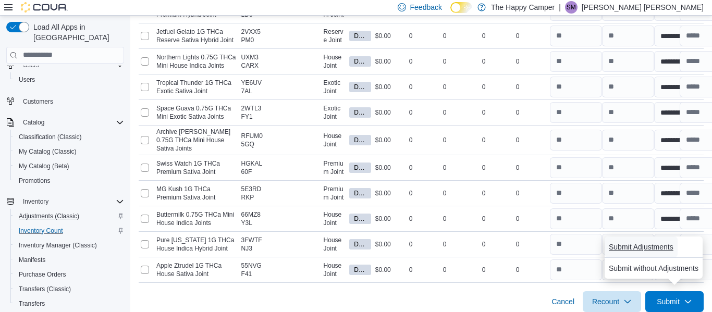
click at [653, 244] on span "Submit Adjustments" at bounding box center [641, 247] width 65 height 10
